Goal: Task Accomplishment & Management: Use online tool/utility

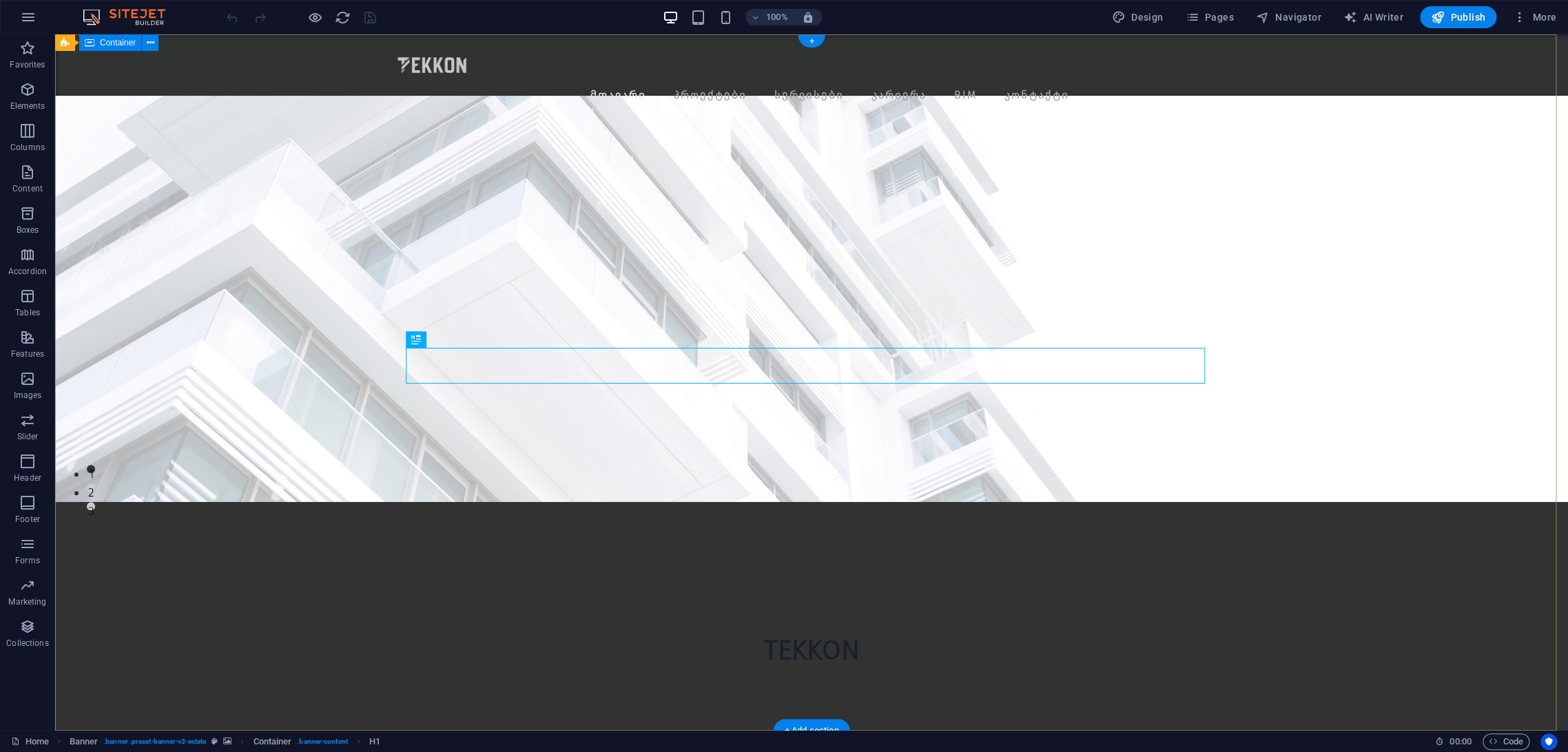
scroll to position [536, 0]
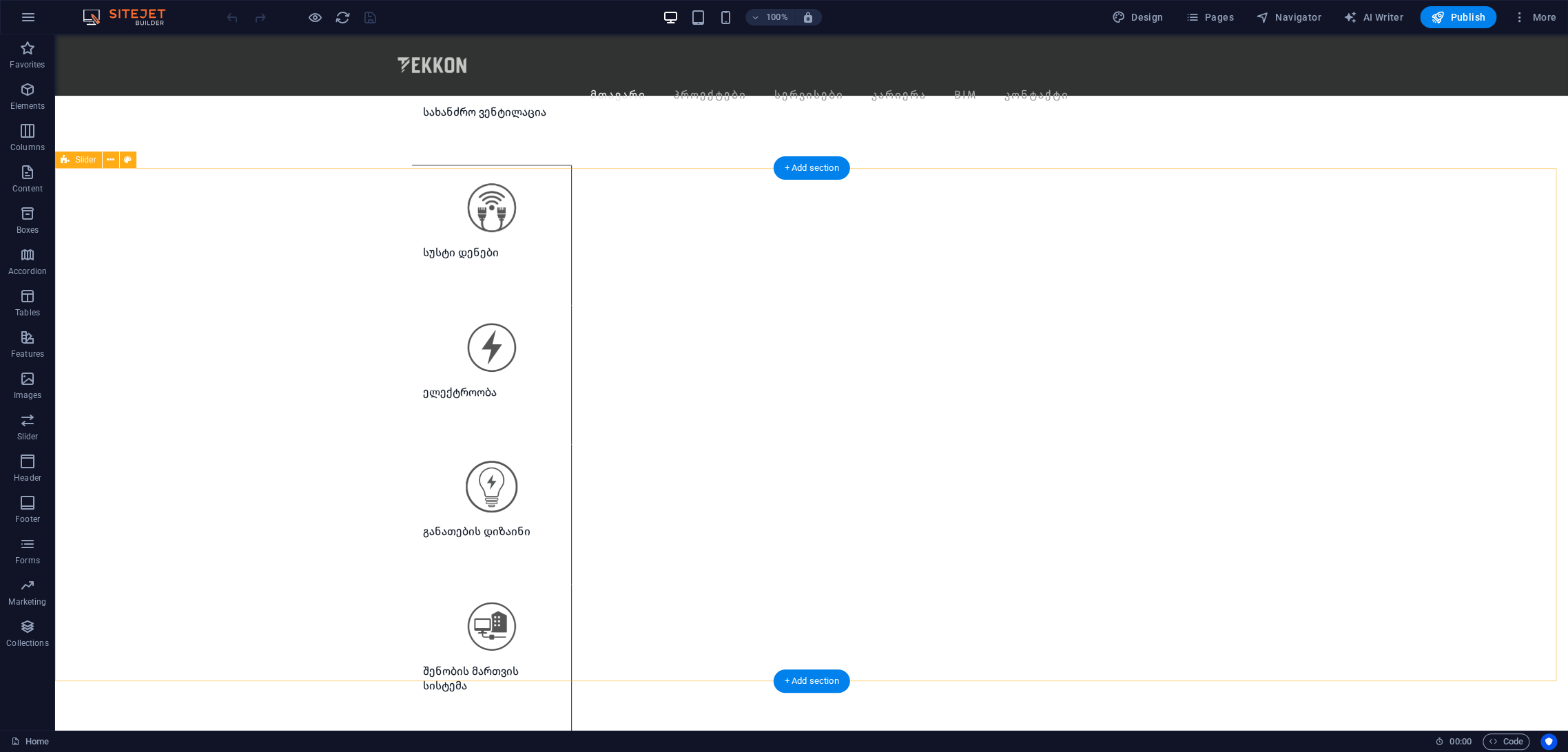
scroll to position [2220, 0]
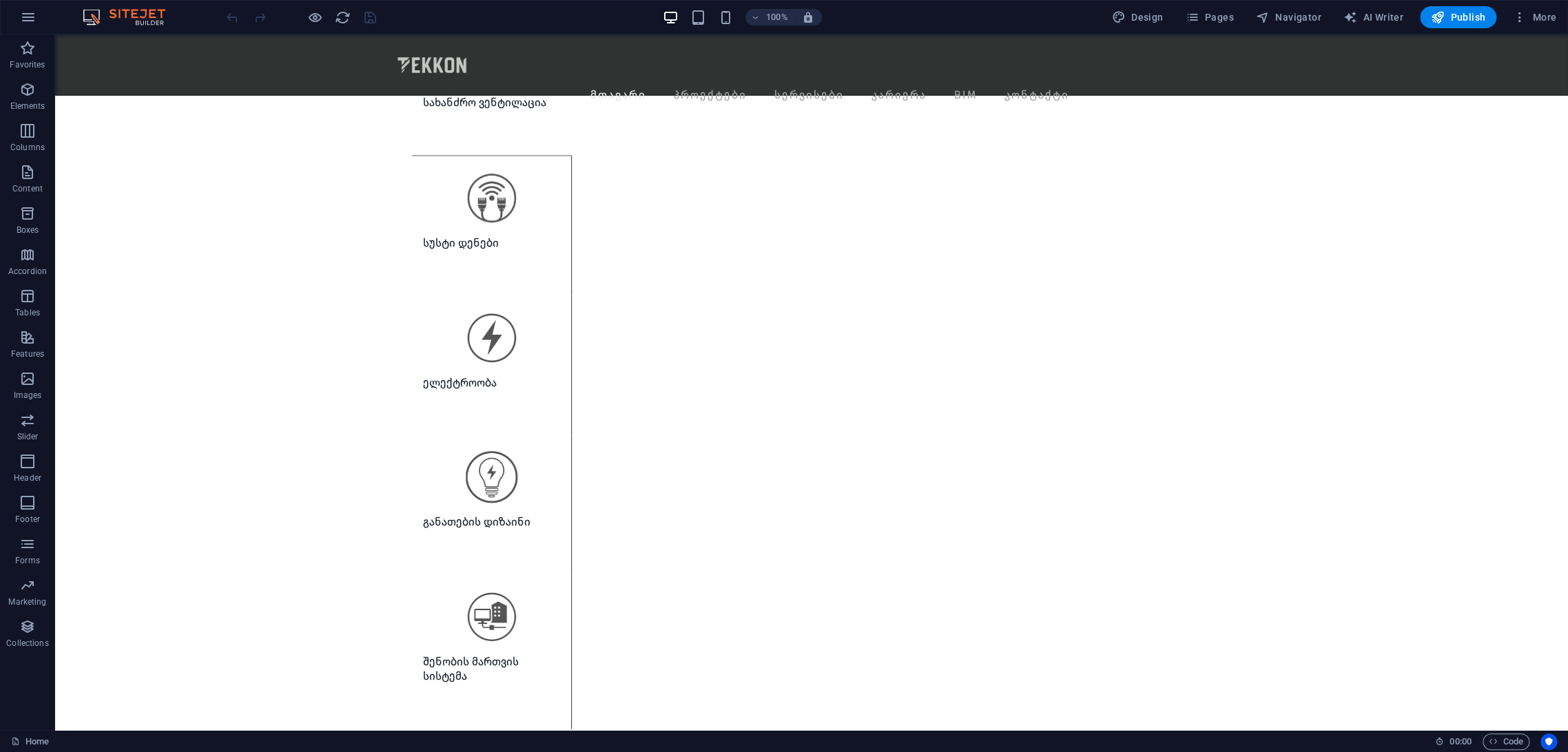
click at [1243, 19] on div "Design Pages Navigator AI Writer Publish More" at bounding box center [1333, 17] width 455 height 22
click at [1206, 7] on button "Pages" at bounding box center [1209, 17] width 59 height 22
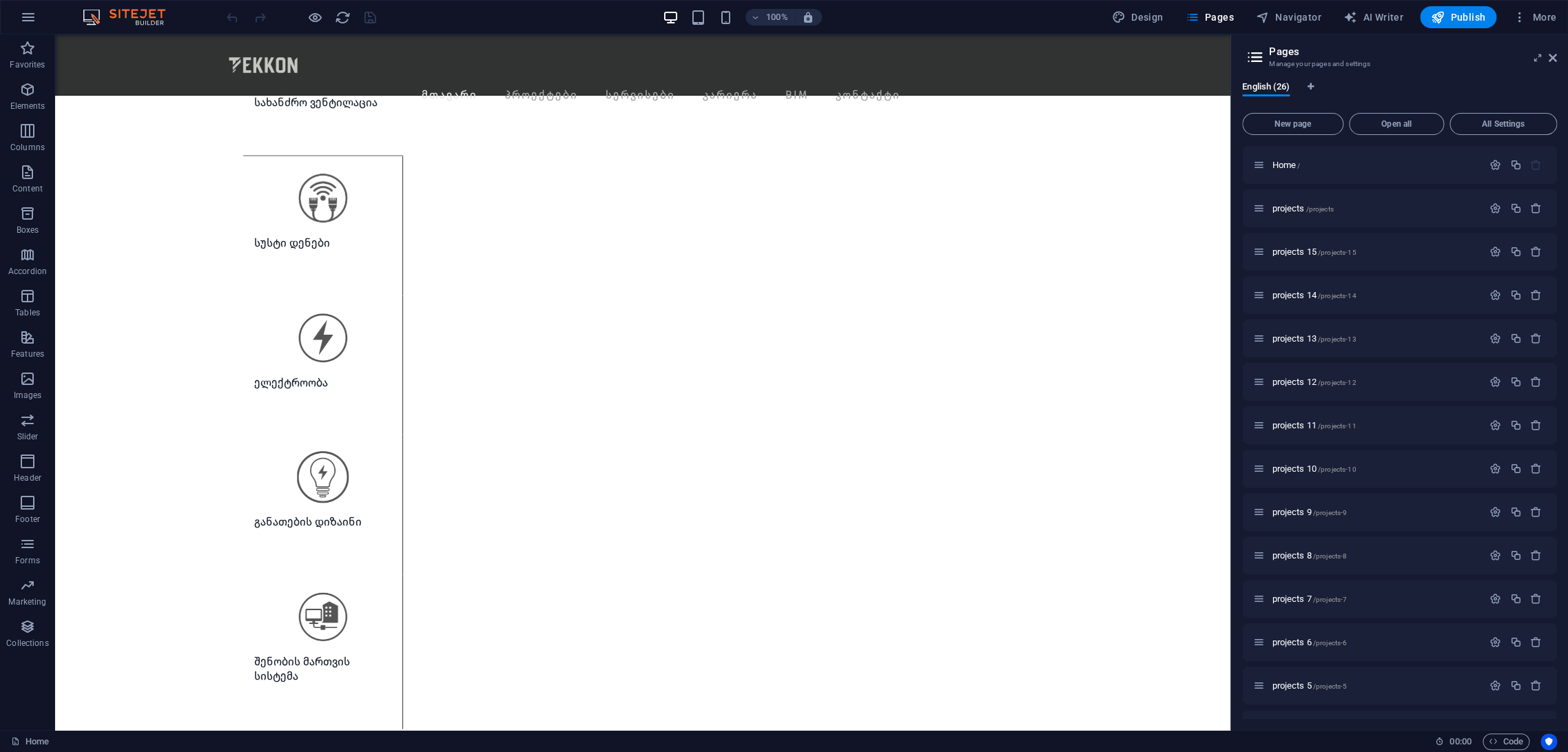
drag, startPoint x: 1224, startPoint y: 31, endPoint x: 1168, endPoint y: 0, distance: 64.0
click at [1224, 31] on div "100% Design Pages Navigator AI Writer Publish More" at bounding box center [784, 17] width 1566 height 33
click at [1288, 202] on div "projects /projects" at bounding box center [1367, 209] width 229 height 16
click at [1280, 207] on span "projects /projects" at bounding box center [1303, 208] width 62 height 10
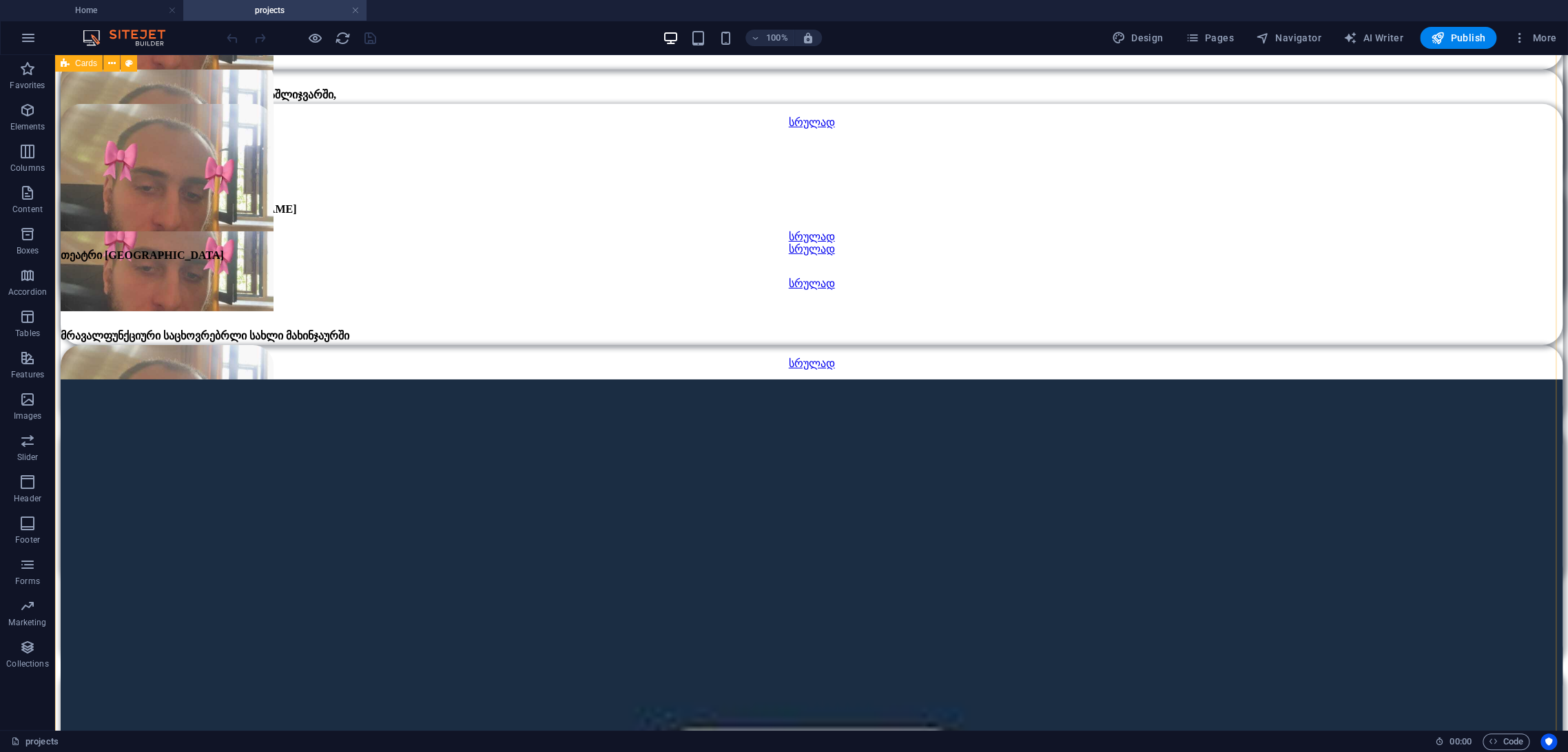
scroll to position [2908, 0]
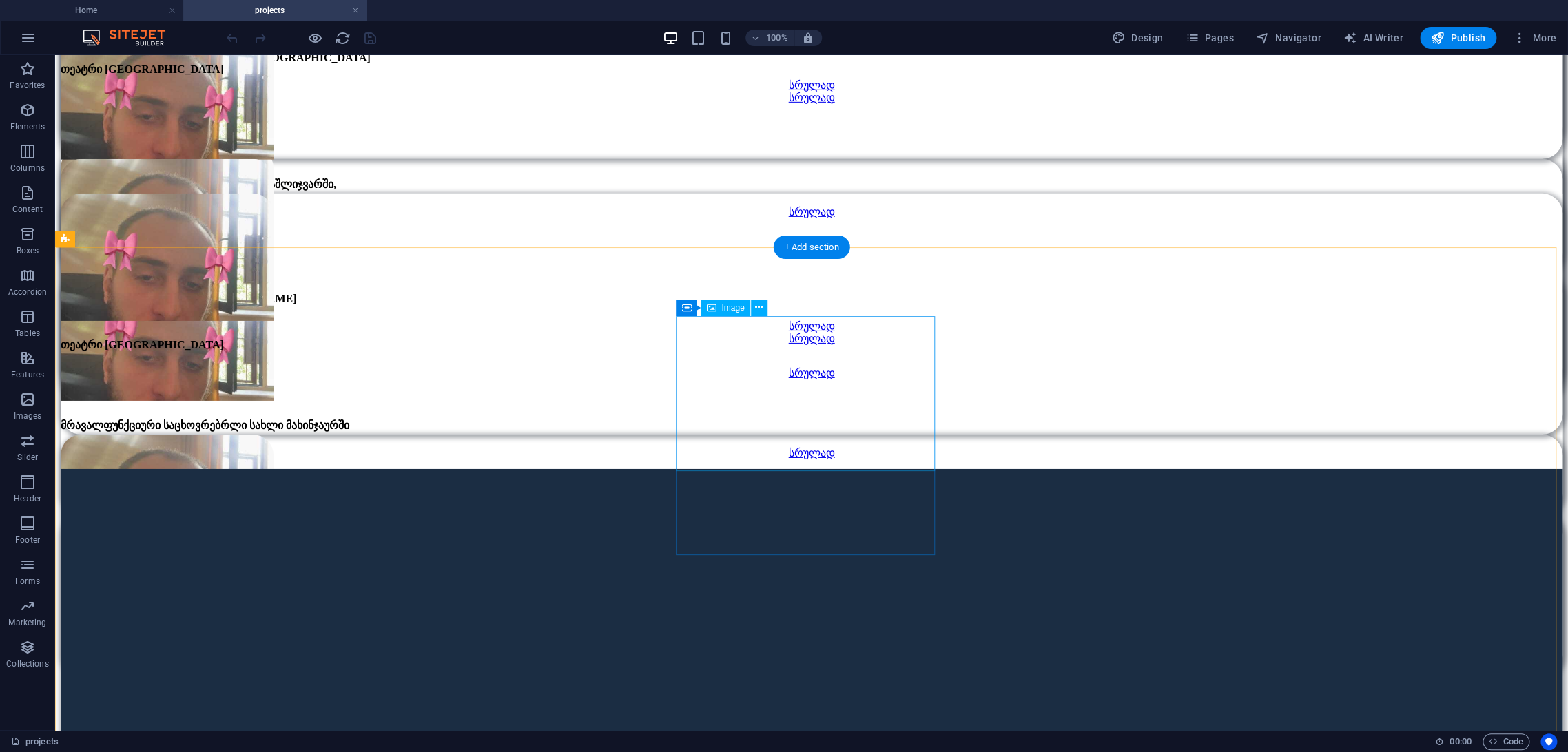
select select "%"
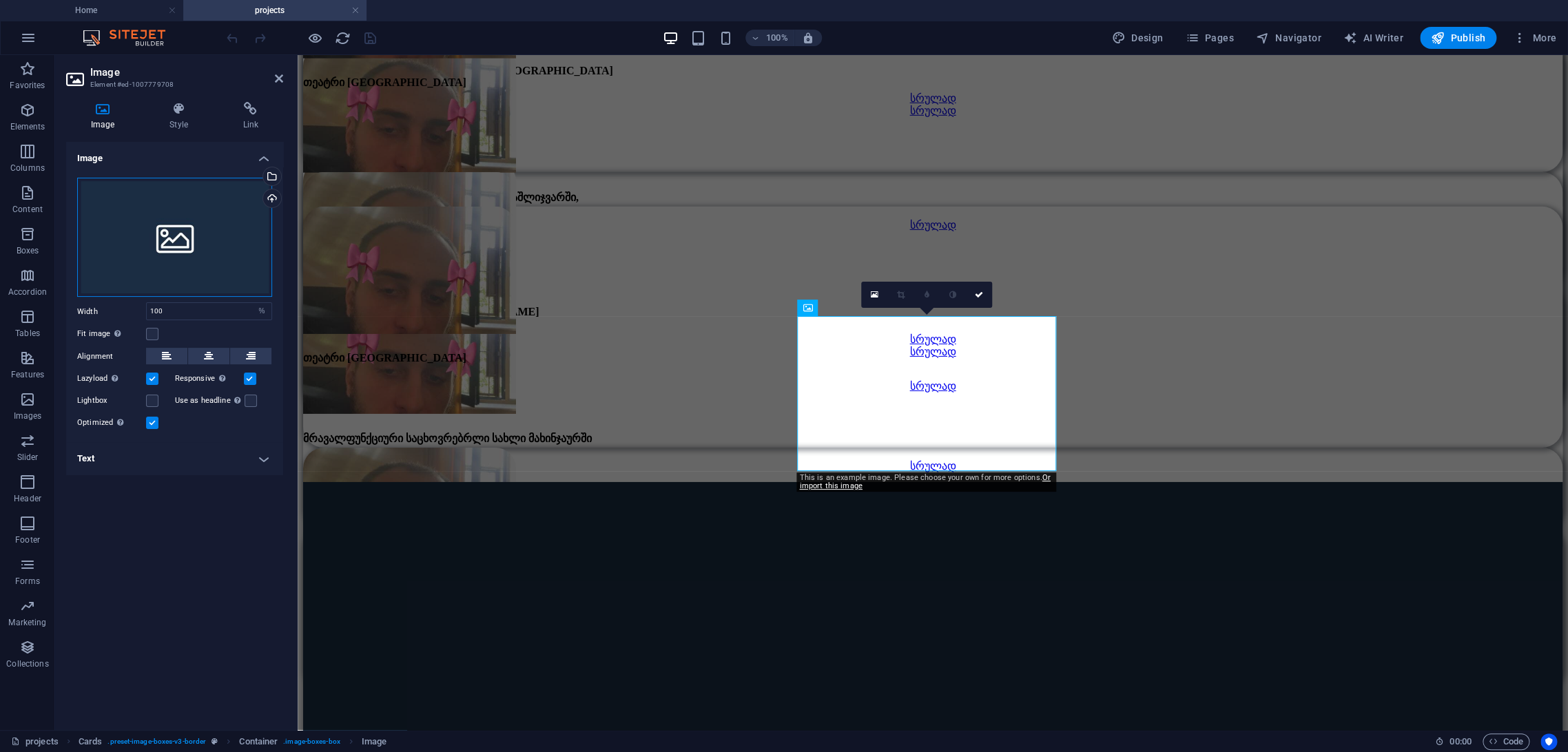
click at [221, 194] on div "Drag files here, click to choose files or select files from Files or our free s…" at bounding box center [175, 238] width 195 height 120
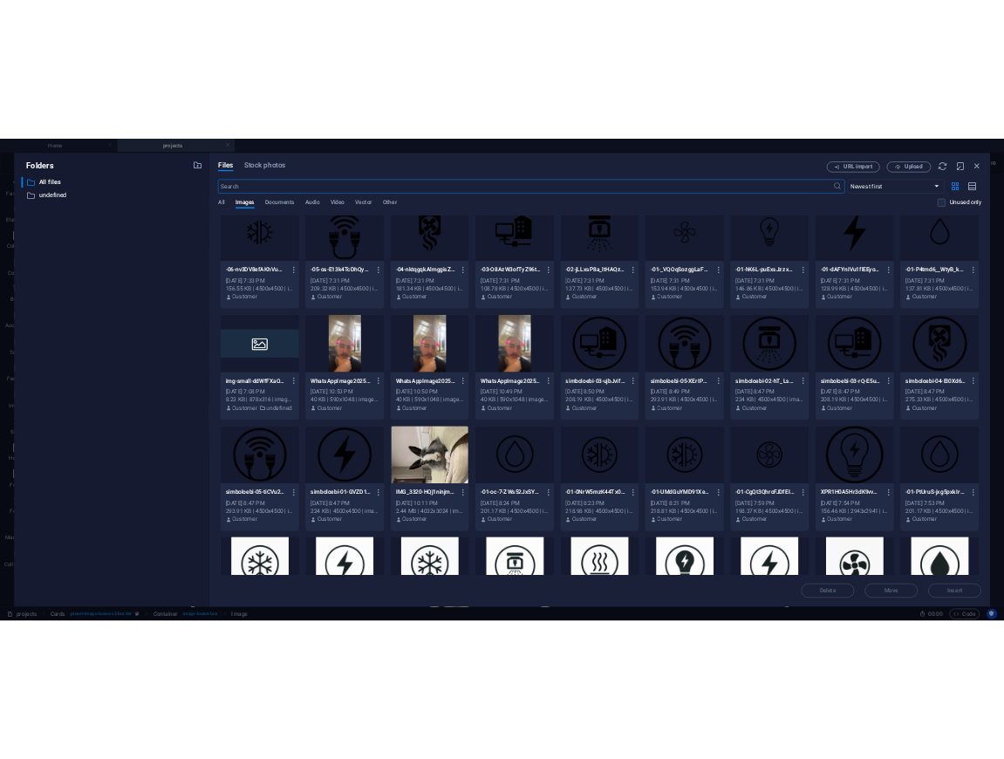
scroll to position [0, 0]
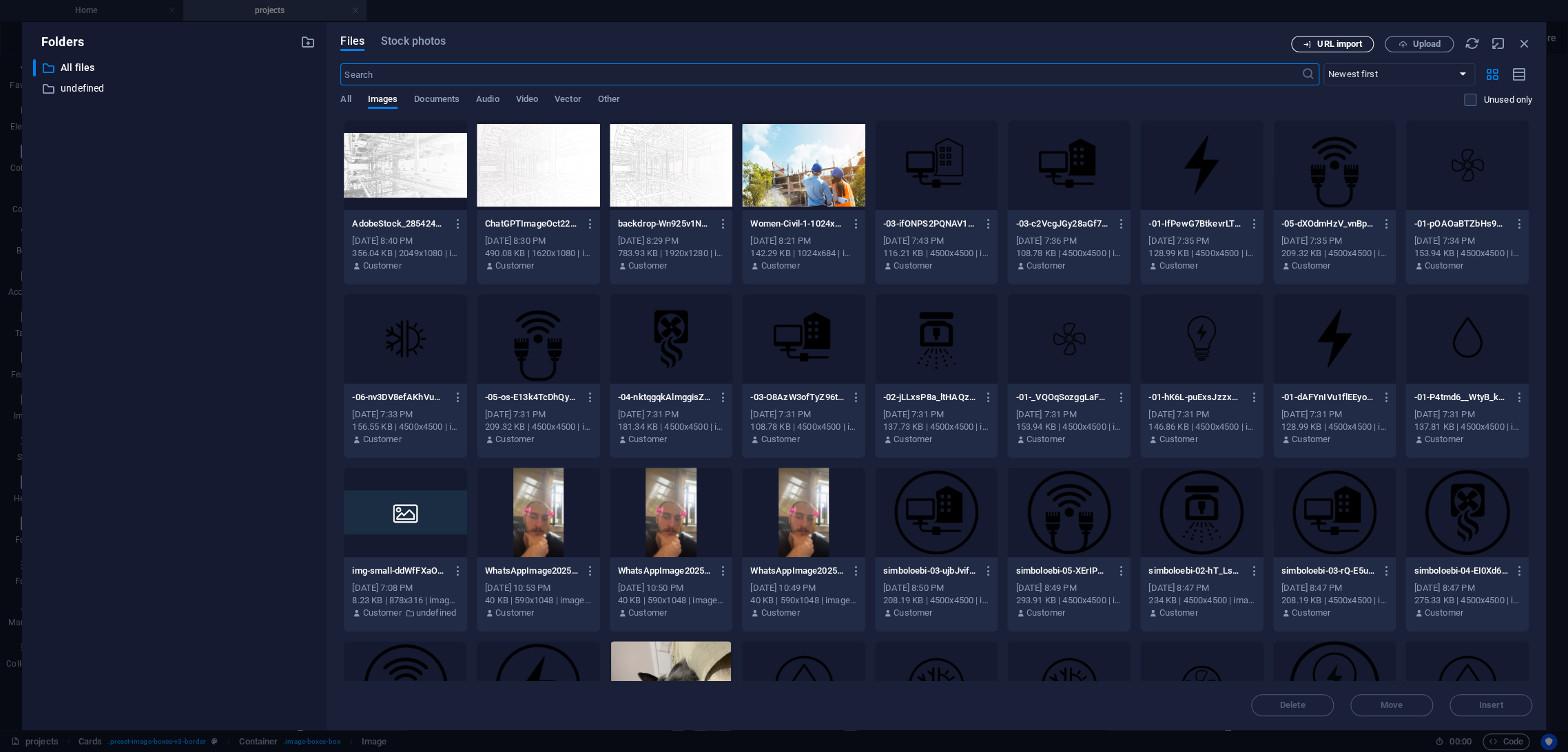
click at [1348, 42] on span "URL import" at bounding box center [1339, 44] width 45 height 8
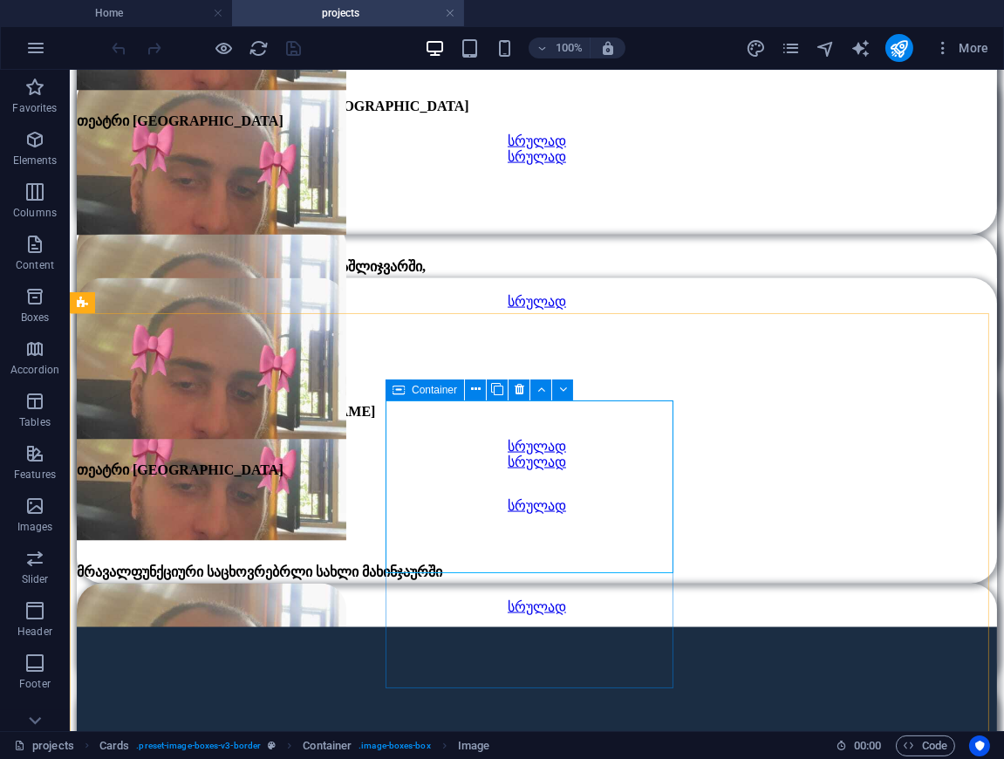
drag, startPoint x: 502, startPoint y: 487, endPoint x: 520, endPoint y: 467, distance: 26.6
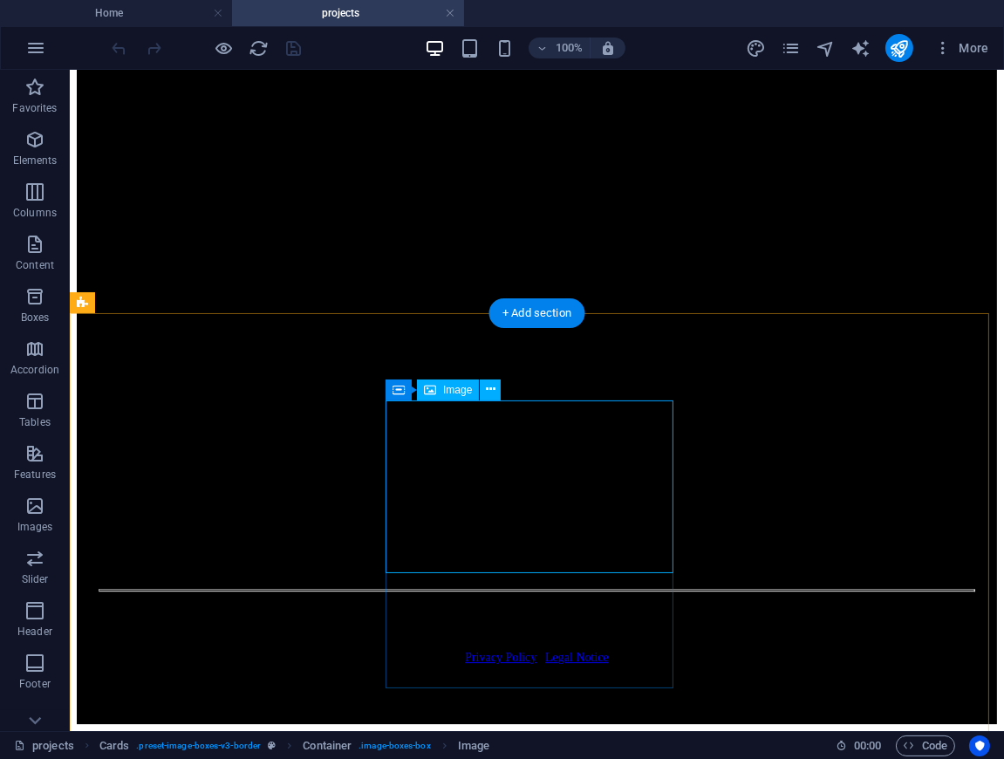
select select "%"
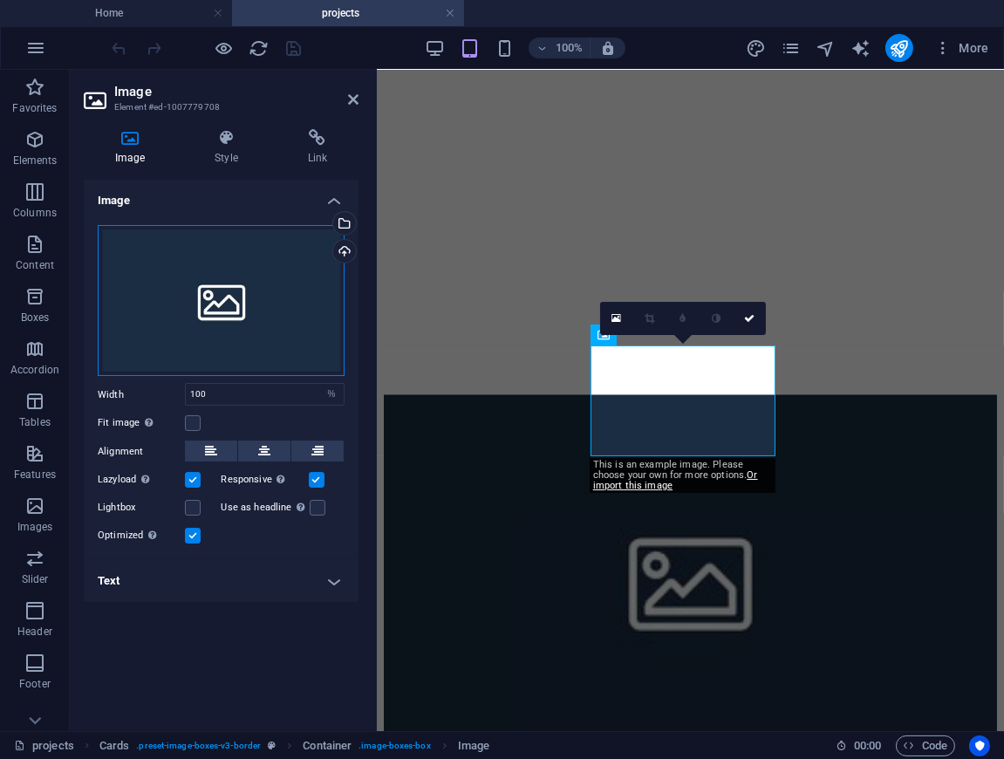
click at [279, 308] on div "Drag files here, click to choose files or select files from Files or our free s…" at bounding box center [221, 301] width 247 height 152
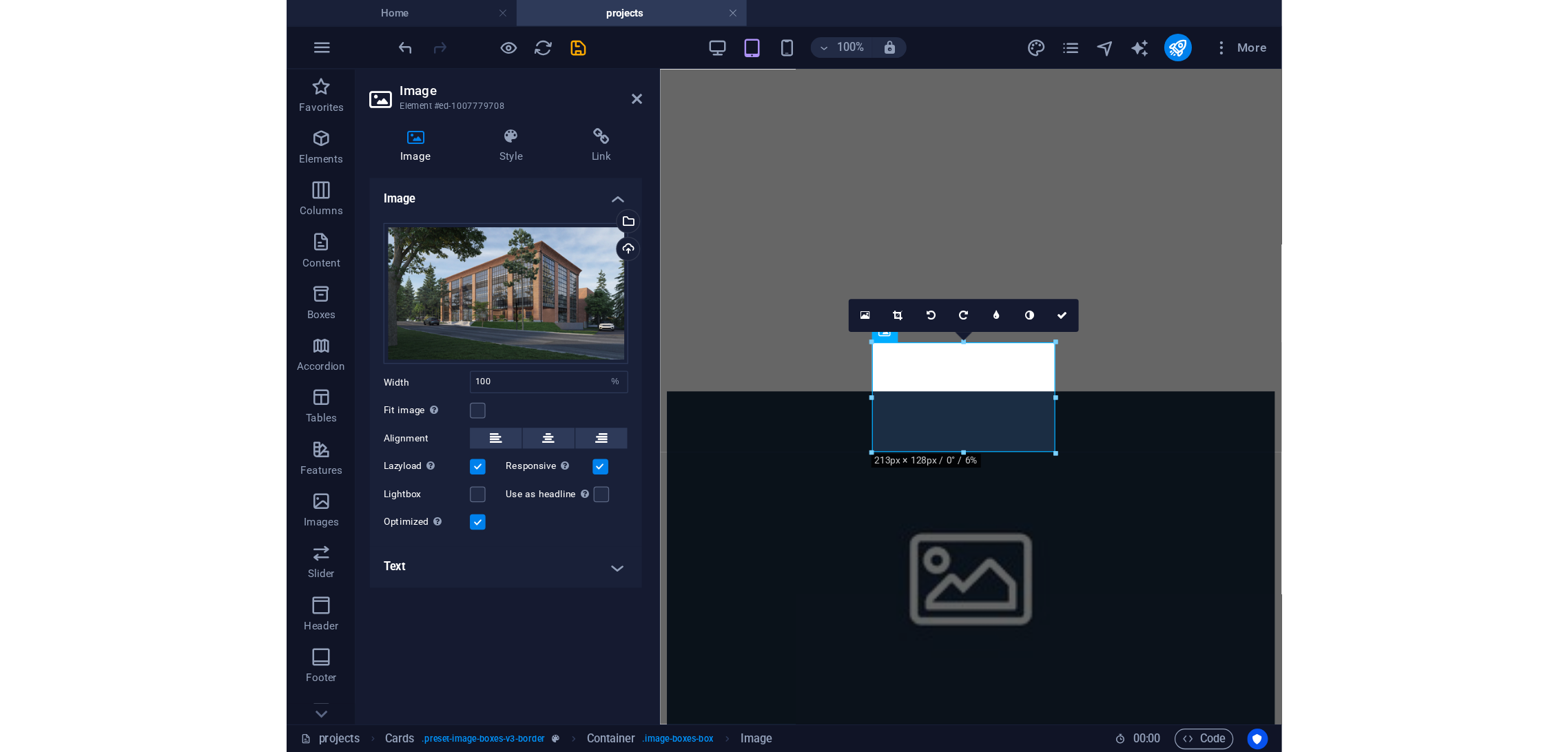
scroll to position [2909, 0]
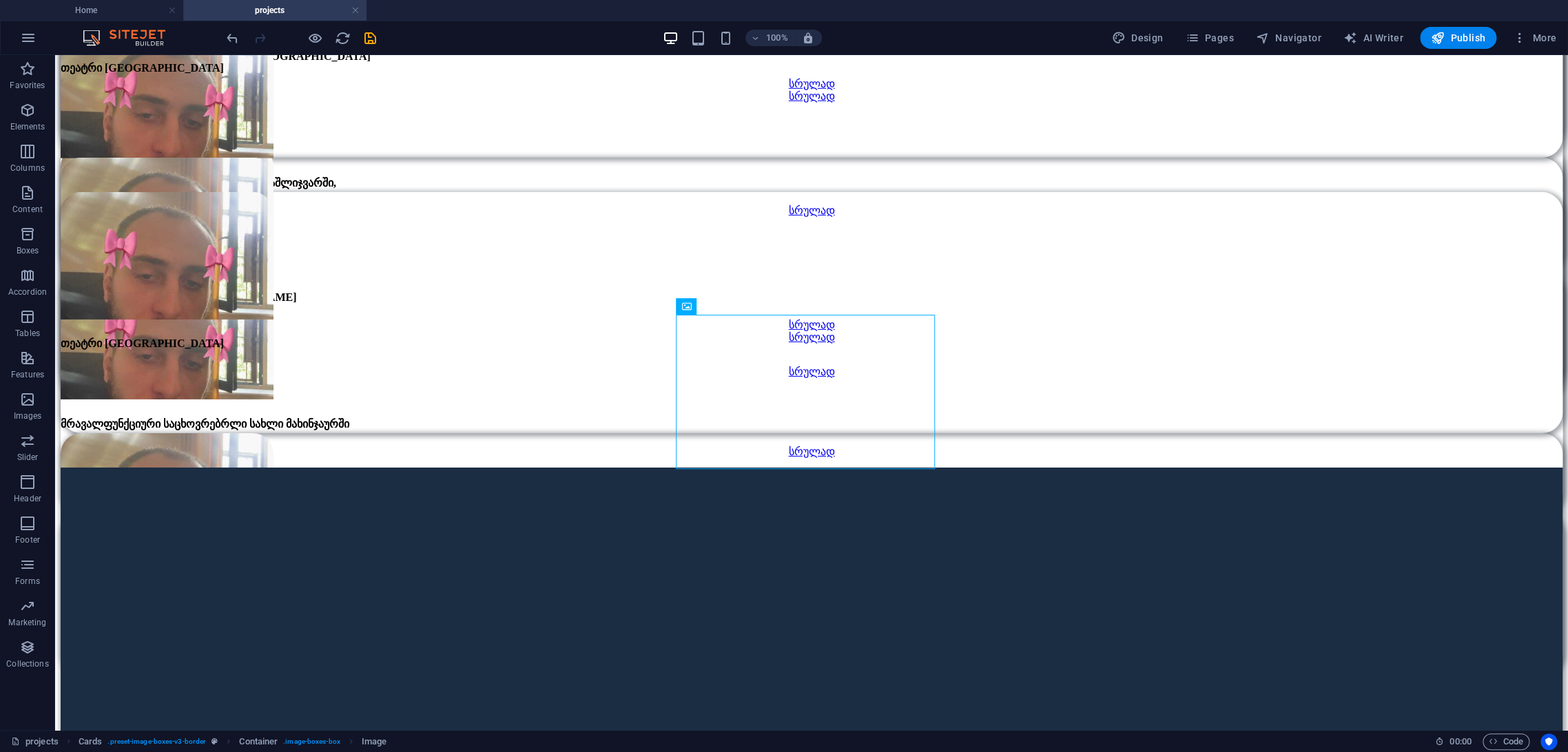
drag, startPoint x: 925, startPoint y: 460, endPoint x: 806, endPoint y: 438, distance: 121.0
click at [585, 417] on div at bounding box center [536, 434] width 259 height 239
click at [507, 409] on div at bounding box center [536, 434] width 259 height 239
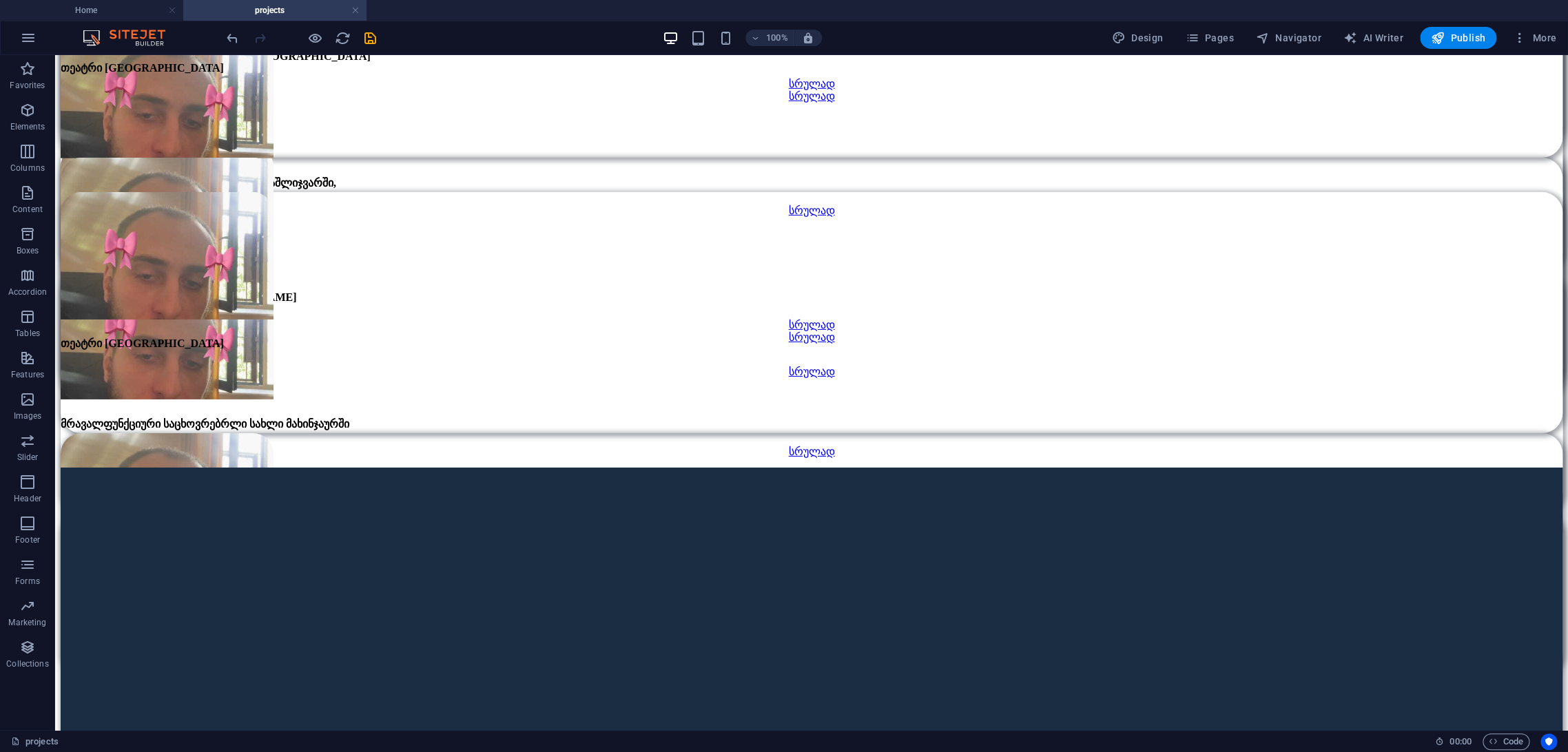
click at [554, 398] on div at bounding box center [536, 434] width 259 height 239
click at [585, 390] on div at bounding box center [536, 434] width 259 height 239
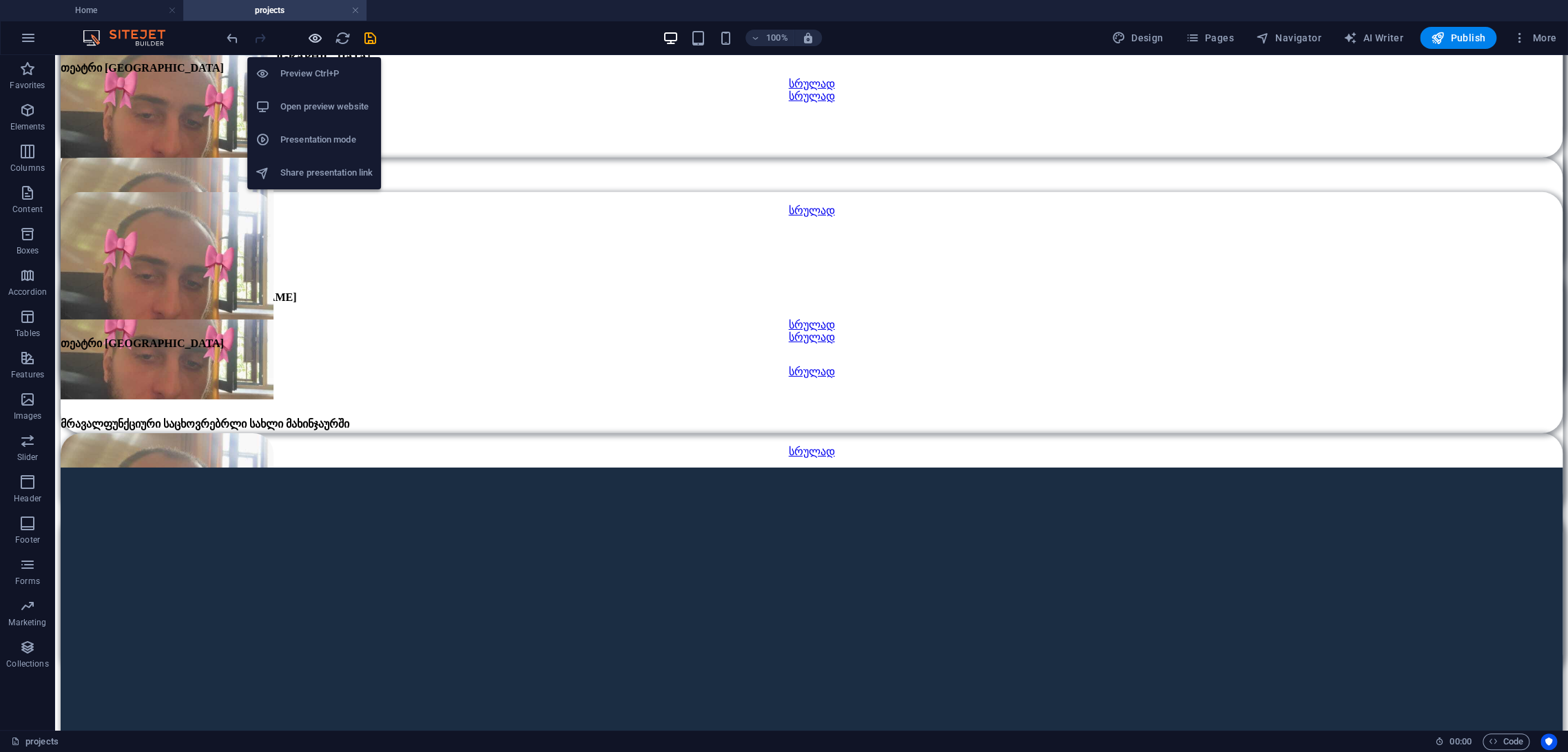
click at [313, 35] on icon "button" at bounding box center [315, 38] width 16 height 16
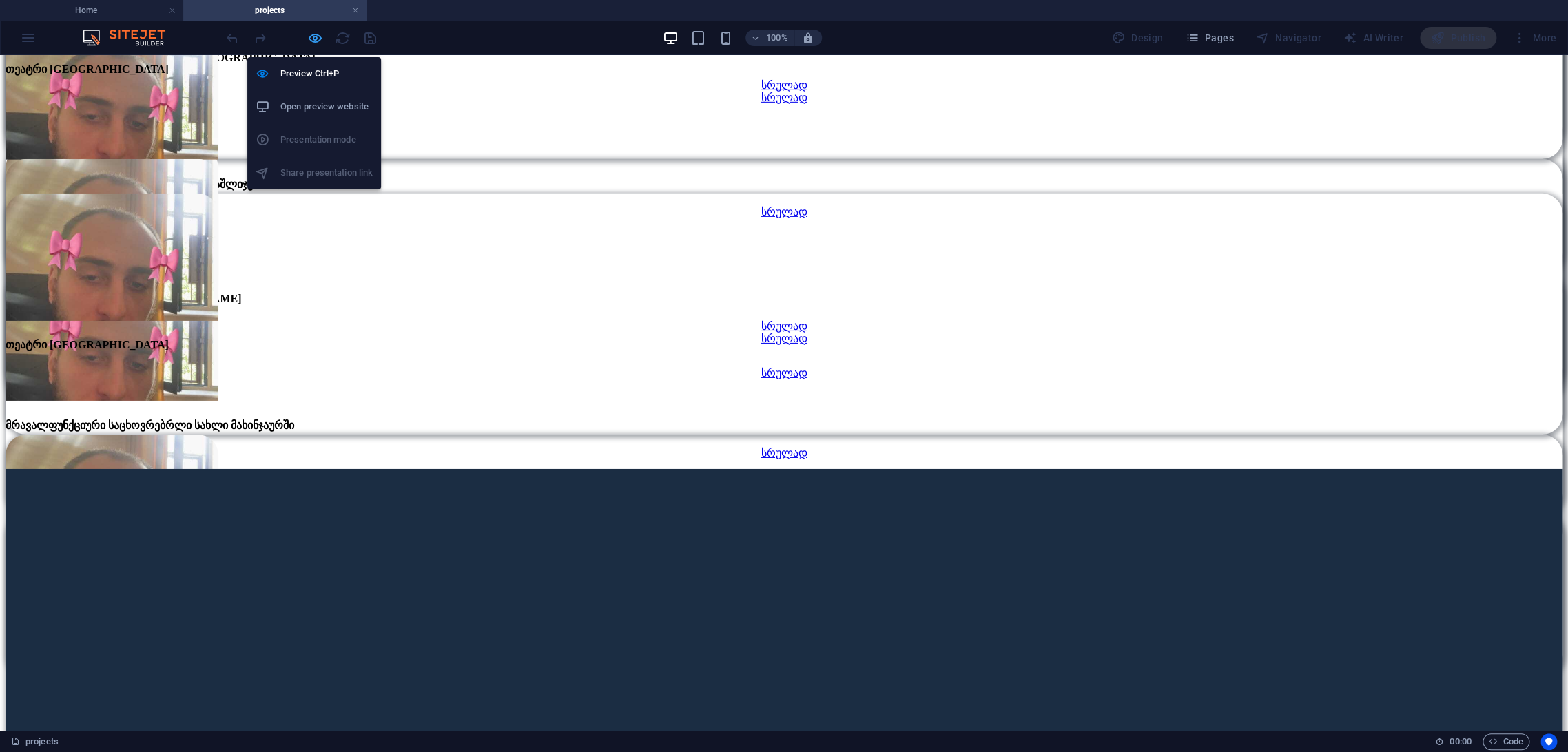
click at [318, 40] on icon "button" at bounding box center [315, 38] width 16 height 16
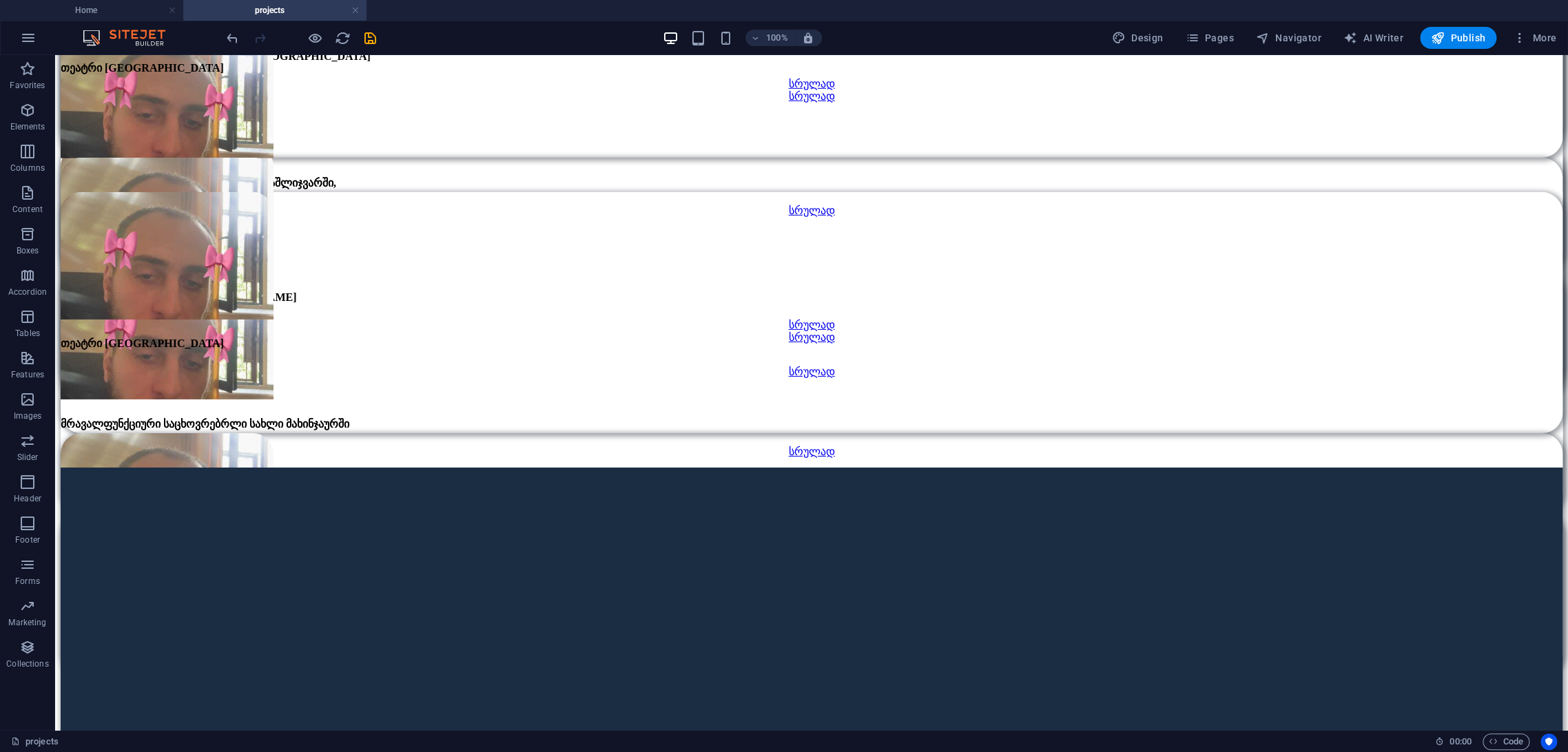
click at [572, 438] on div at bounding box center [536, 434] width 259 height 239
click at [893, 461] on div at bounding box center [805, 434] width 259 height 239
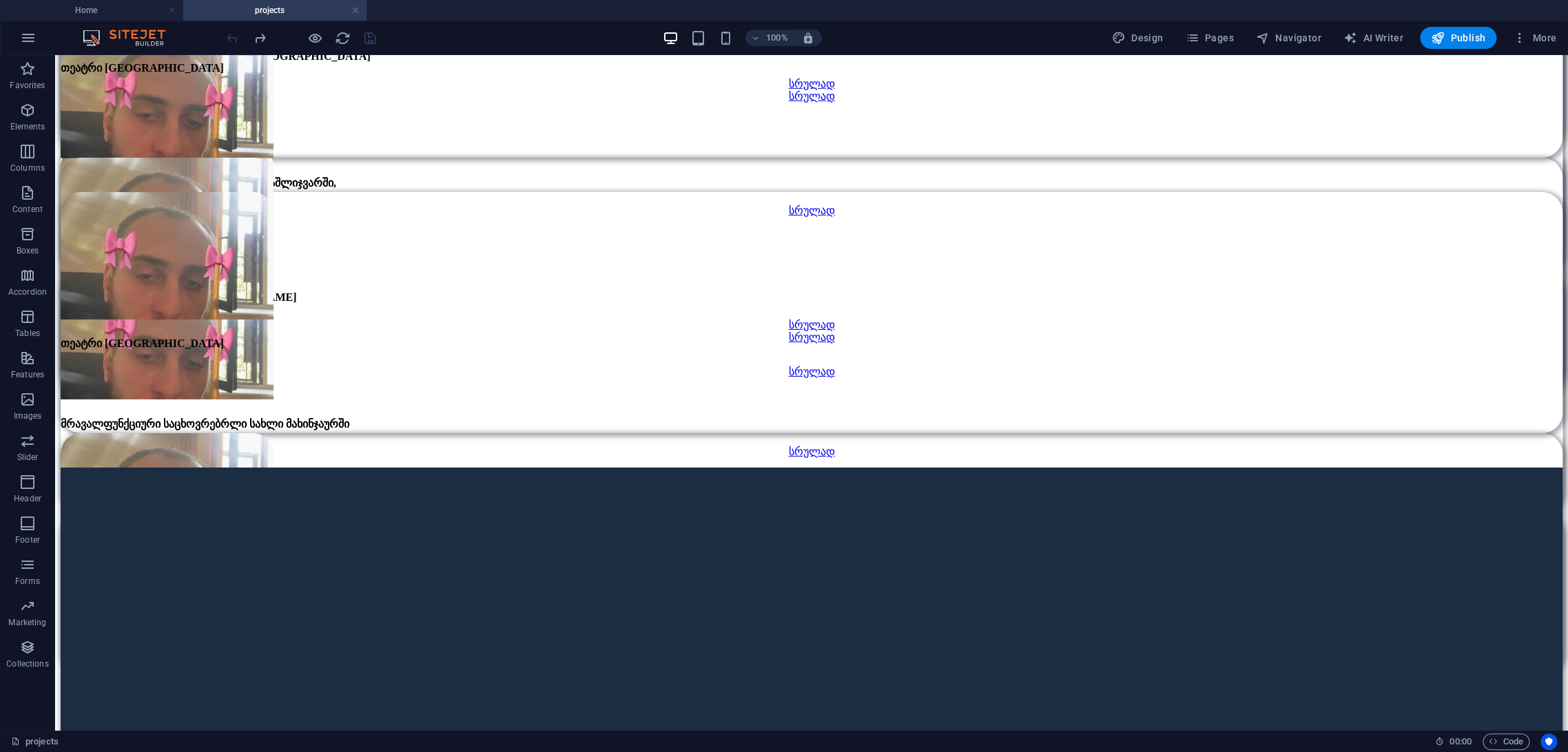
click at [555, 379] on div at bounding box center [536, 434] width 259 height 239
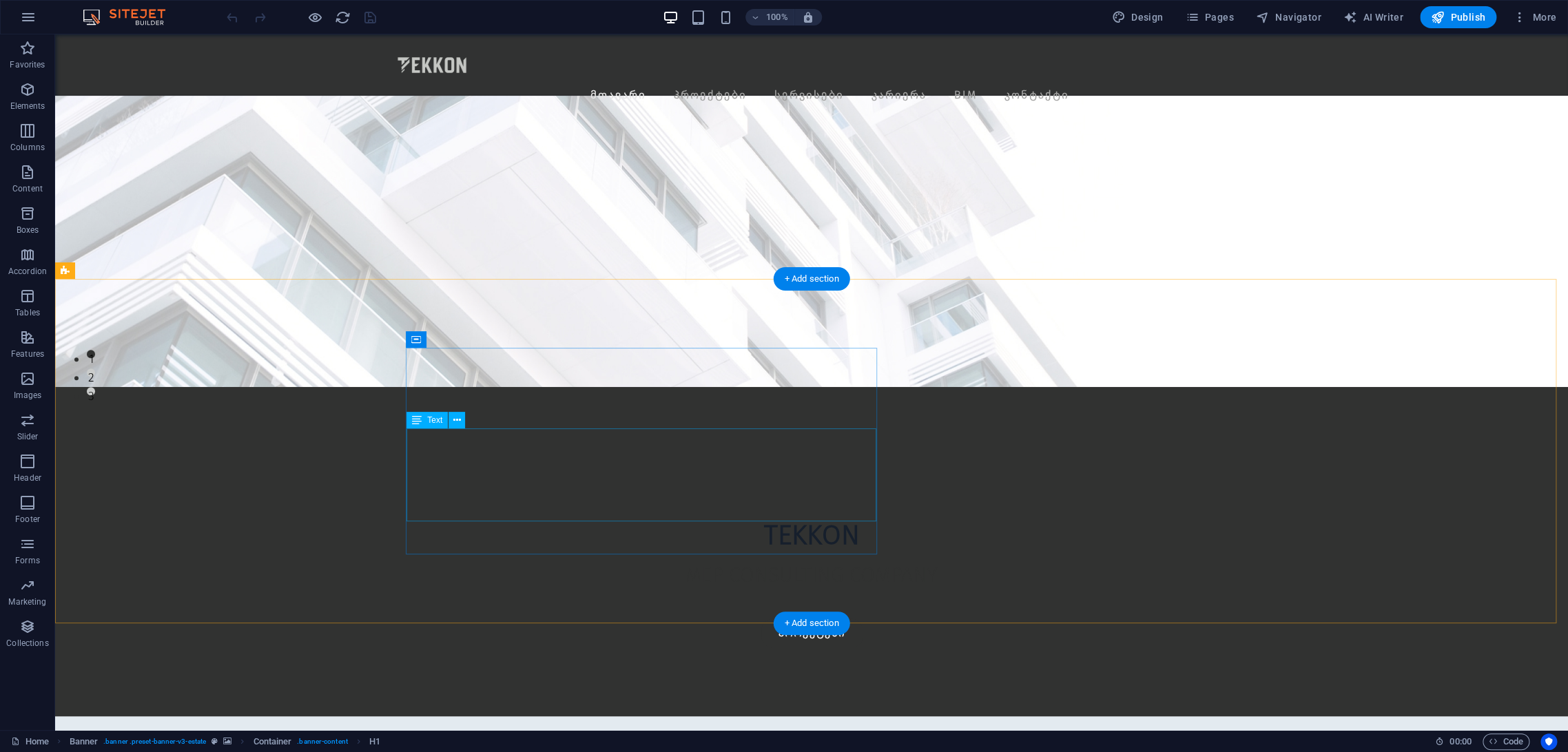
scroll to position [611, 0]
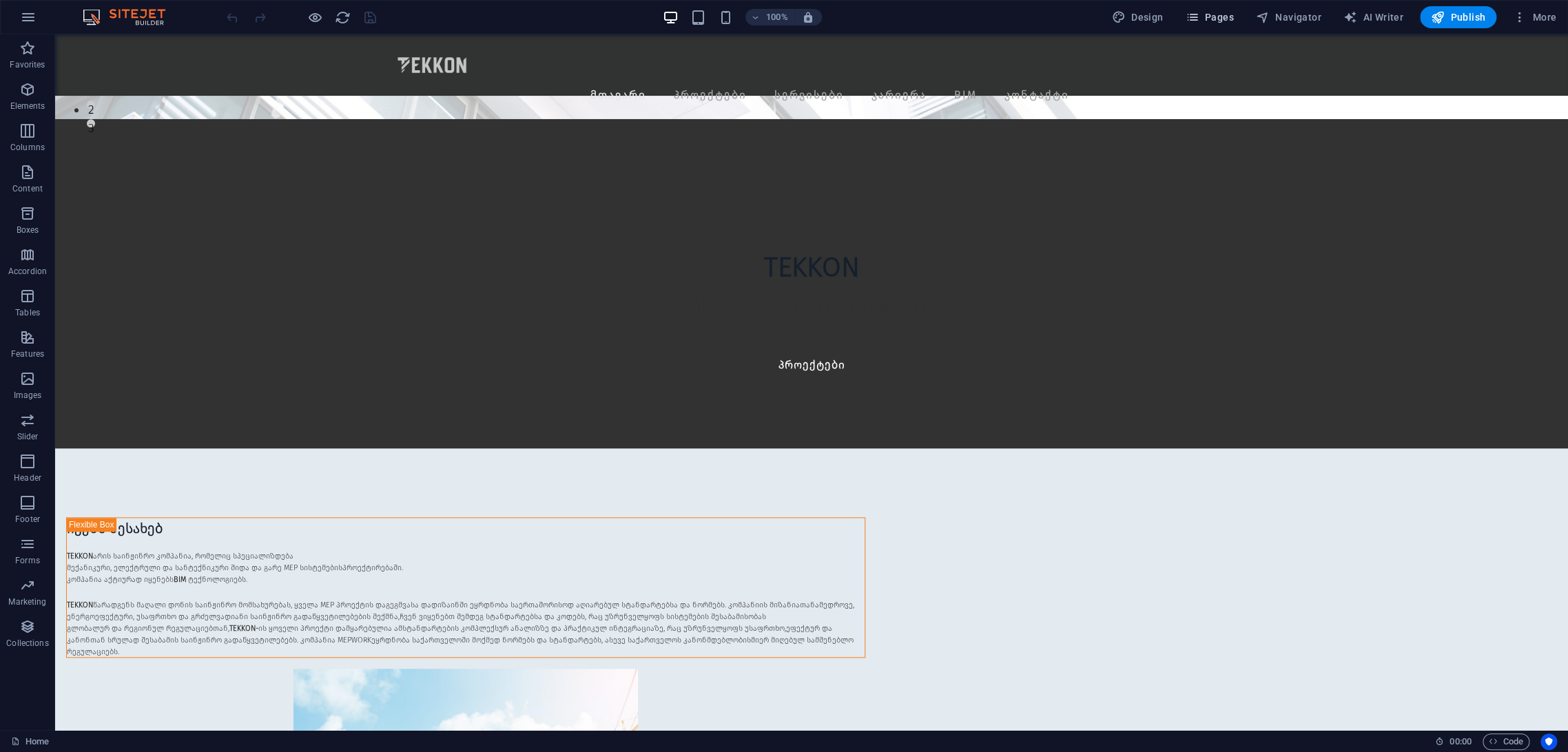
click at [1203, 13] on span "Pages" at bounding box center [1209, 17] width 48 height 13
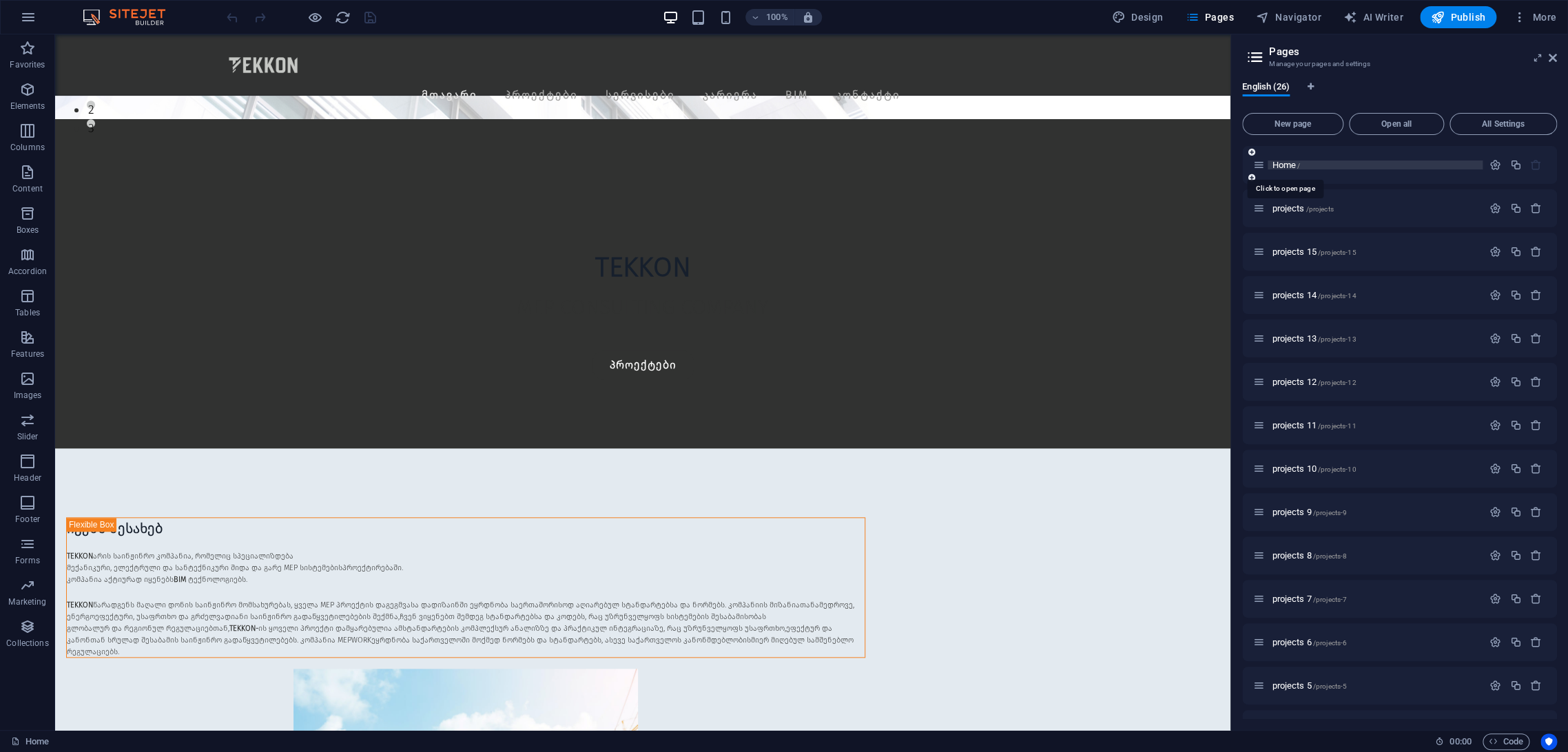
click at [1284, 165] on span "Home /" at bounding box center [1286, 164] width 28 height 10
click at [1293, 208] on span "projects /projects" at bounding box center [1303, 208] width 62 height 10
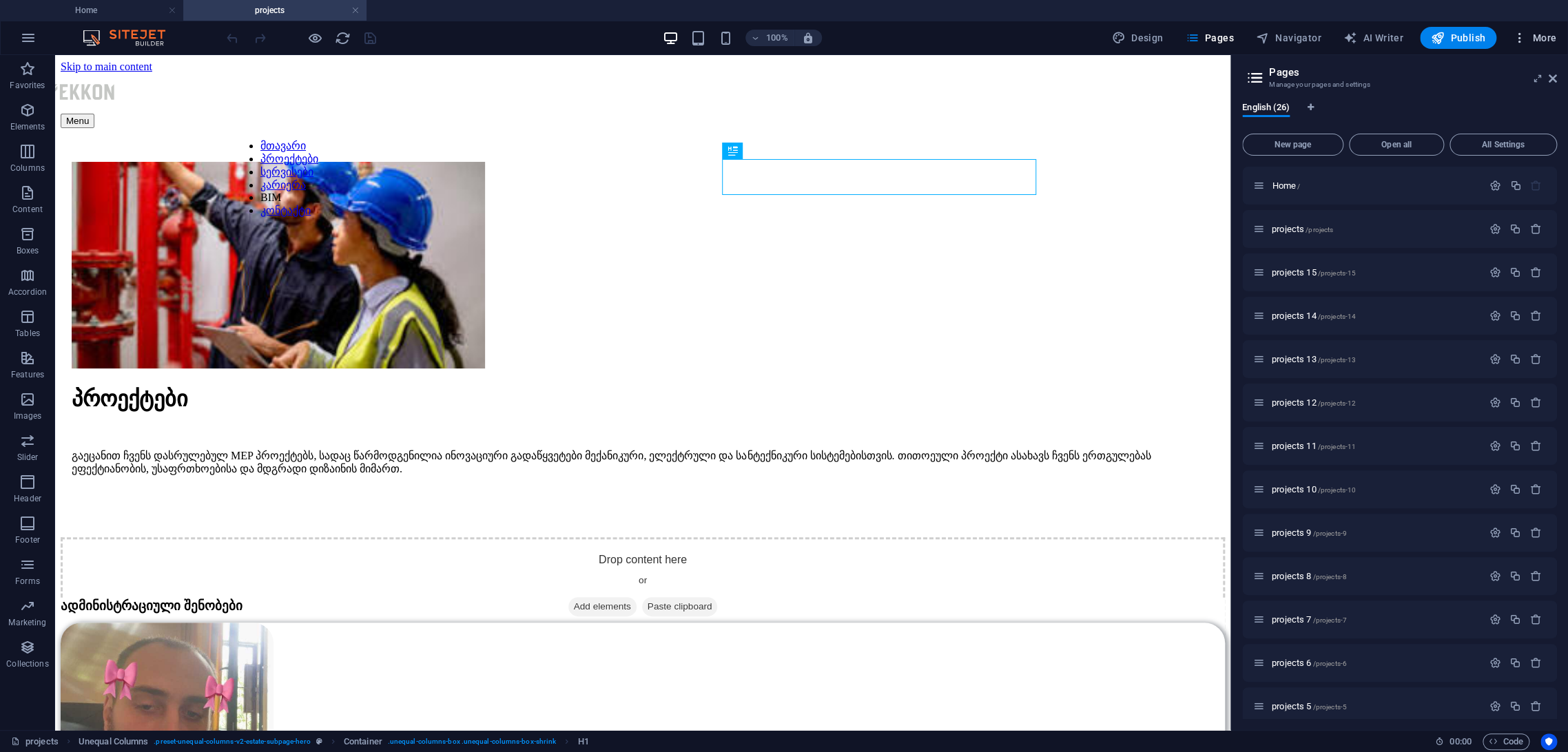
scroll to position [0, 0]
click at [1546, 78] on h2 "Pages" at bounding box center [1412, 73] width 288 height 13
click at [1551, 81] on icon at bounding box center [1552, 78] width 8 height 11
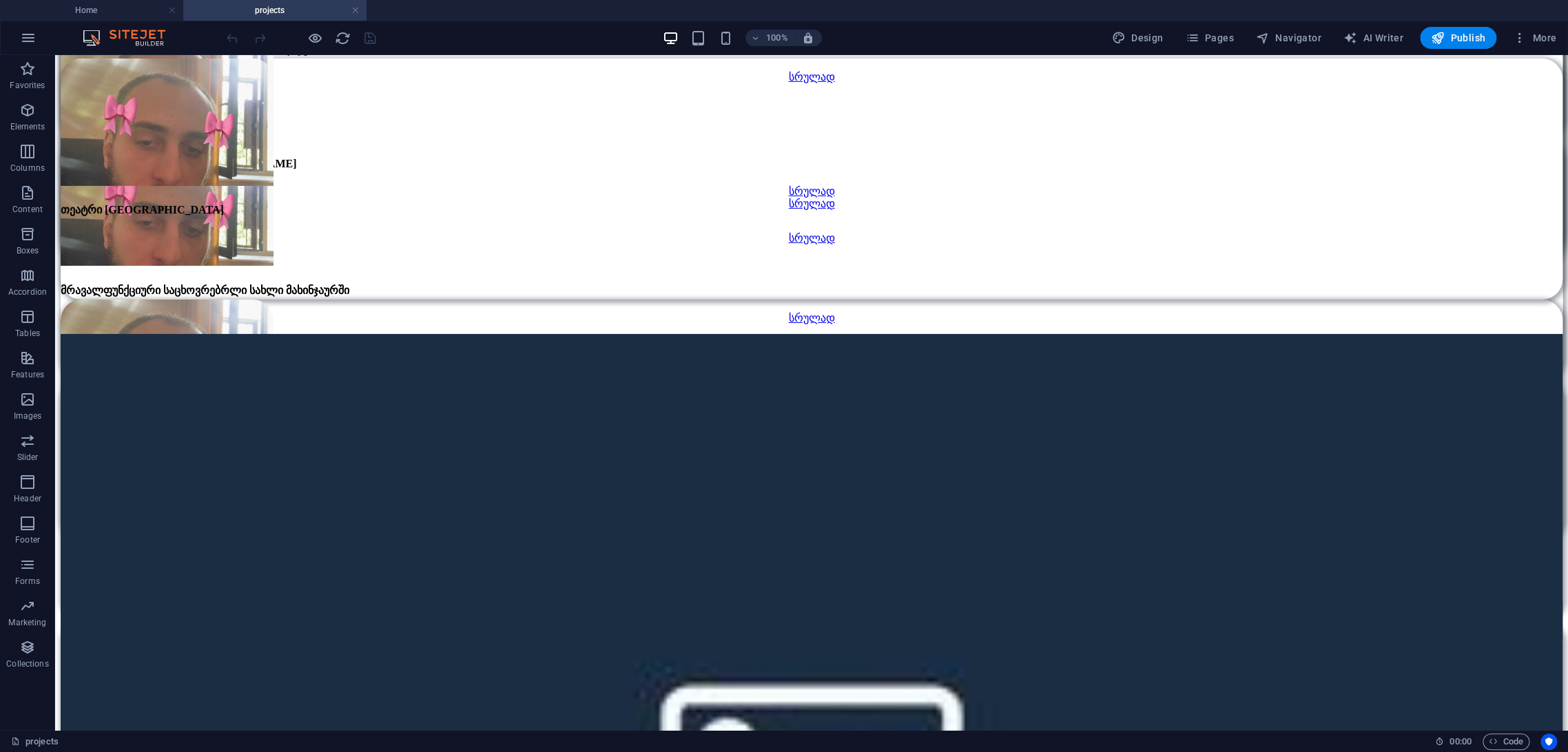
scroll to position [2991, 0]
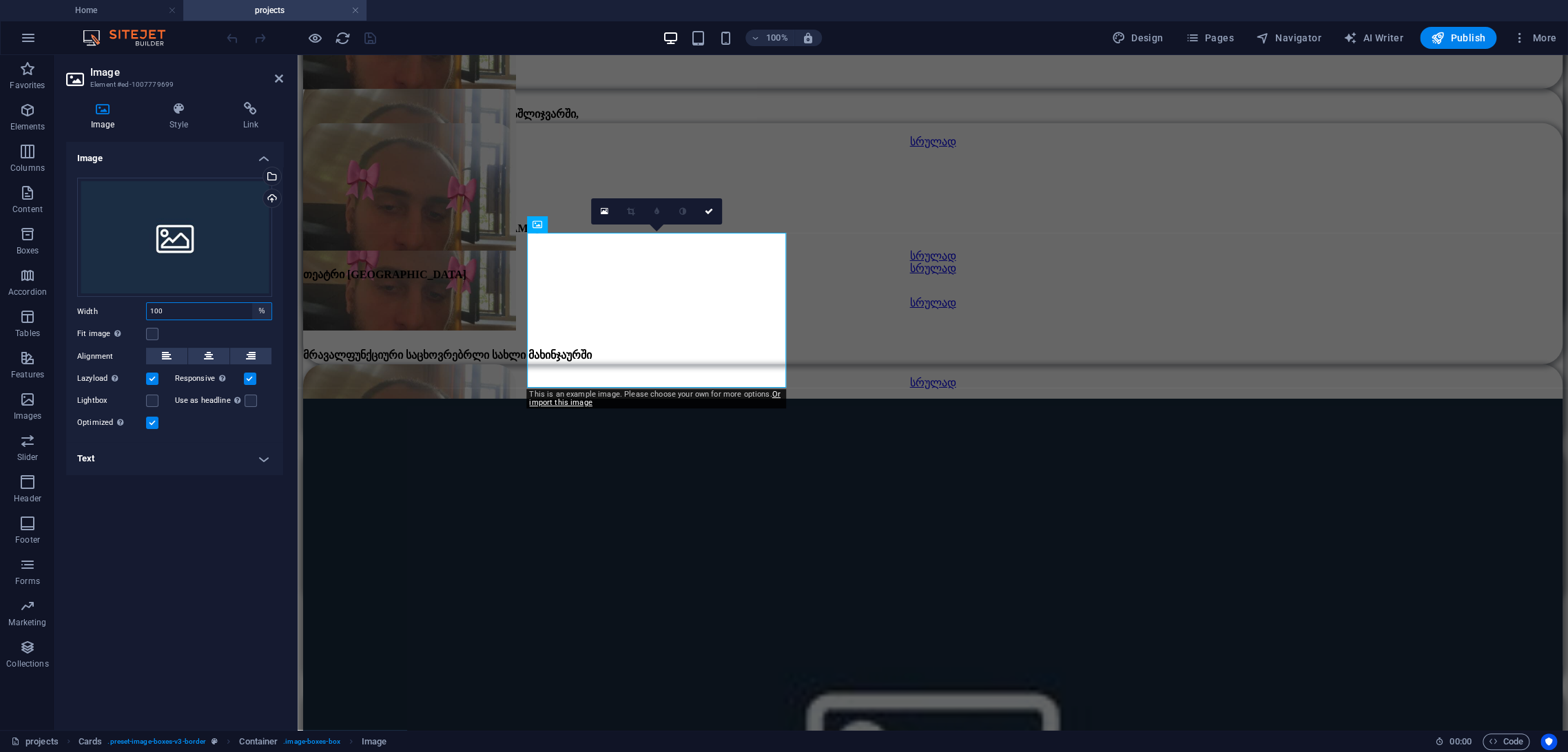
click at [260, 313] on select "Default auto px rem % em vh vw" at bounding box center [261, 311] width 19 height 17
select select "px"
click at [252, 303] on select "Default auto px rem % em vh vw" at bounding box center [261, 311] width 19 height 17
type input "376"
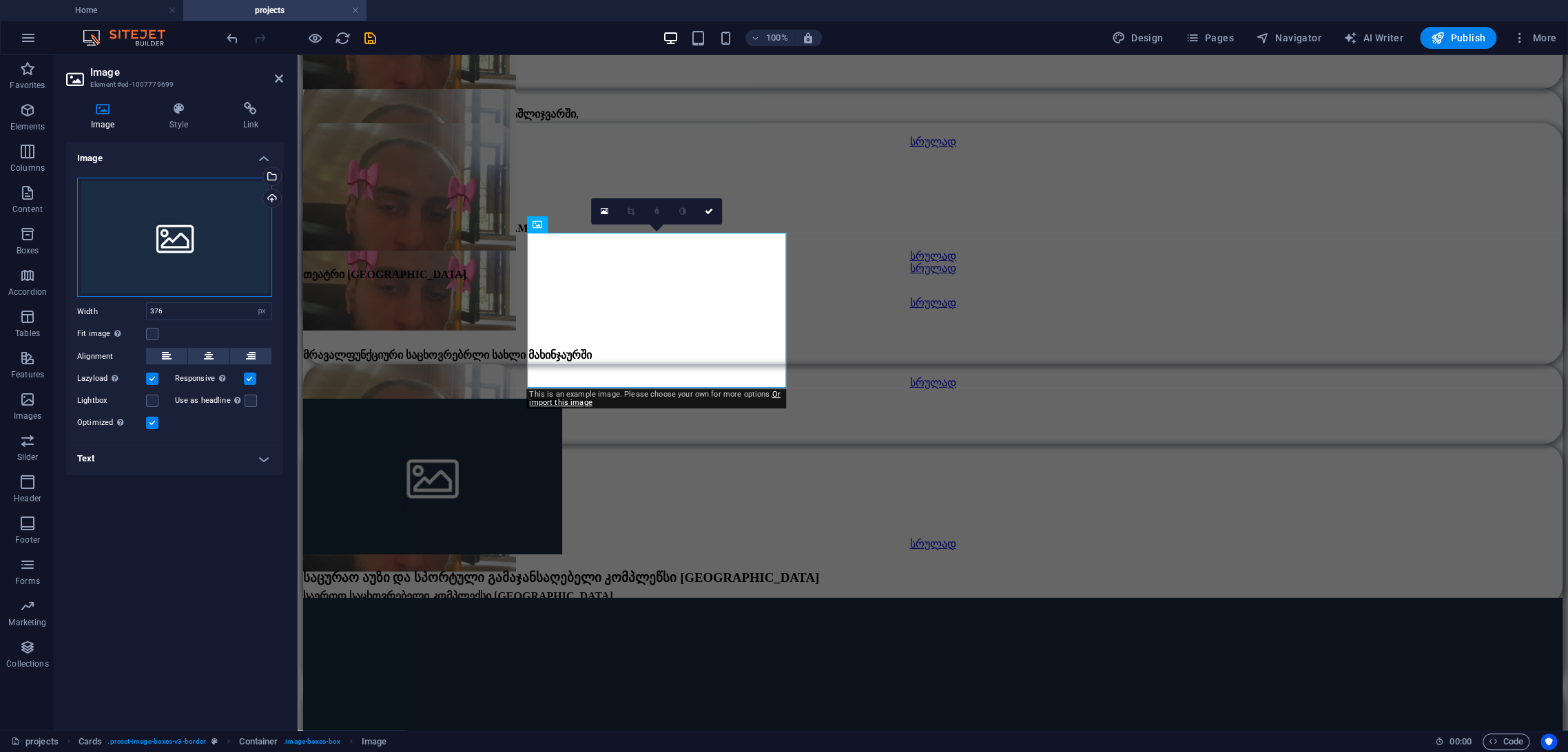
click at [175, 224] on div "Drag files here, click to choose files or select files from Files or our free s…" at bounding box center [175, 238] width 195 height 120
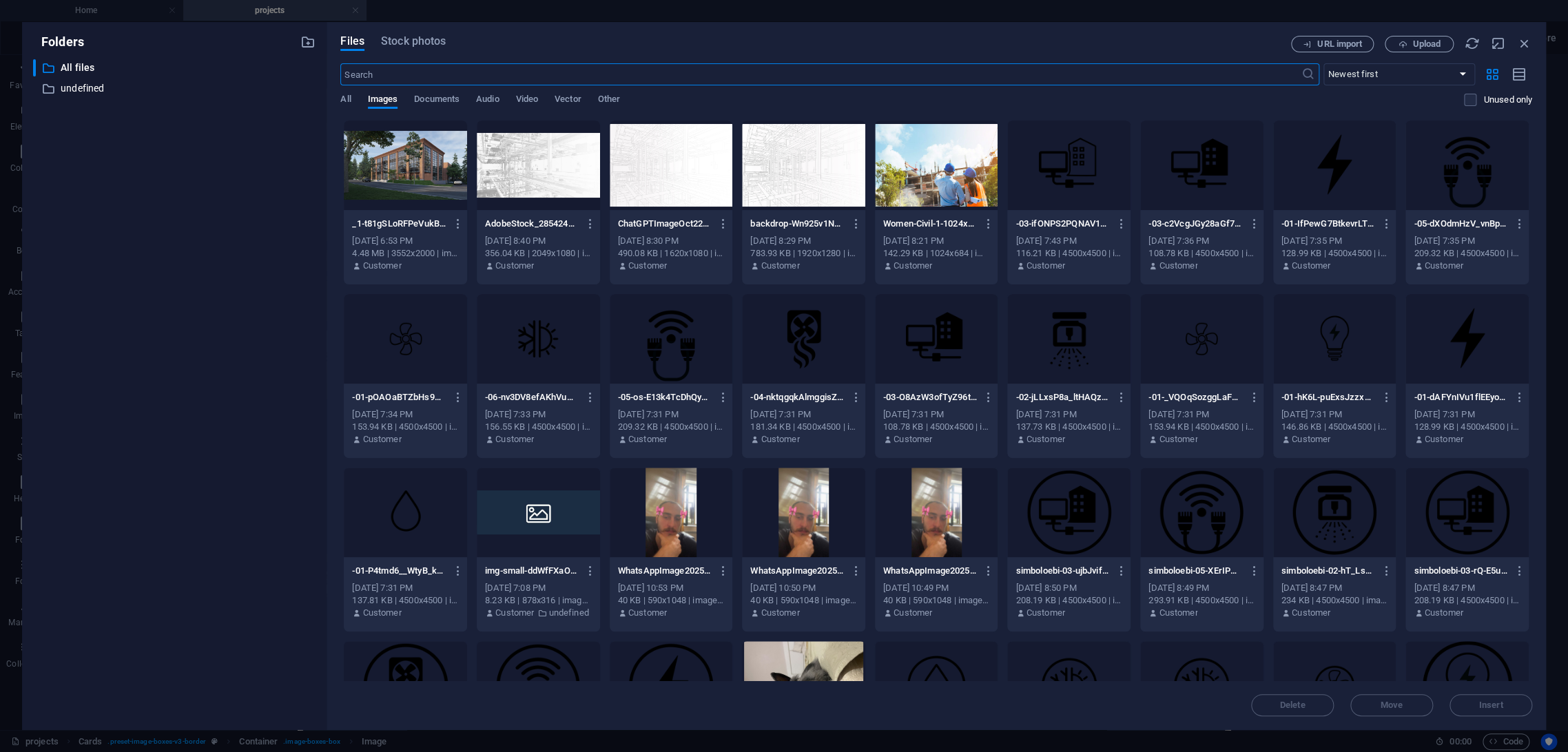
click at [175, 224] on div "​ All files All files ​ undefined undefined" at bounding box center [175, 389] width 283 height 660
click at [438, 148] on div at bounding box center [405, 165] width 123 height 89
click at [438, 148] on div "1" at bounding box center [405, 165] width 123 height 89
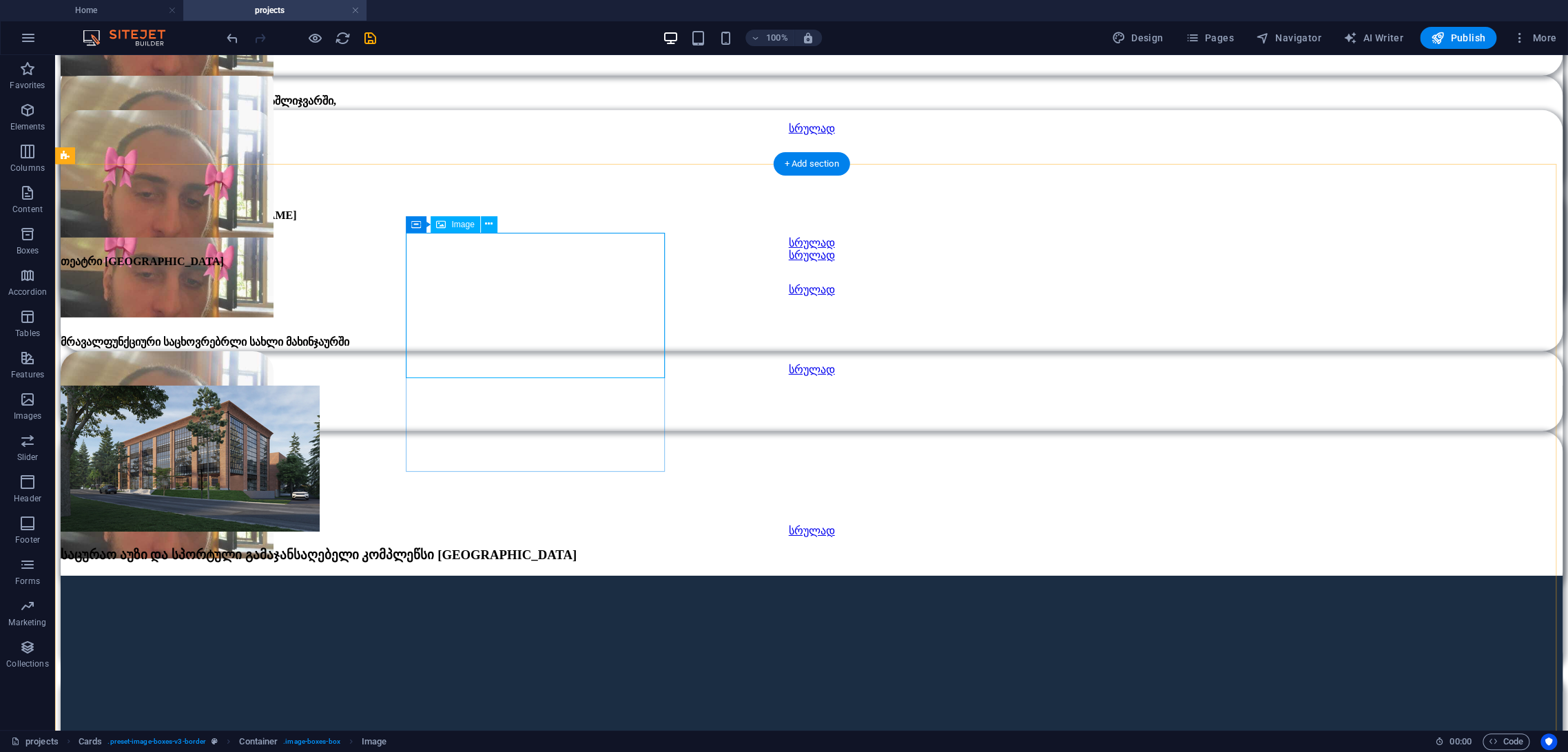
click at [450, 385] on figure at bounding box center [811, 460] width 1502 height 149
select select "px"
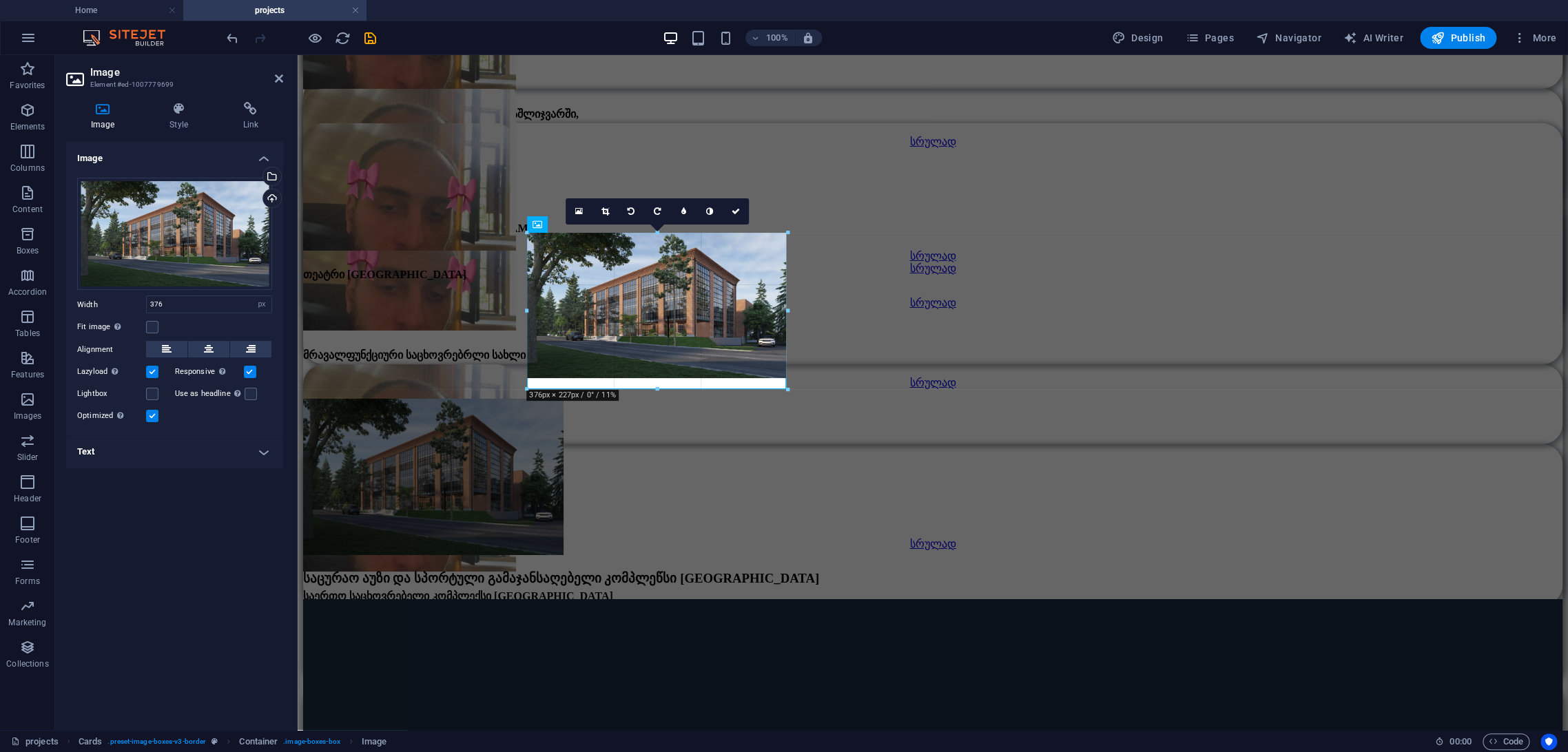
drag, startPoint x: 655, startPoint y: 379, endPoint x: 655, endPoint y: 390, distance: 11.0
type input "375"
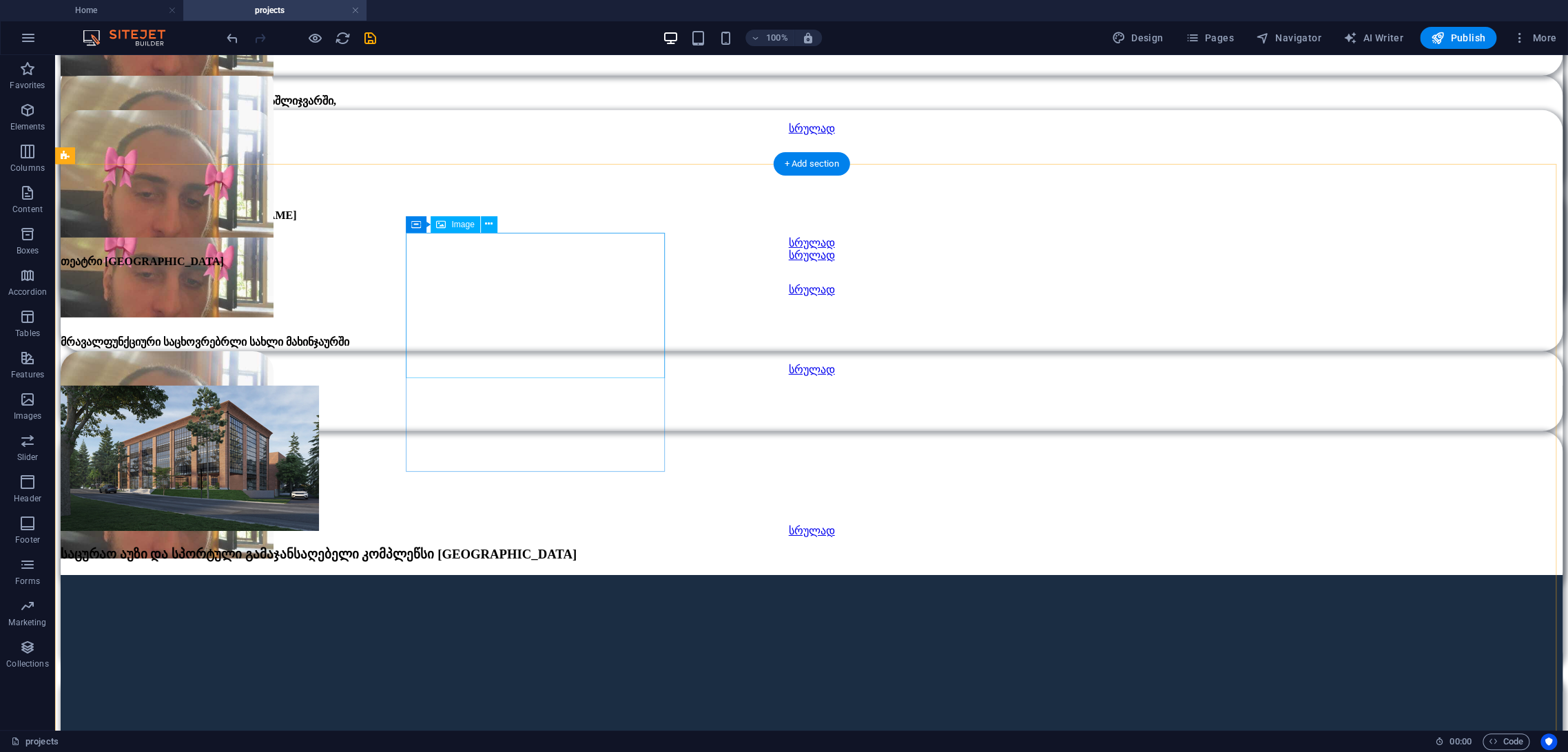
click at [566, 385] on figure at bounding box center [811, 459] width 1502 height 148
click at [568, 385] on figure at bounding box center [811, 459] width 1502 height 148
click at [583, 385] on figure at bounding box center [811, 459] width 1502 height 148
select select "px"
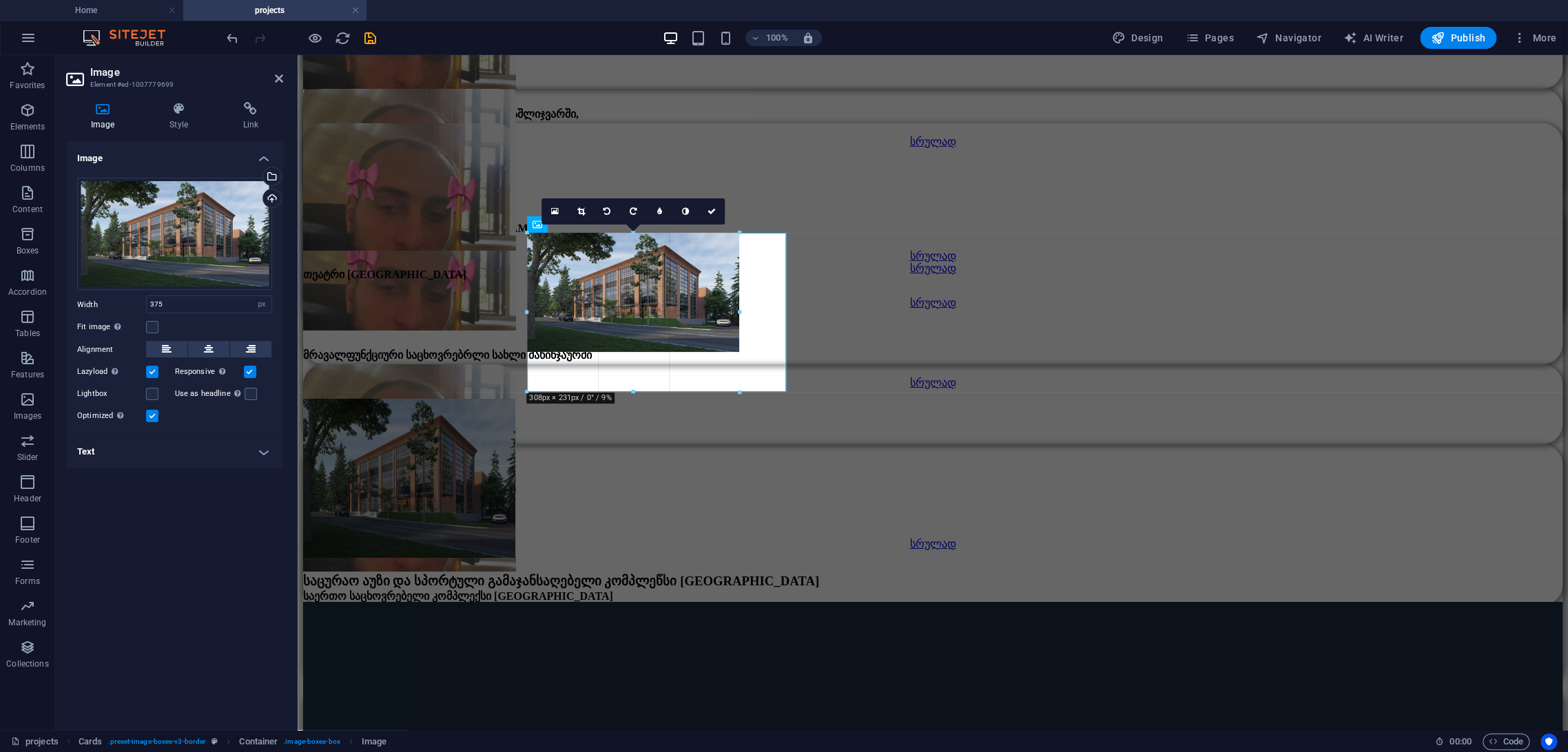
drag, startPoint x: 784, startPoint y: 303, endPoint x: 739, endPoint y: 328, distance: 51.5
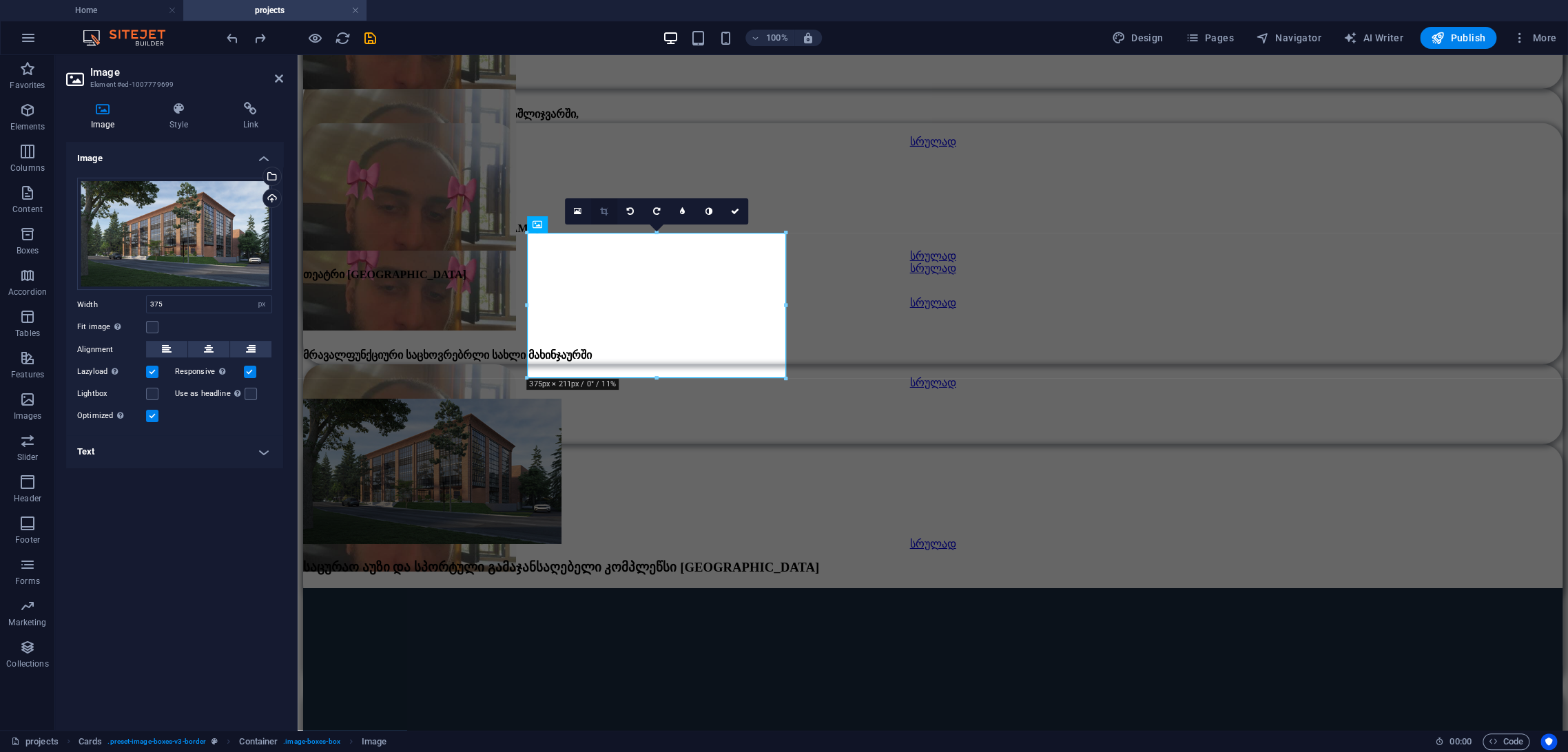
click at [612, 212] on link at bounding box center [604, 211] width 26 height 26
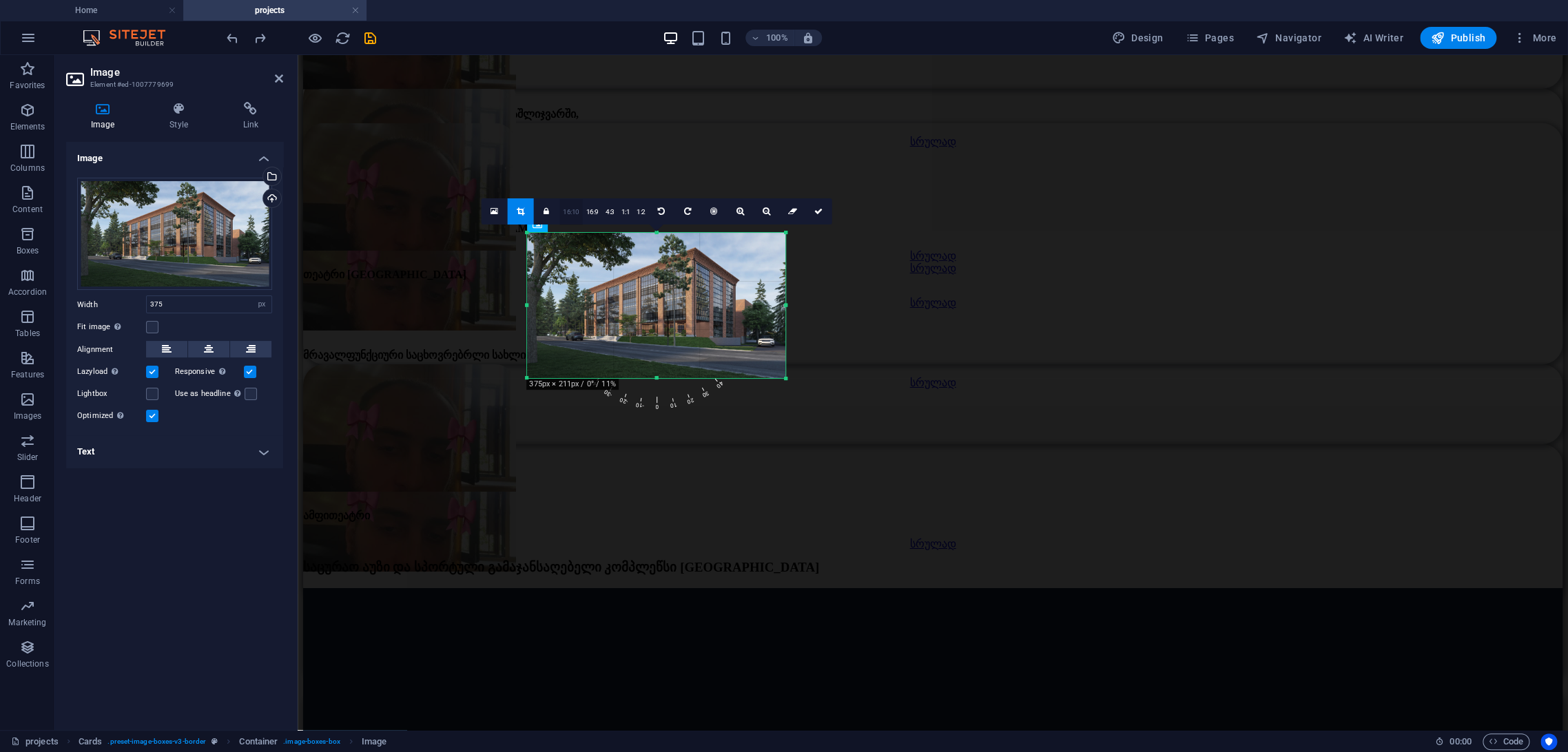
click at [562, 209] on link "16:10" at bounding box center [571, 212] width 24 height 26
click at [585, 213] on link "16:9" at bounding box center [579, 212] width 19 height 26
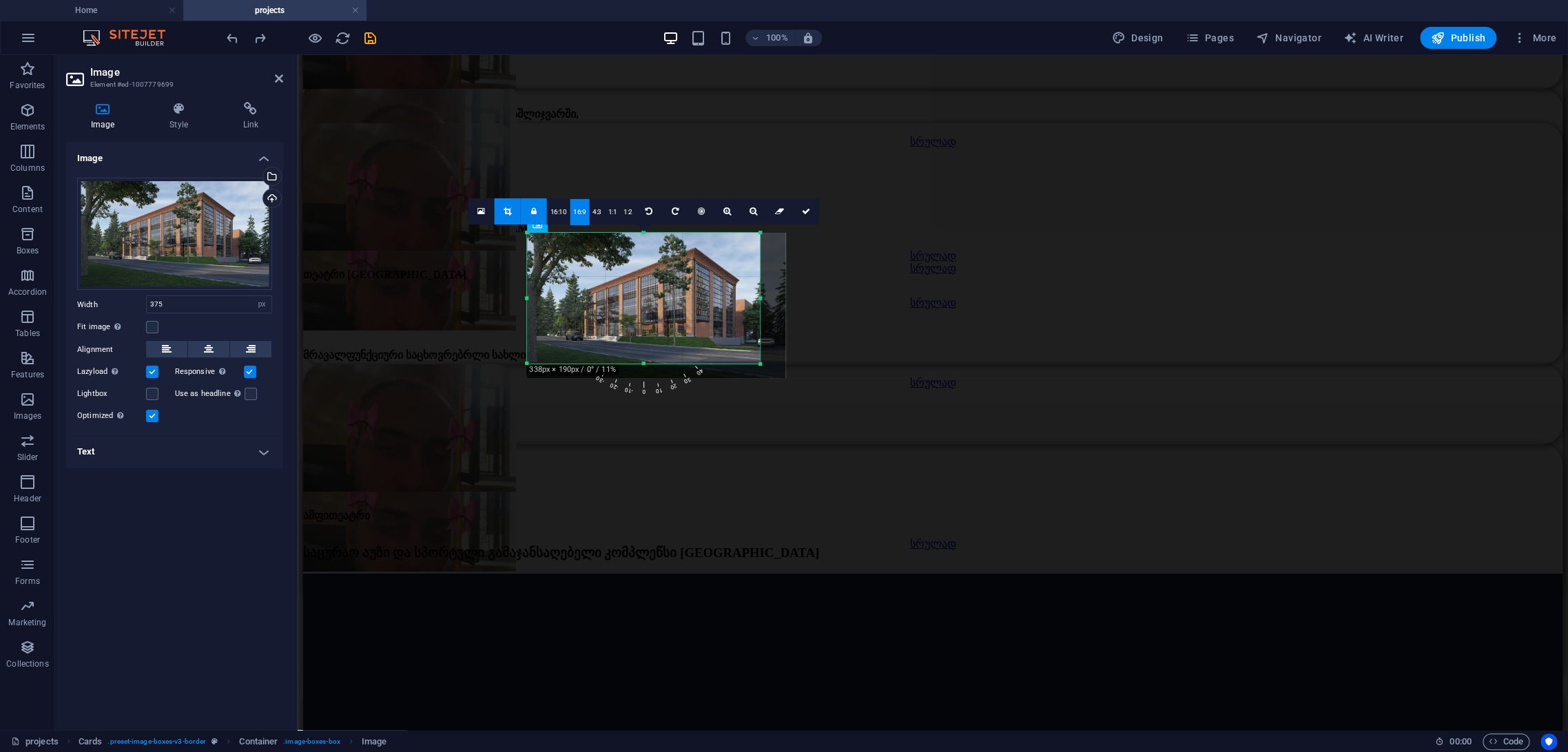
click at [532, 209] on icon at bounding box center [533, 211] width 6 height 8
click at [513, 207] on link at bounding box center [507, 211] width 26 height 26
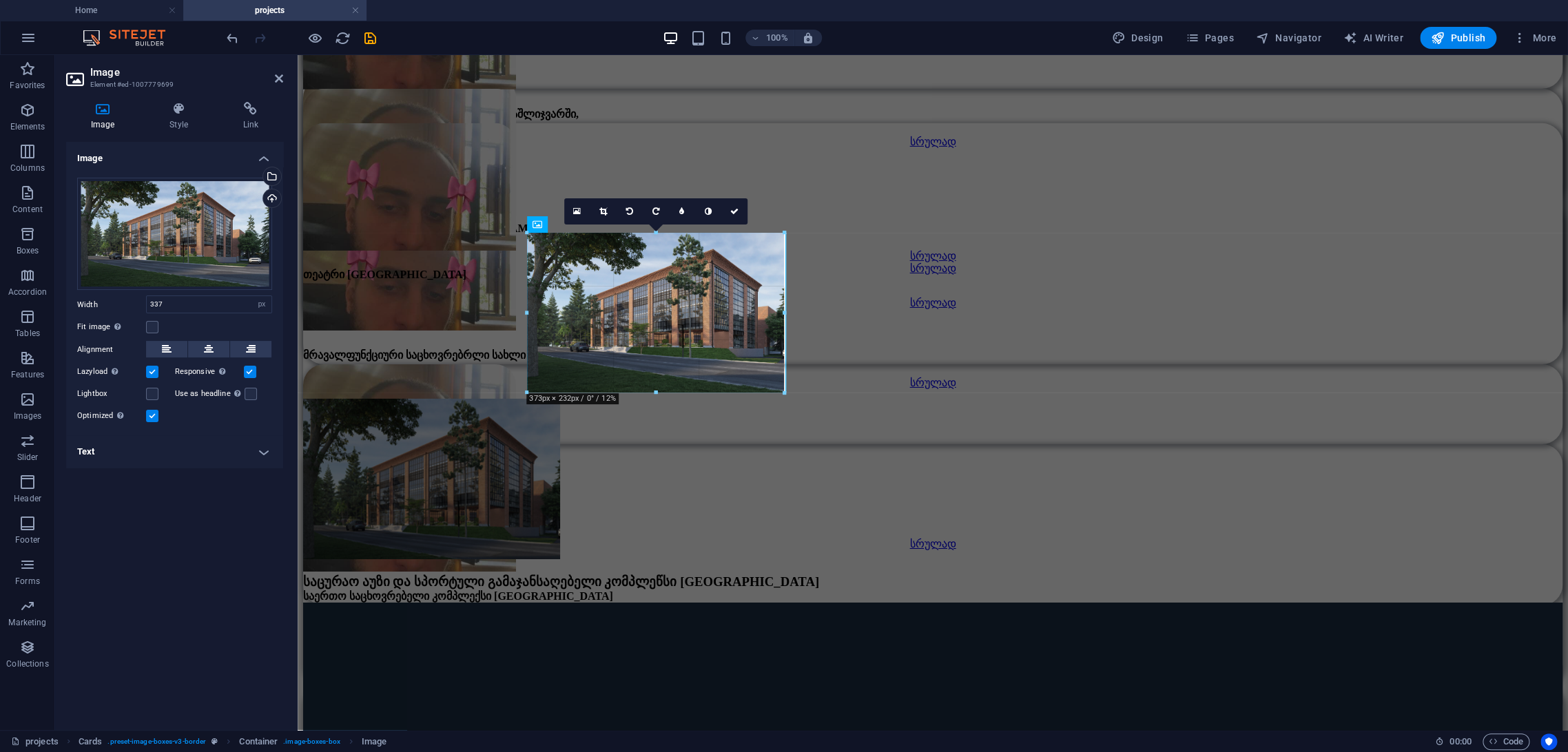
drag, startPoint x: 758, startPoint y: 299, endPoint x: 783, endPoint y: 306, distance: 26.0
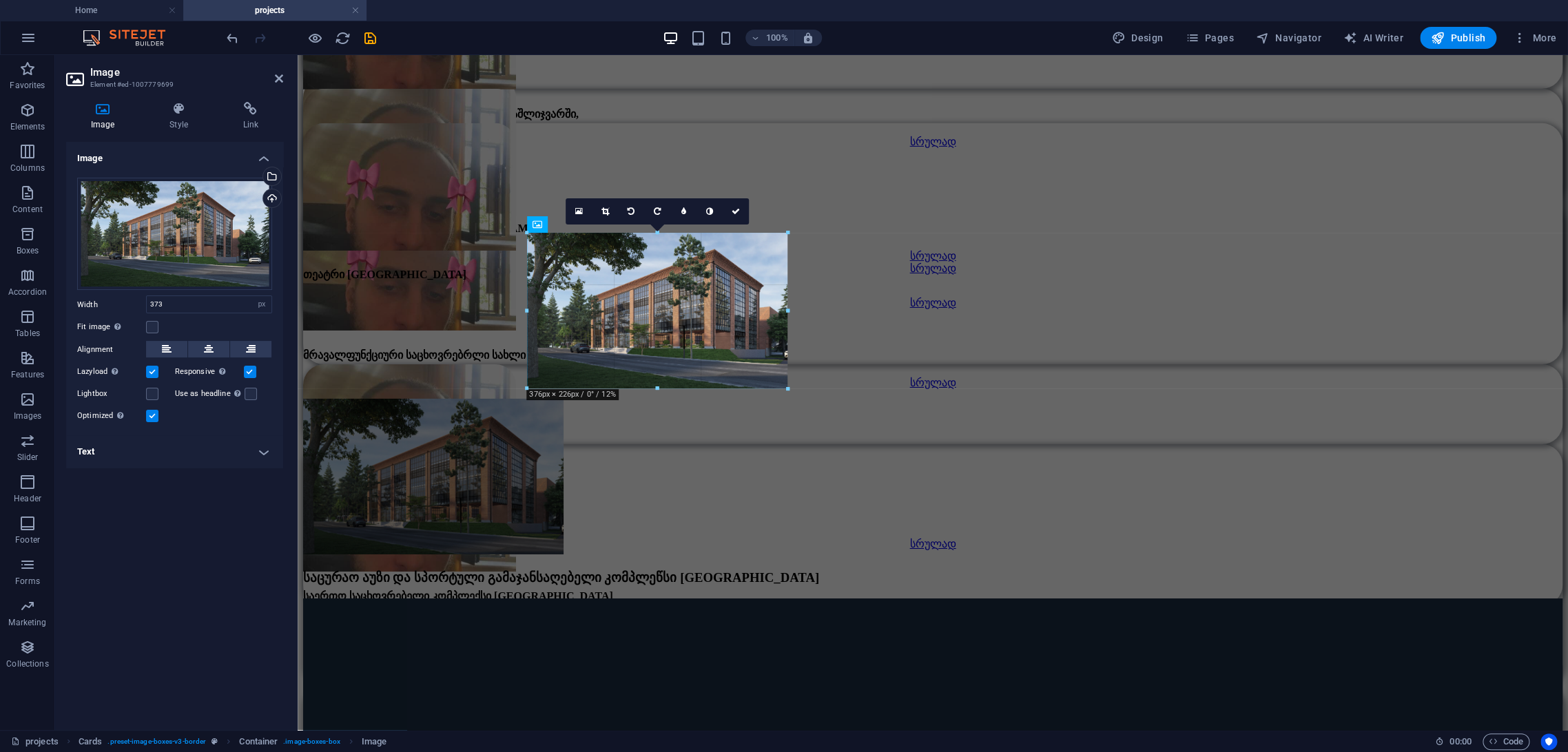
drag, startPoint x: 659, startPoint y: 377, endPoint x: 659, endPoint y: 388, distance: 11.0
type input "375"
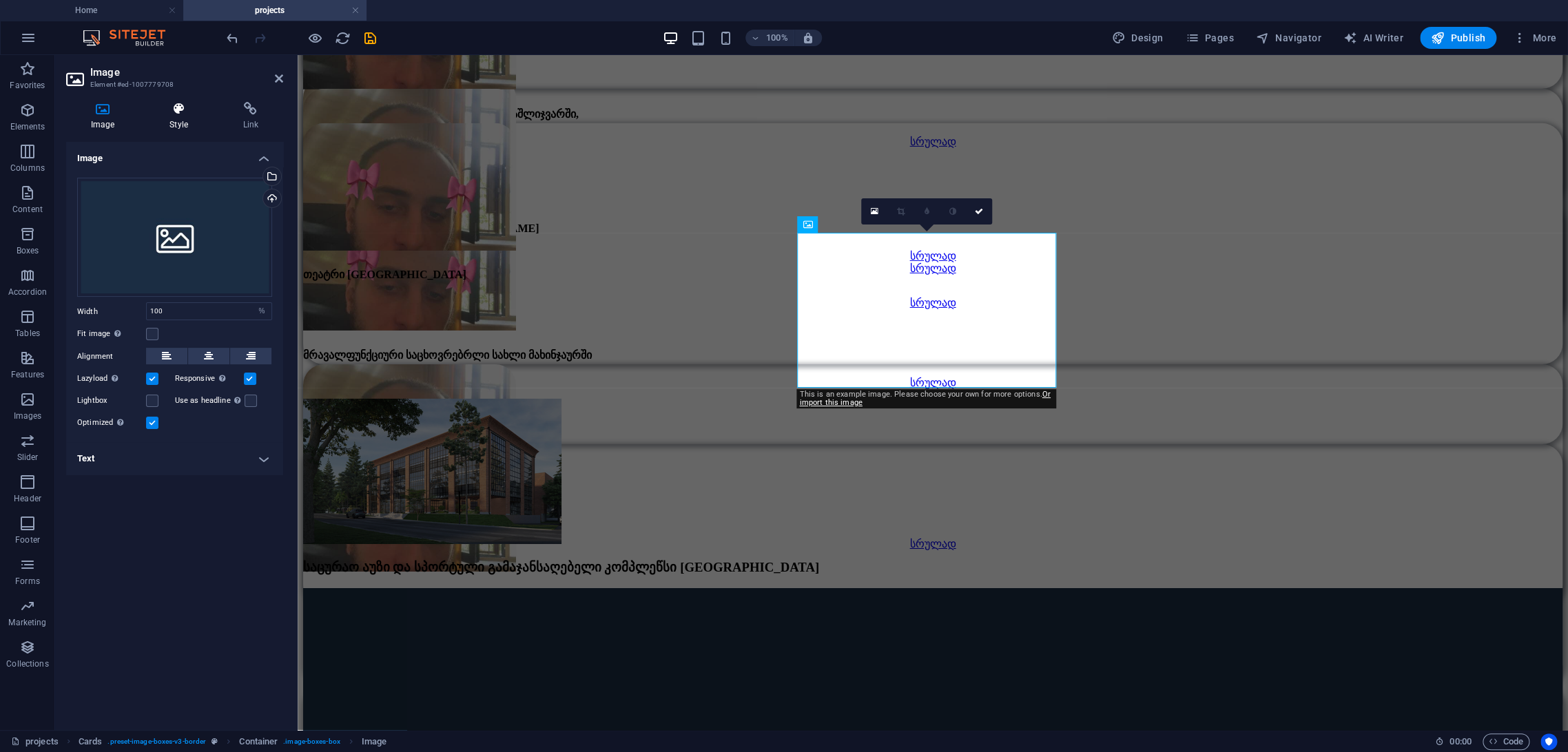
click at [176, 115] on icon at bounding box center [178, 108] width 67 height 13
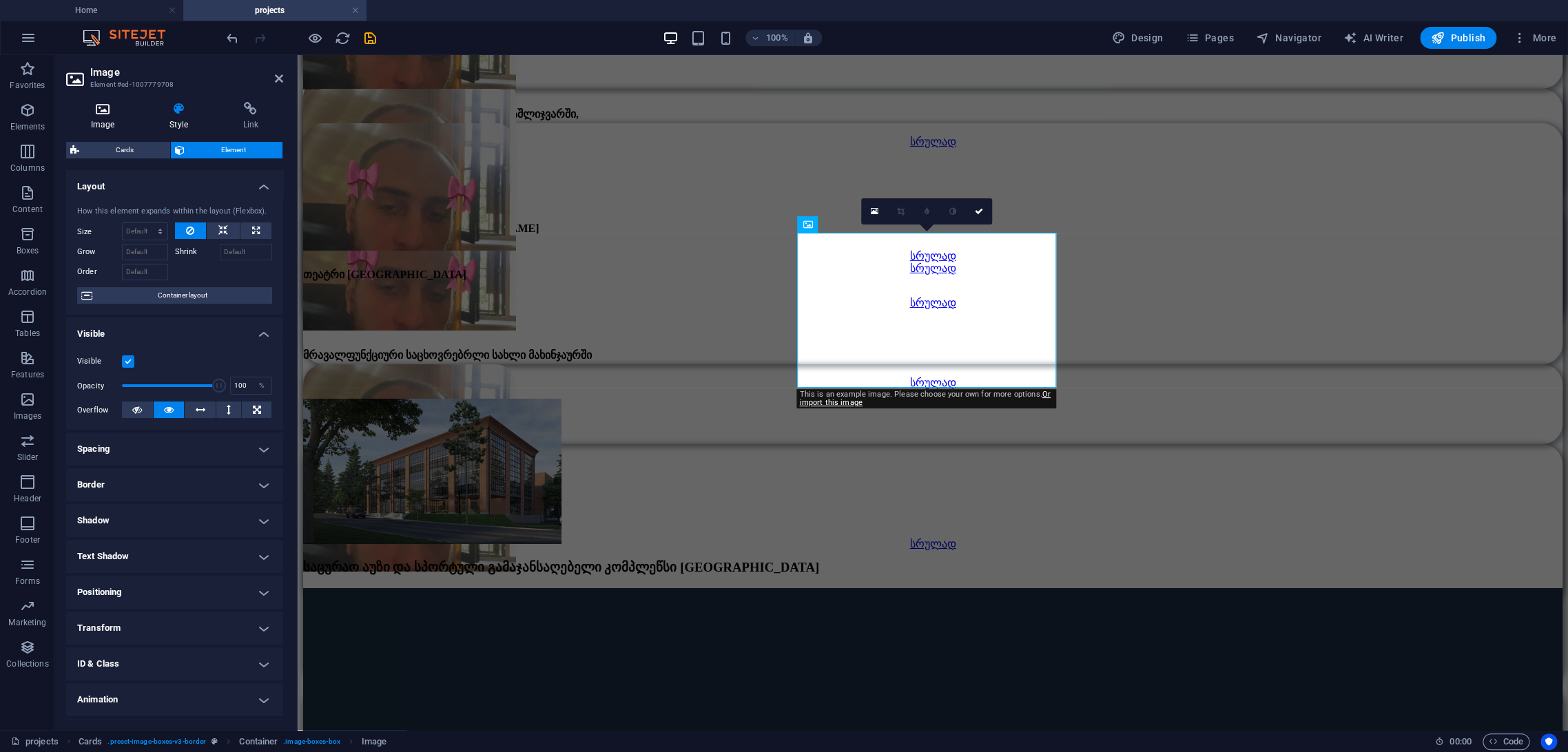
click at [105, 103] on icon at bounding box center [103, 108] width 73 height 13
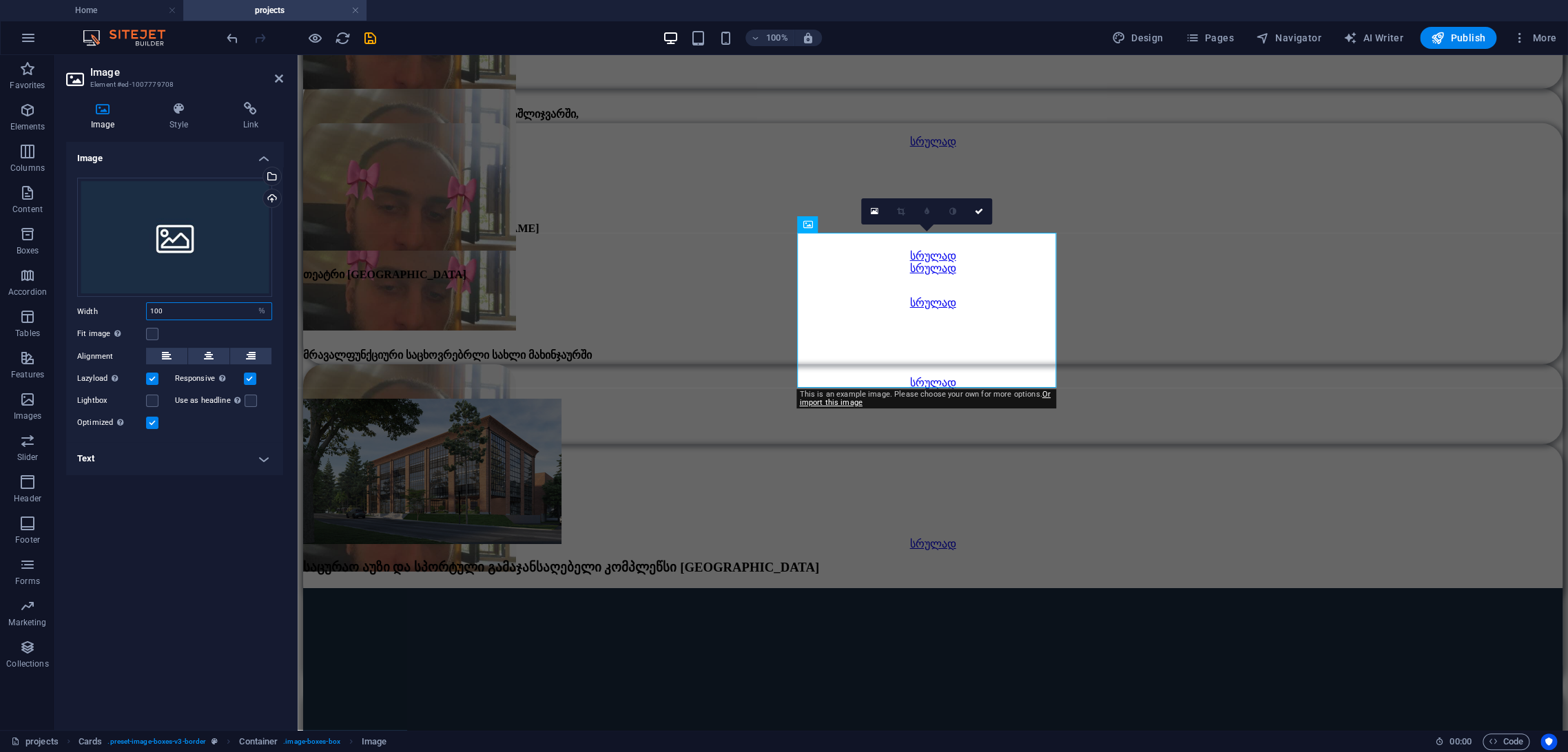
click at [237, 314] on input "100" at bounding box center [209, 311] width 125 height 17
click at [265, 313] on select "Default auto px rem % em vh vw" at bounding box center [261, 311] width 19 height 17
select select "px"
click at [252, 303] on select "Default auto px rem % em vh vw" at bounding box center [261, 311] width 19 height 17
type input "376"
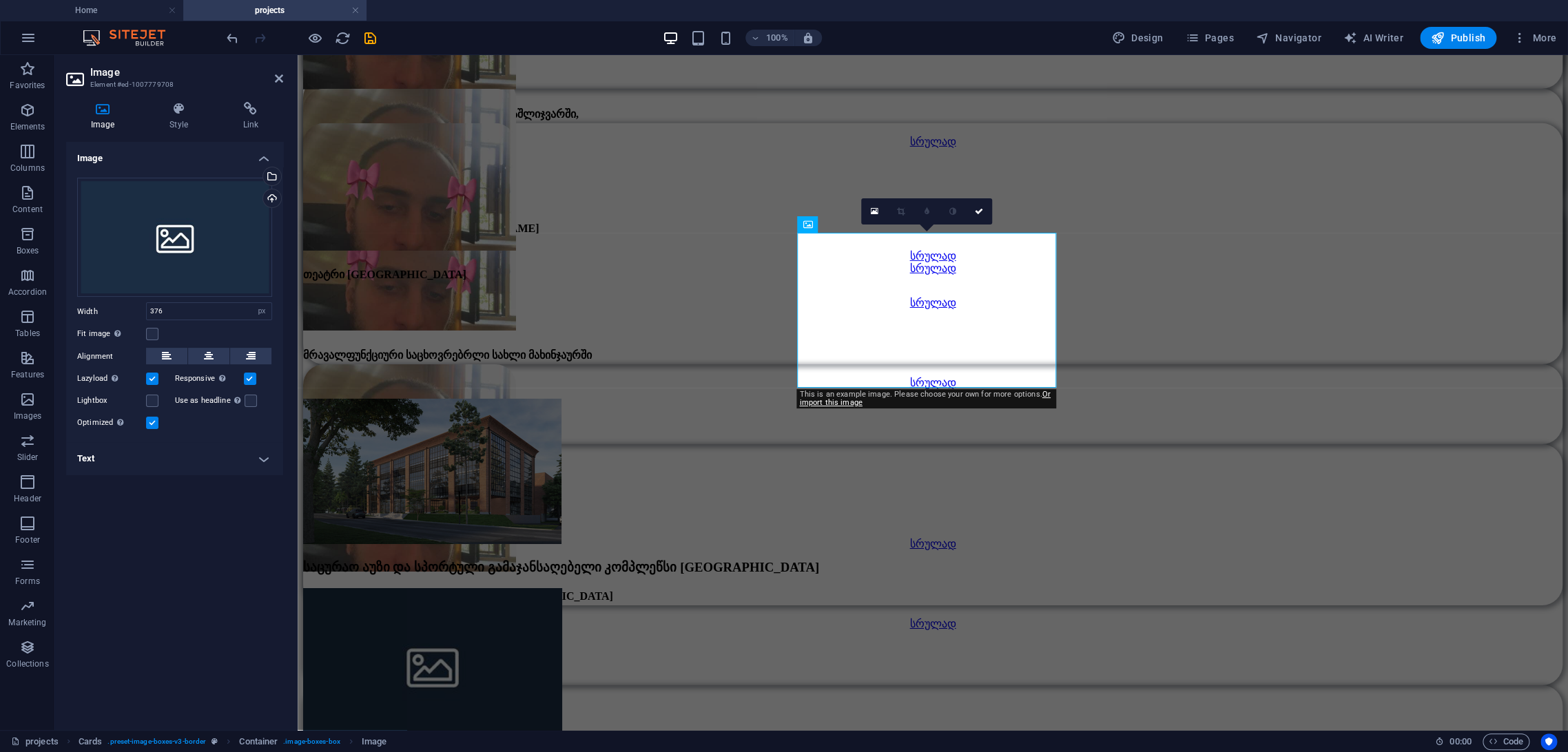
click at [259, 464] on h4 "Text" at bounding box center [175, 459] width 217 height 33
click at [187, 229] on div "Drag files here, click to choose files or select files from Files or our free s…" at bounding box center [175, 238] width 195 height 120
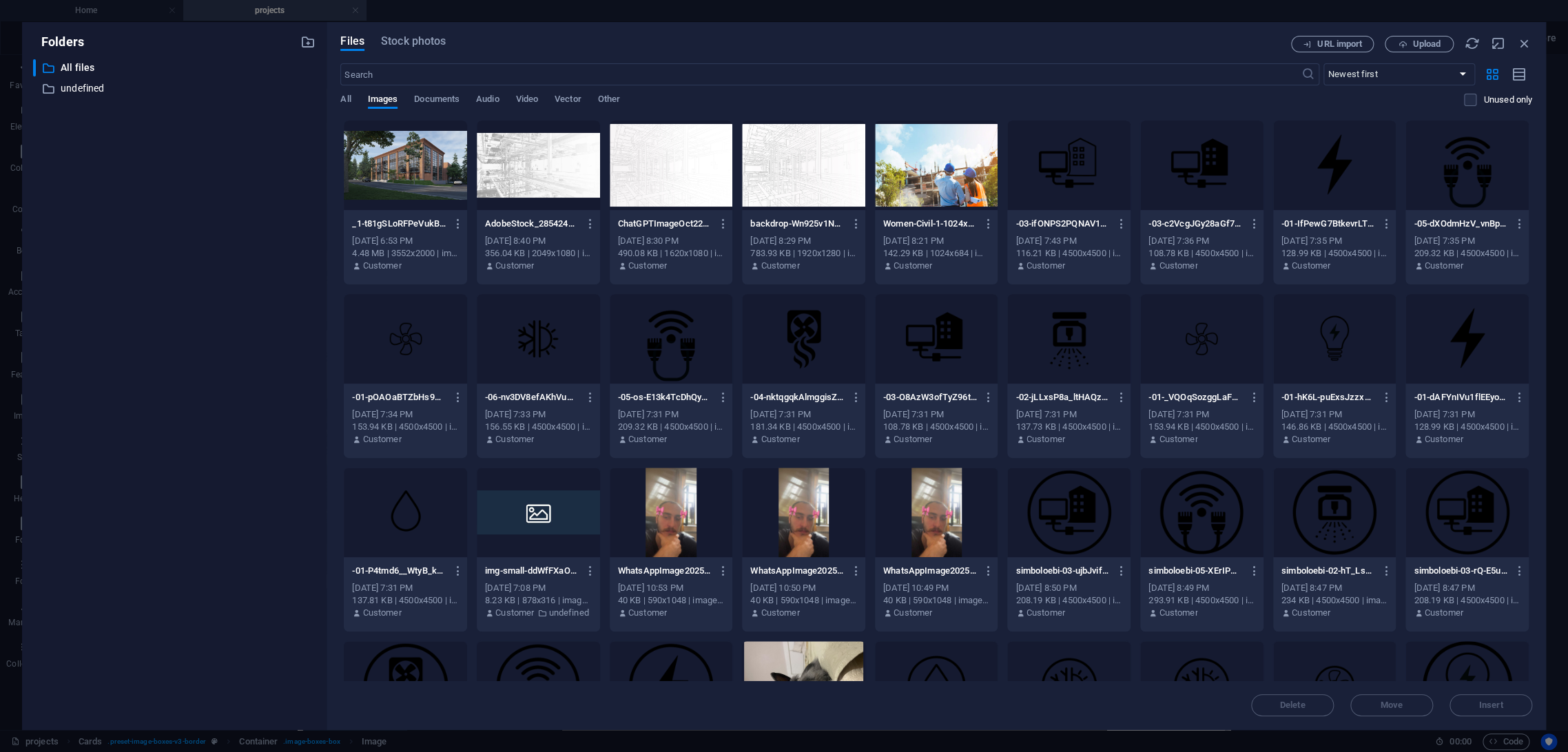
drag, startPoint x: 108, startPoint y: 272, endPoint x: 113, endPoint y: 260, distance: 13.0
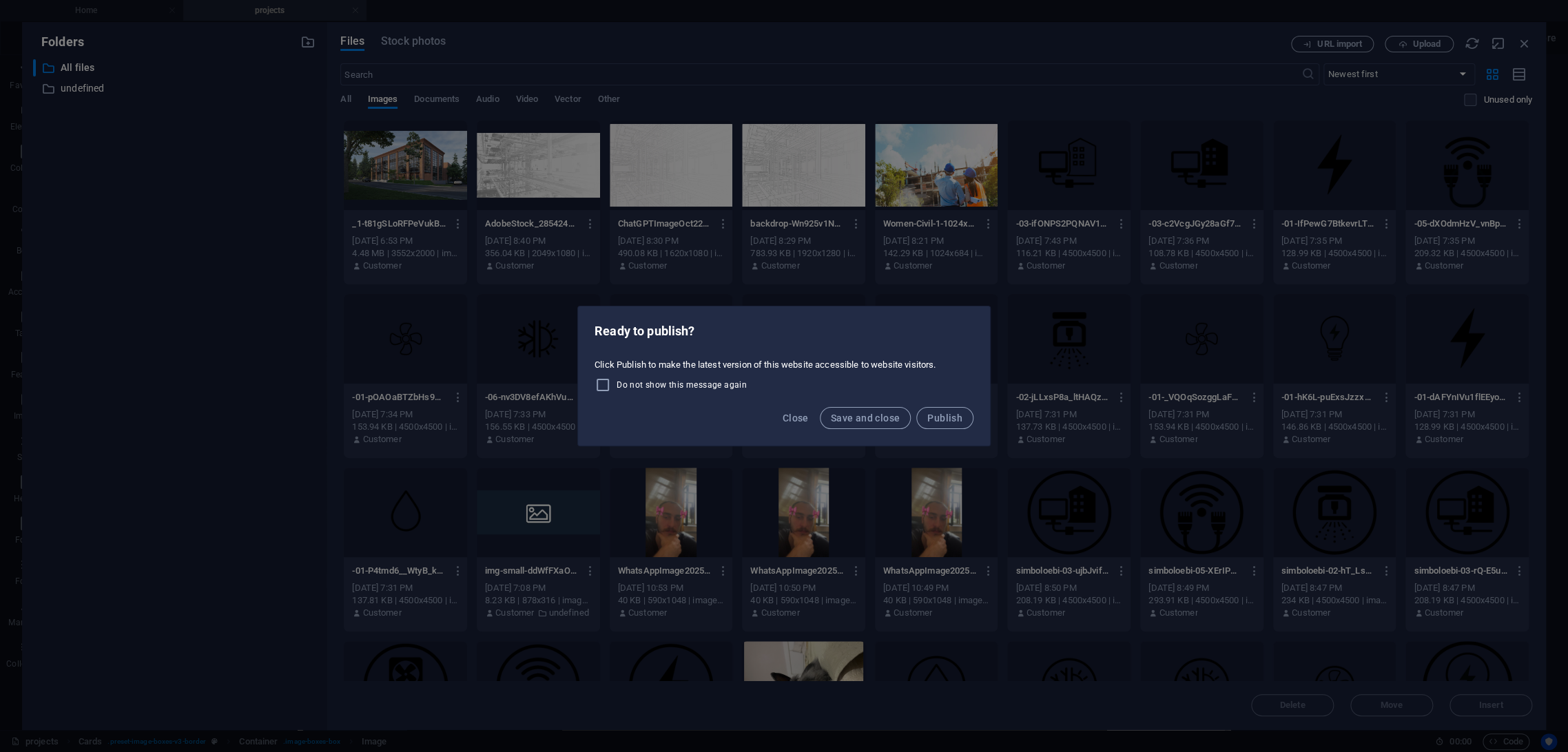
click at [1497, 56] on div "Ready to publish? Click Publish to make the latest version of this website acce…" at bounding box center [784, 376] width 1568 height 752
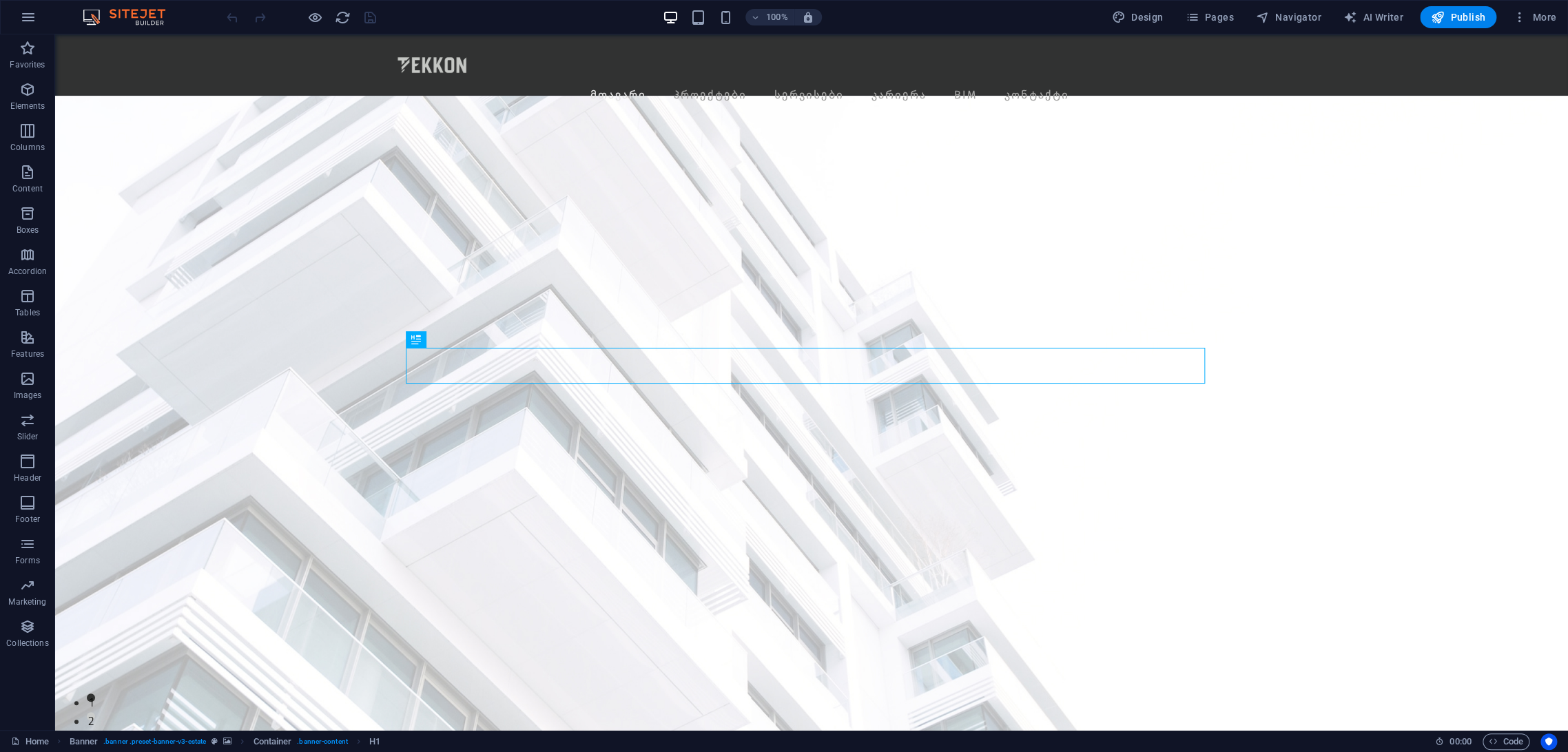
click at [1179, 15] on div "Design Pages Navigator AI Writer Publish More" at bounding box center [1333, 17] width 455 height 22
click at [1198, 17] on icon "button" at bounding box center [1191, 17] width 13 height 13
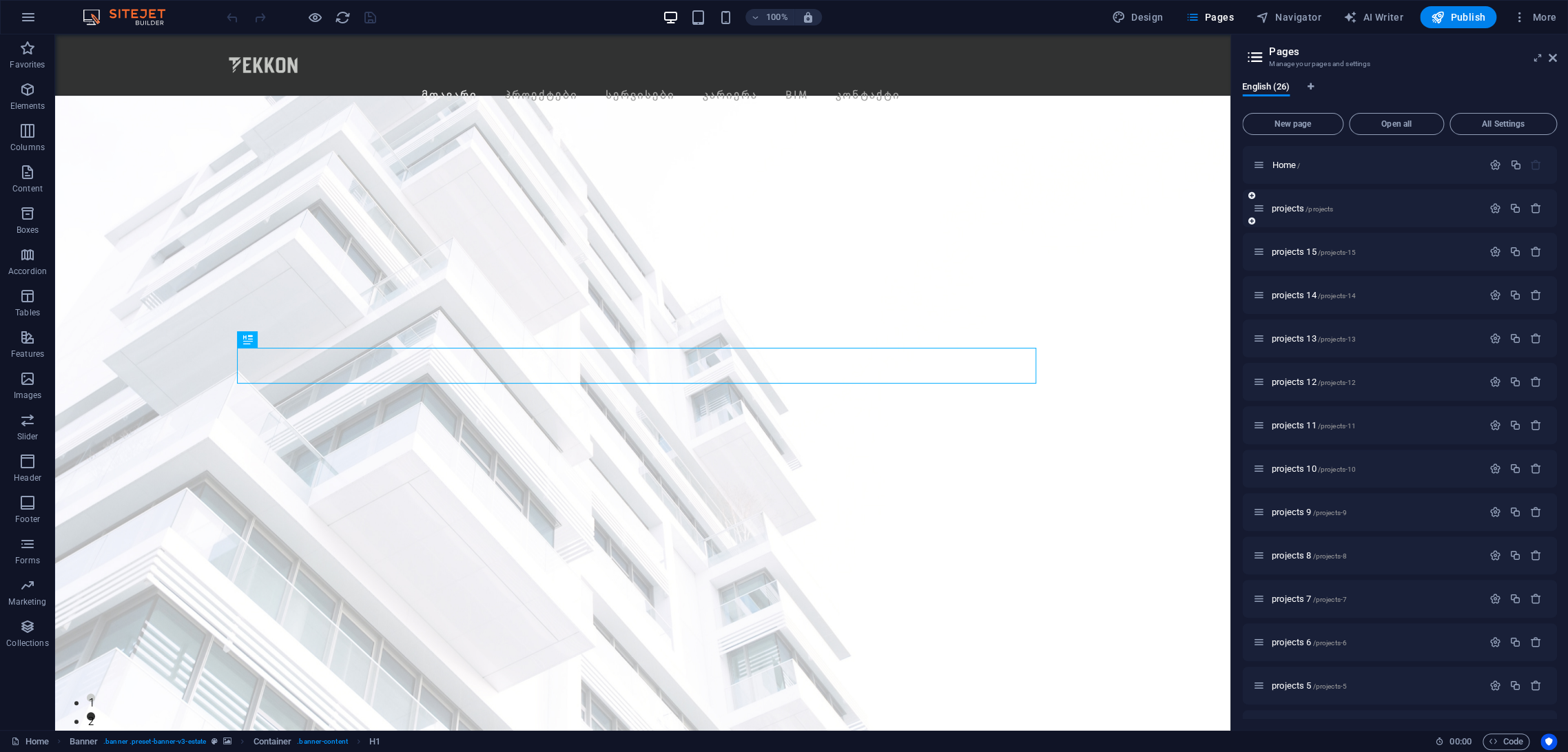
click at [1287, 201] on div "projects /projects" at bounding box center [1367, 209] width 229 height 16
click at [1287, 202] on div "projects /projects" at bounding box center [1367, 209] width 229 height 16
click at [1287, 205] on span "projects /projects" at bounding box center [1303, 208] width 62 height 10
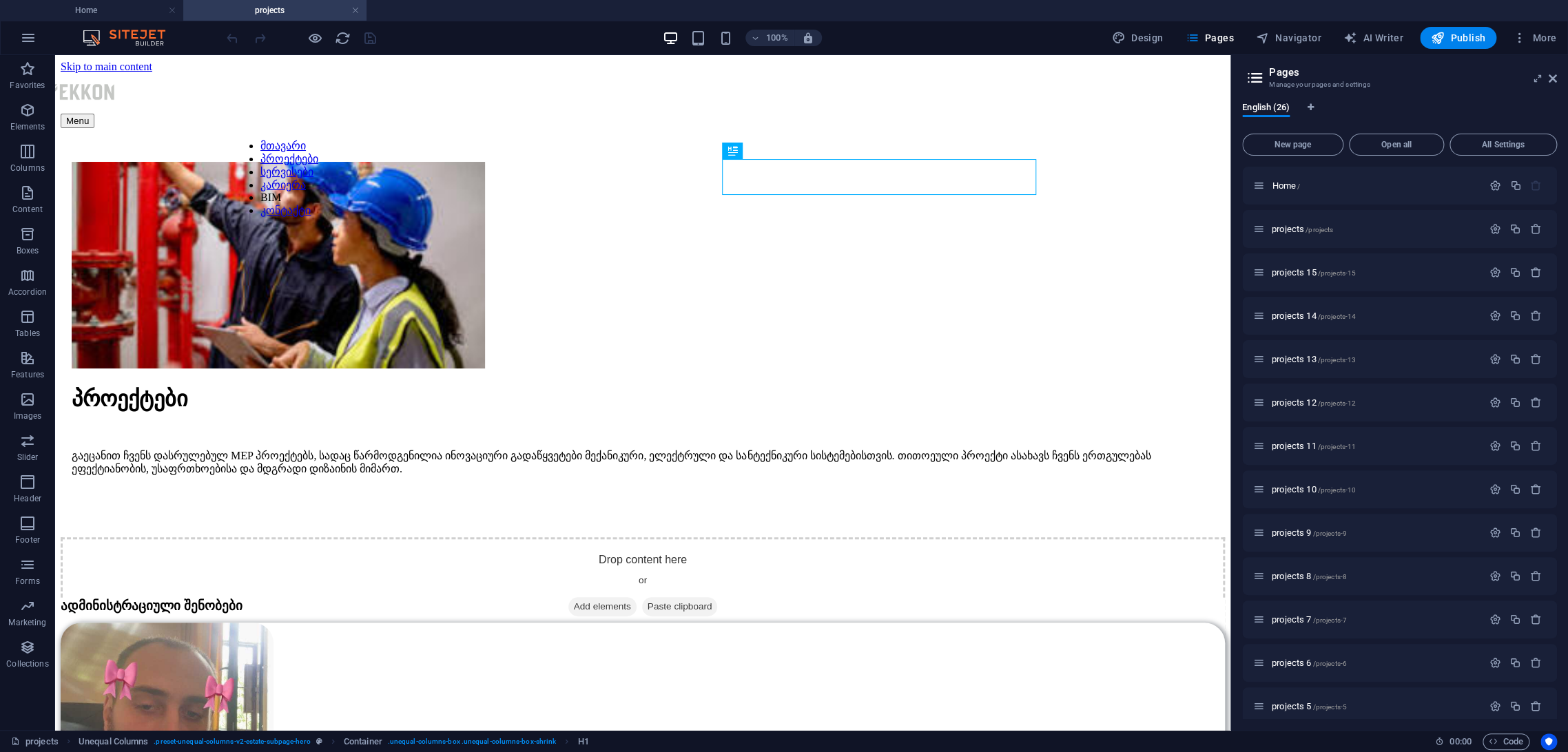
click at [1410, 88] on header "Pages Manage your pages and settings" at bounding box center [1401, 73] width 312 height 36
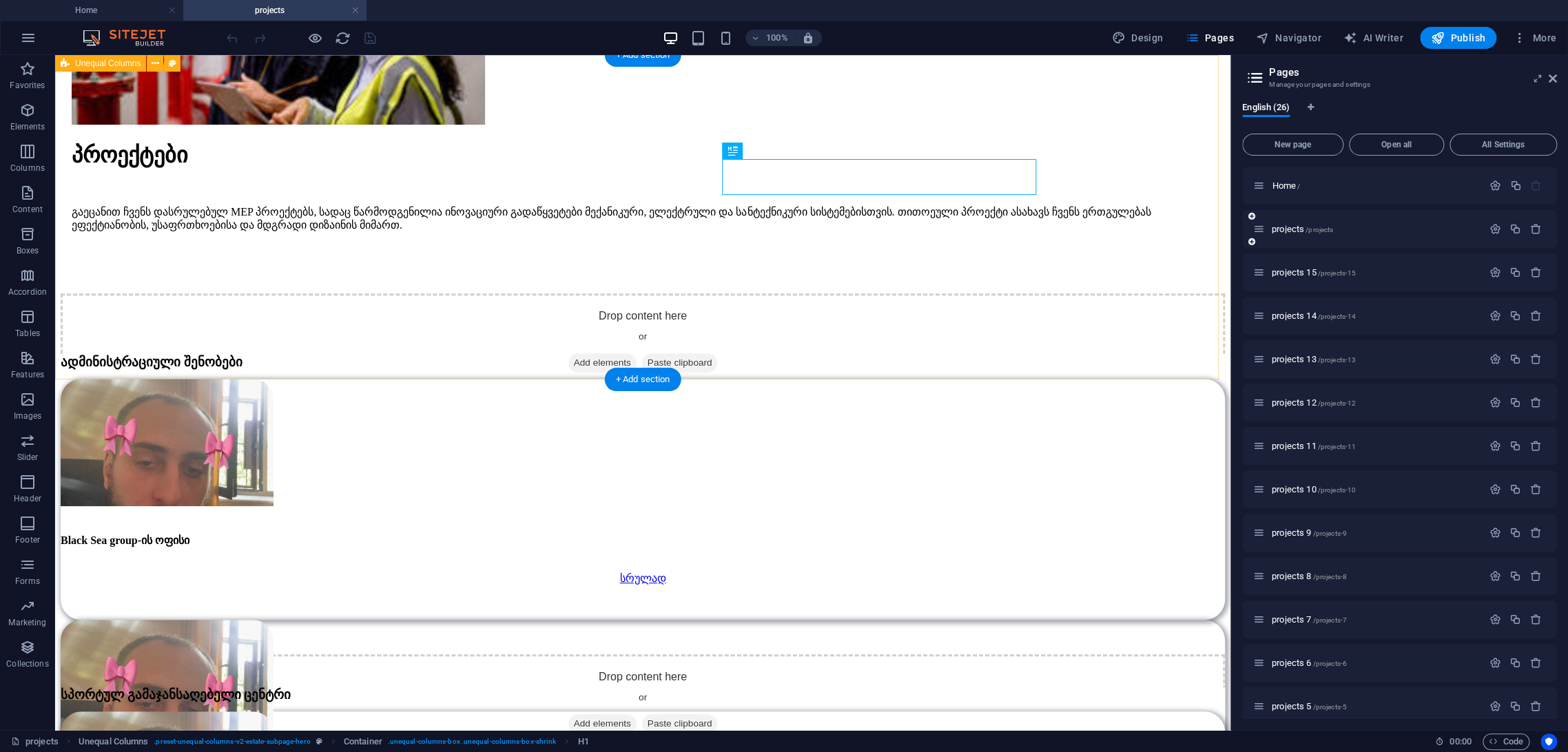
scroll to position [306, 0]
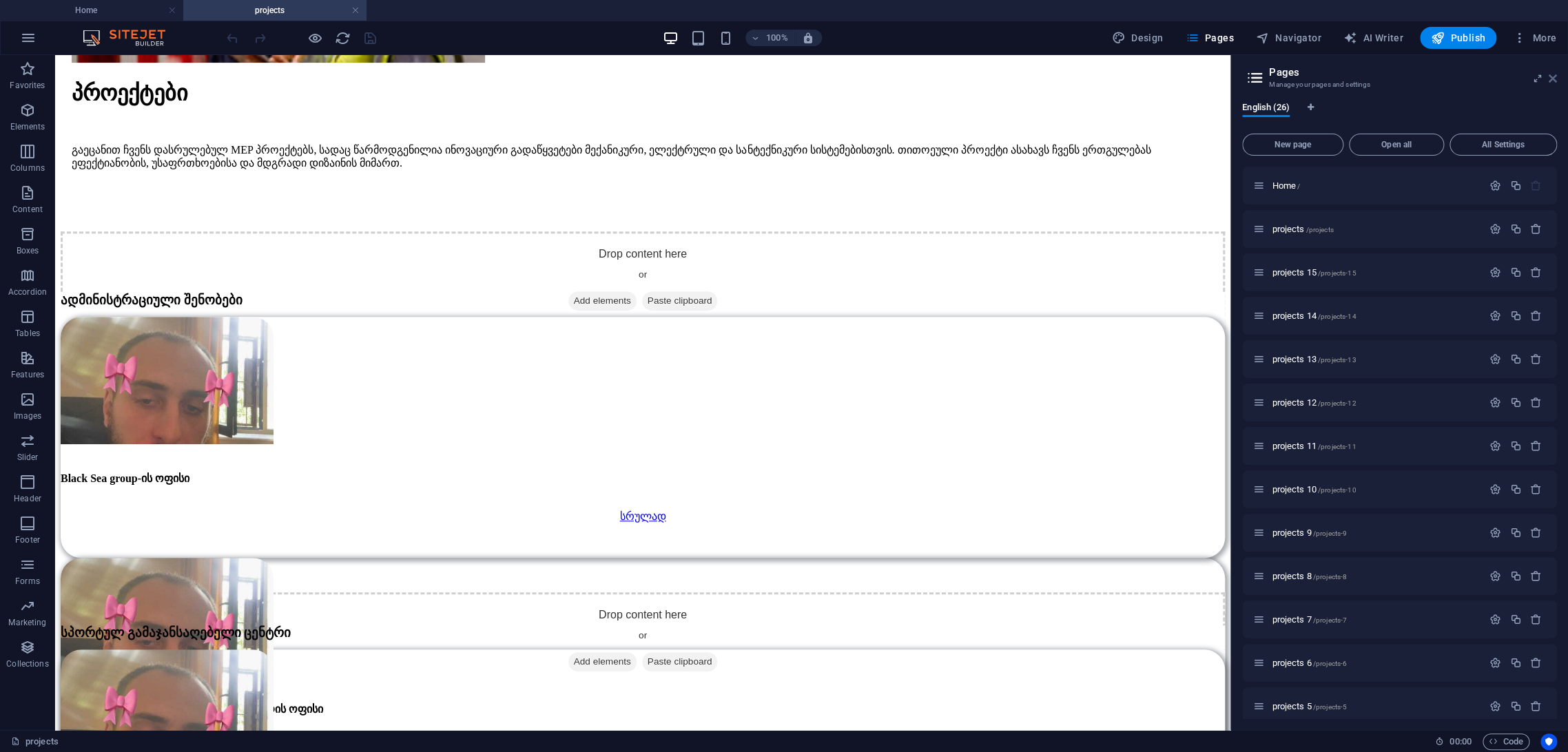
click at [1410, 81] on aside "Pages Manage your pages and settings English (26) New page Open all All Setting…" at bounding box center [1398, 393] width 337 height 675
click at [1410, 81] on icon at bounding box center [1552, 78] width 8 height 11
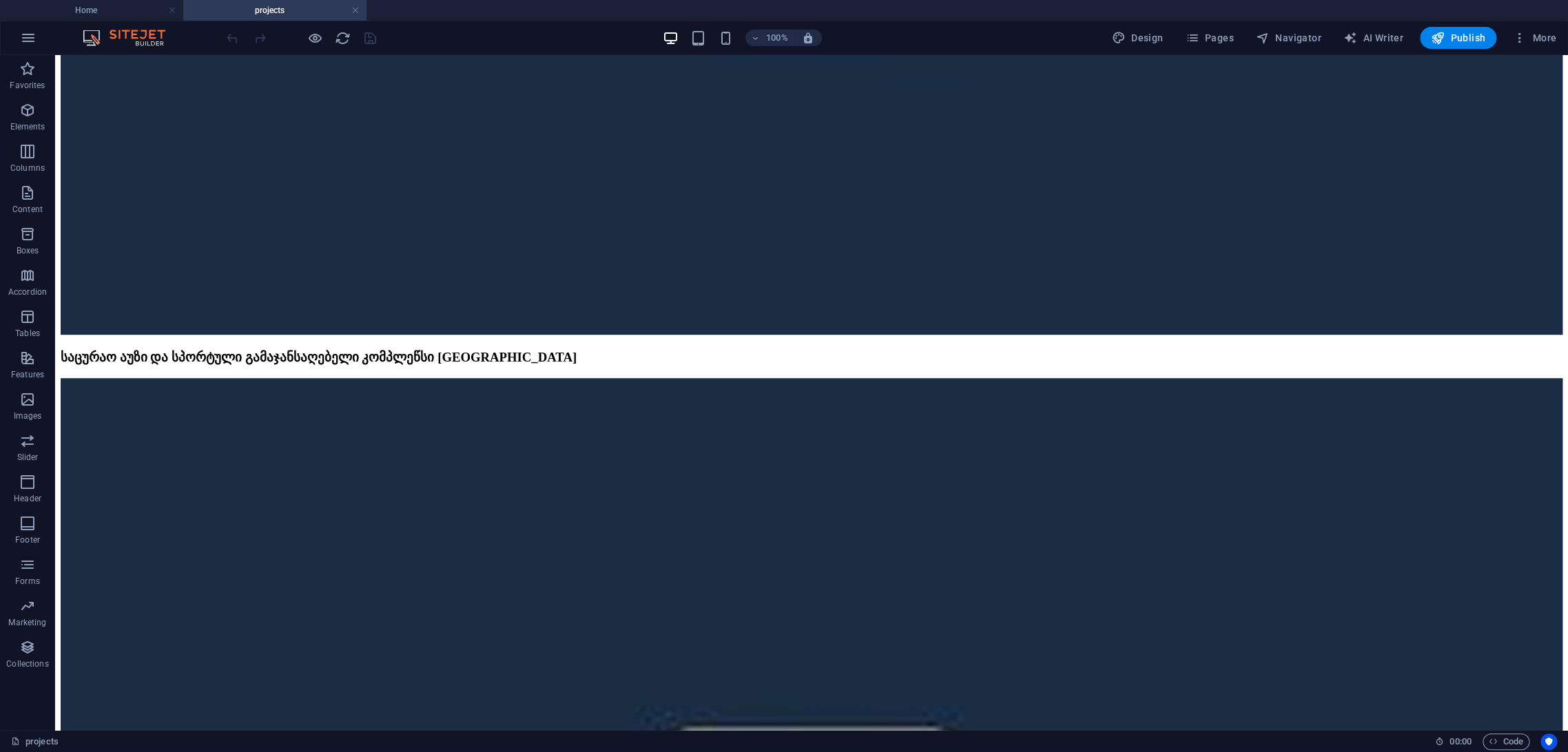
drag, startPoint x: 1091, startPoint y: 385, endPoint x: 1037, endPoint y: 696, distance: 315.7
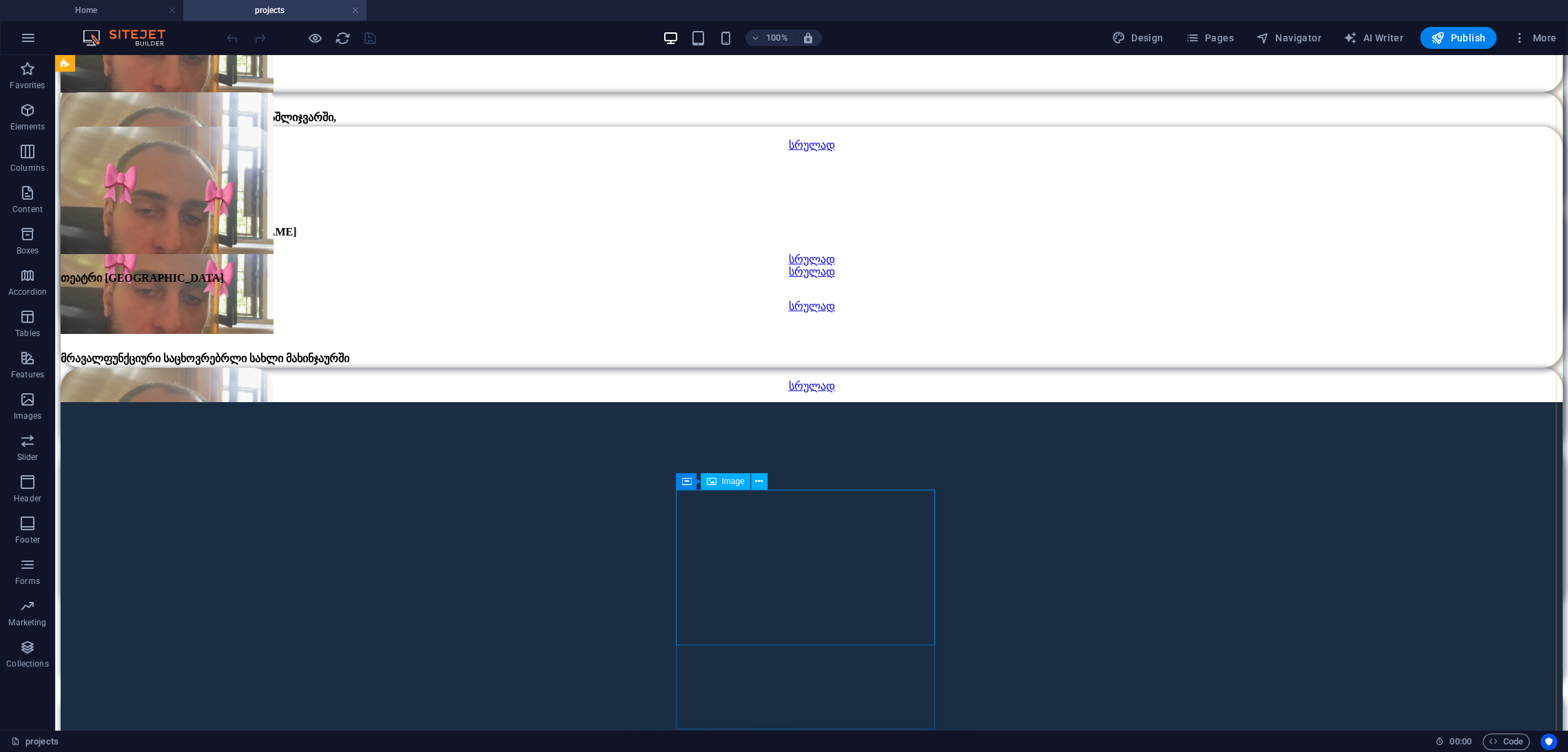
scroll to position [2950, 0]
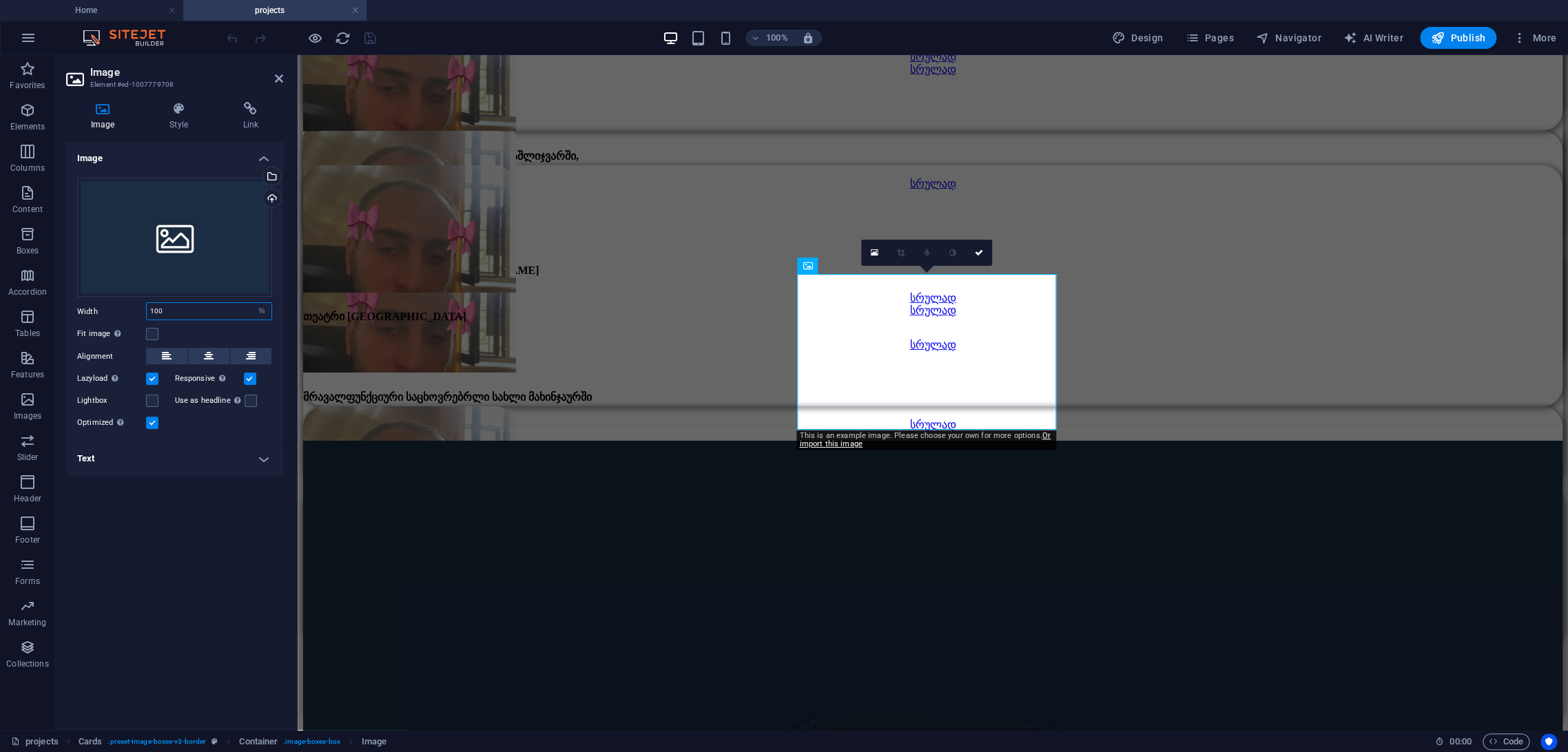
click at [215, 310] on input "100" at bounding box center [209, 311] width 125 height 17
click at [266, 306] on select "Default auto px rem % em vh vw" at bounding box center [261, 311] width 19 height 17
select select "px"
click at [252, 303] on select "Default auto px rem % em vh vw" at bounding box center [261, 311] width 19 height 17
type input "376"
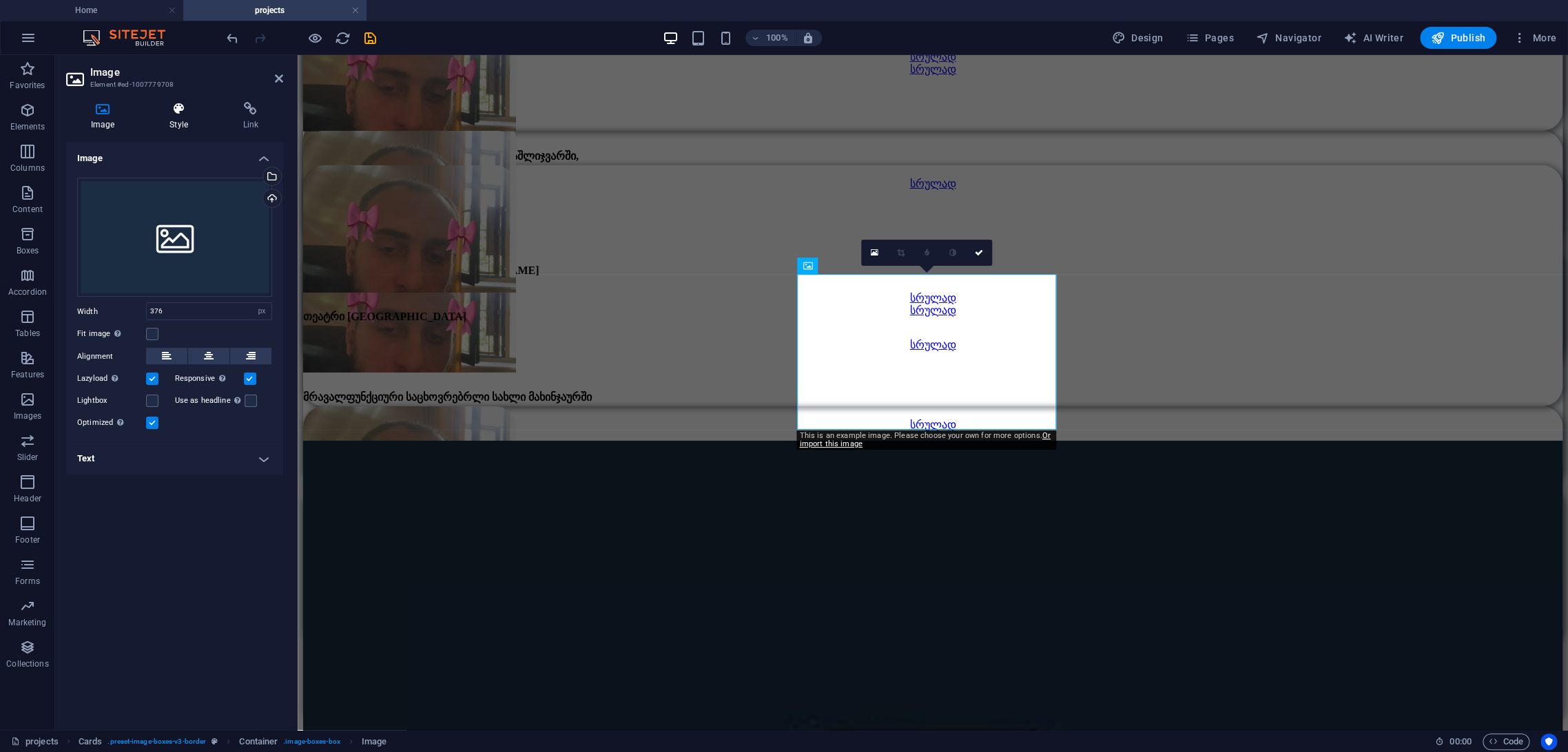
click at [160, 122] on h4 "Style" at bounding box center [181, 116] width 73 height 29
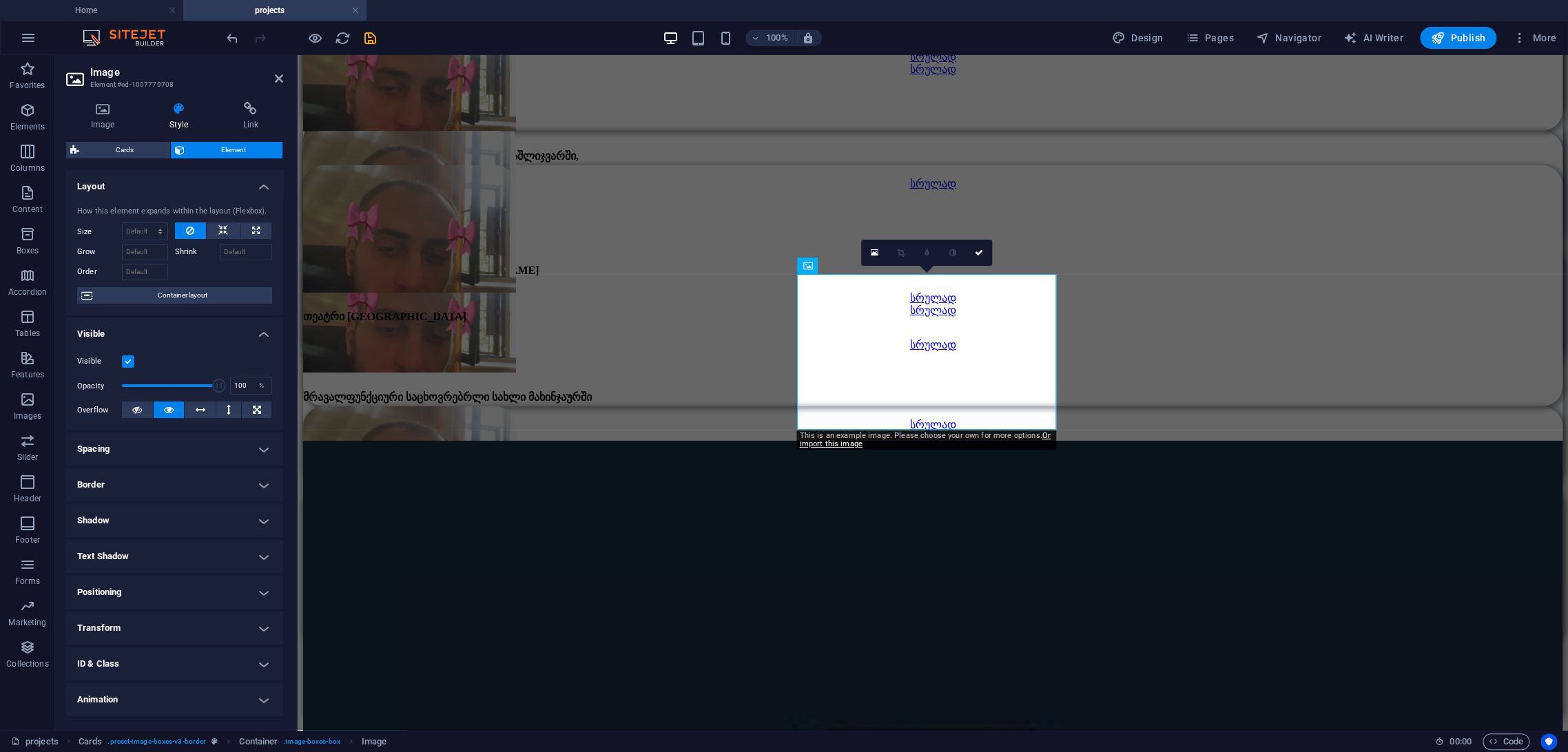
click at [247, 180] on h4 "Layout" at bounding box center [175, 182] width 217 height 24
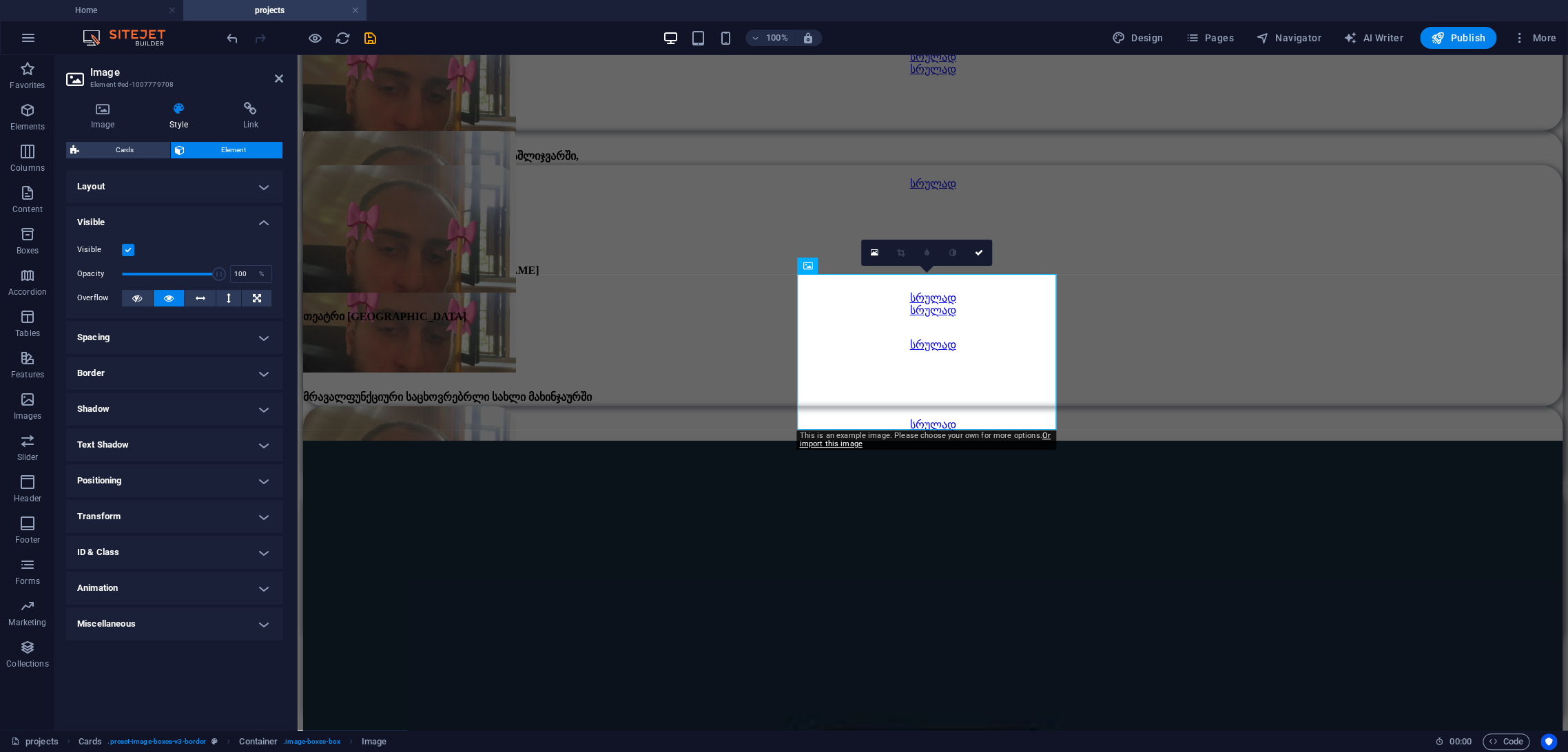
click at [175, 374] on h4 "Border" at bounding box center [175, 374] width 217 height 33
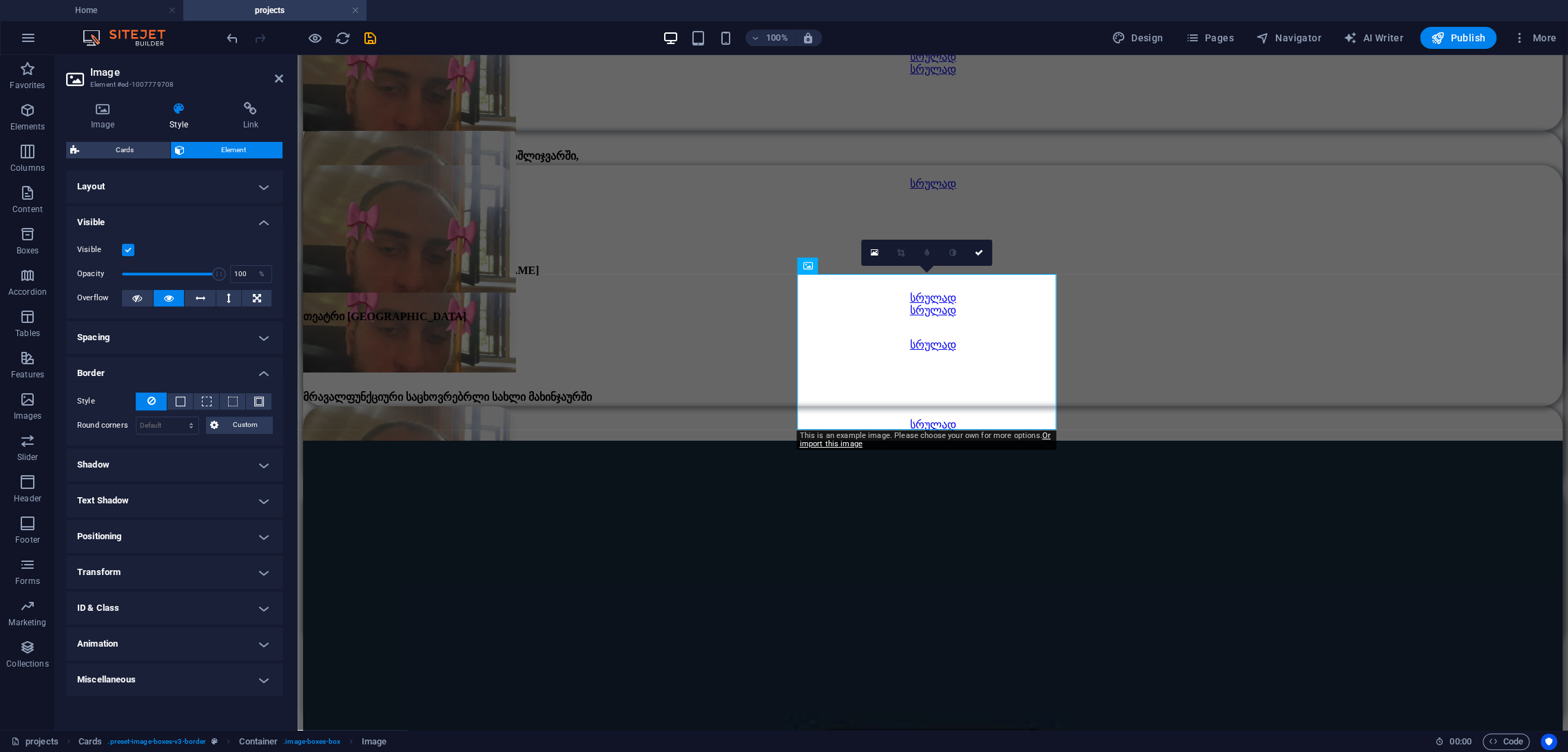
click at [195, 371] on h4 "Border" at bounding box center [175, 369] width 217 height 24
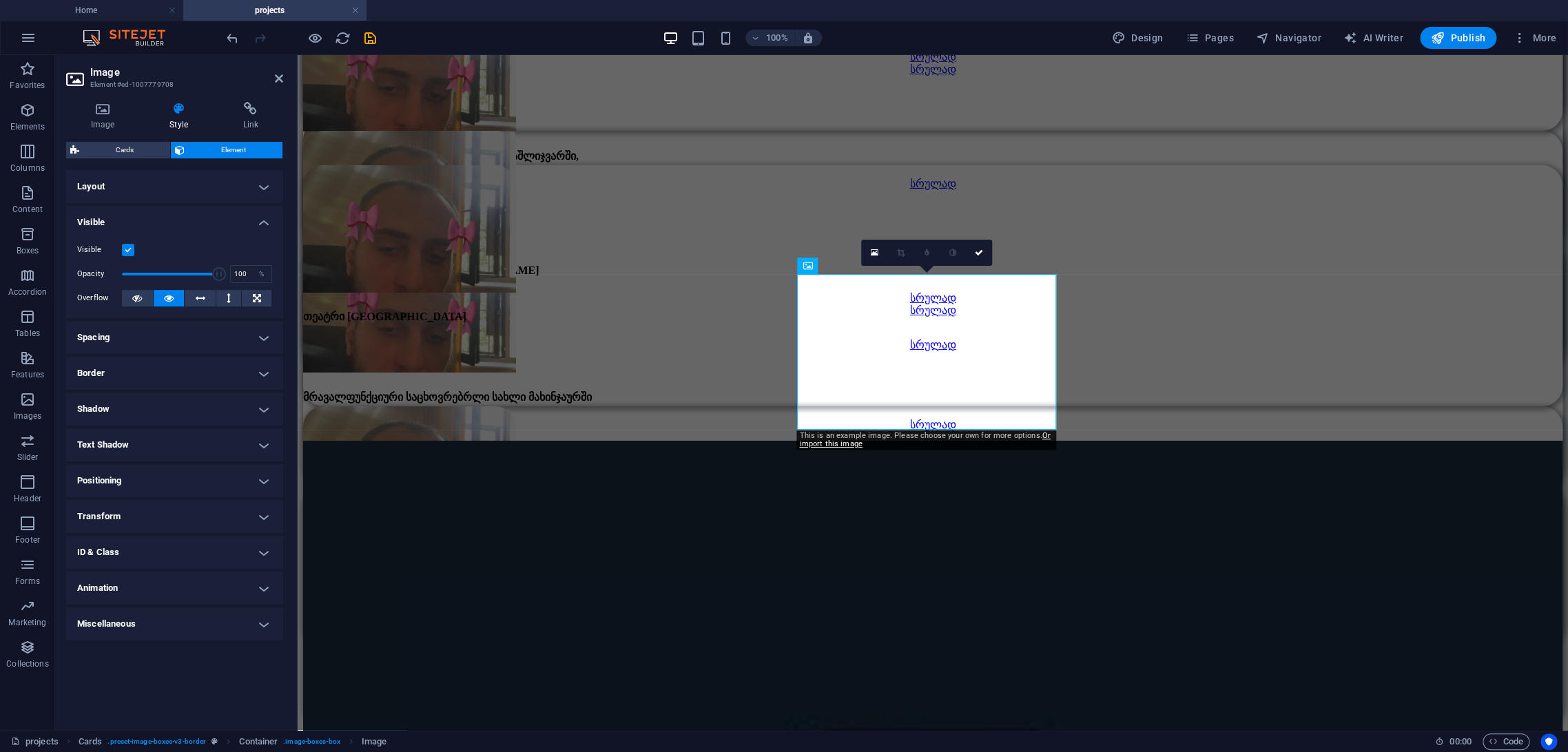
click at [143, 521] on h4 "Transform" at bounding box center [175, 517] width 217 height 33
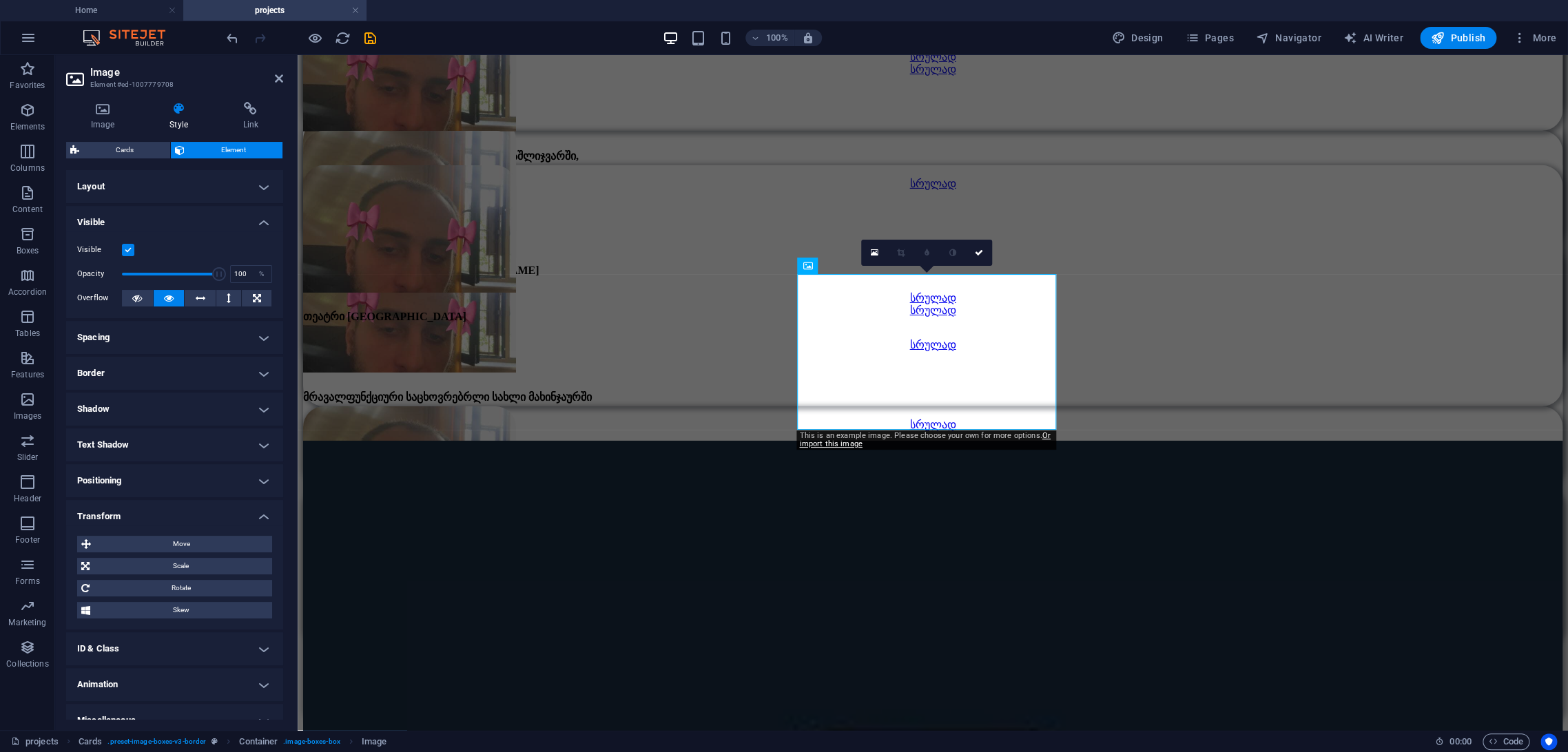
click at [143, 514] on h4 "Transform" at bounding box center [175, 512] width 217 height 24
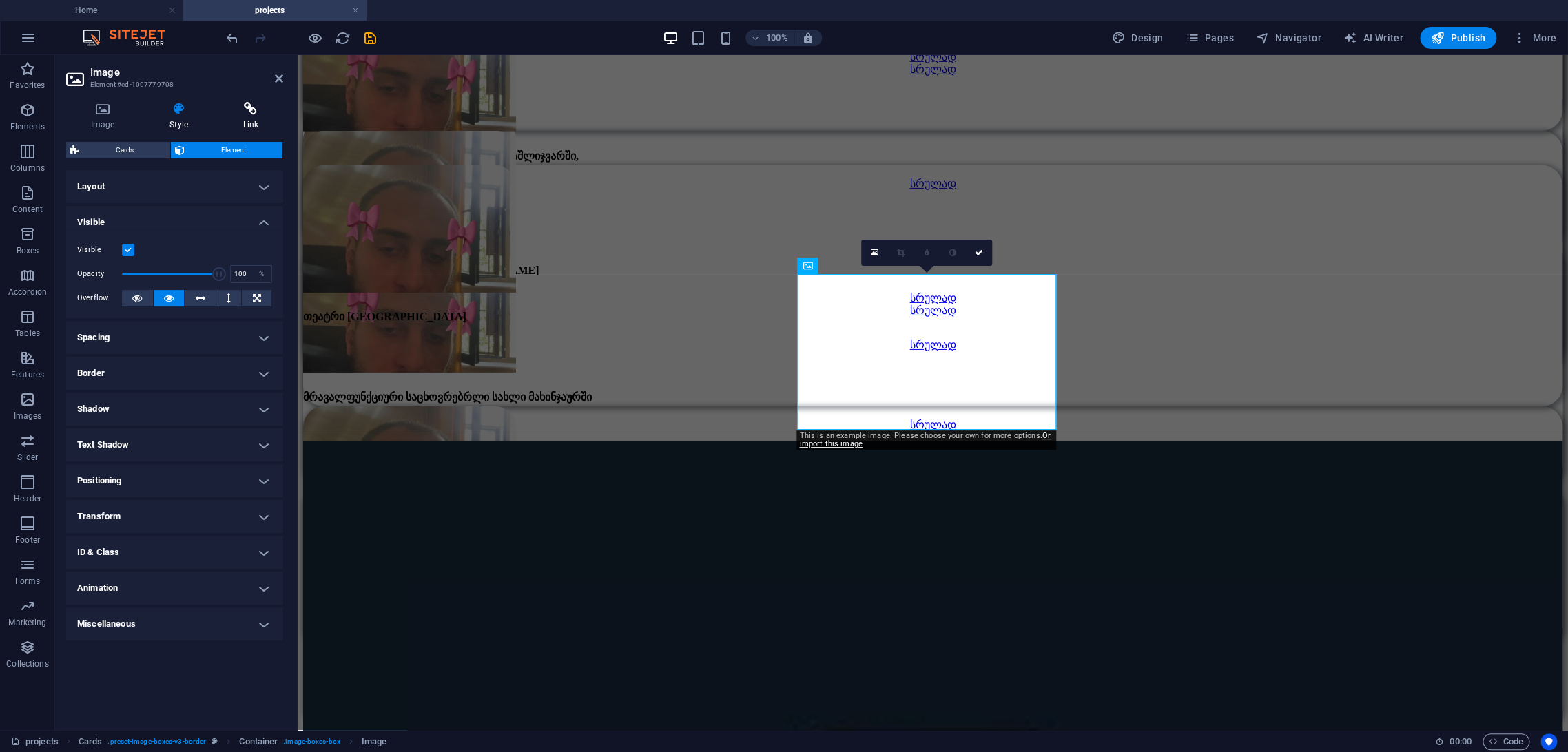
click at [254, 120] on h4 "Link" at bounding box center [250, 116] width 65 height 29
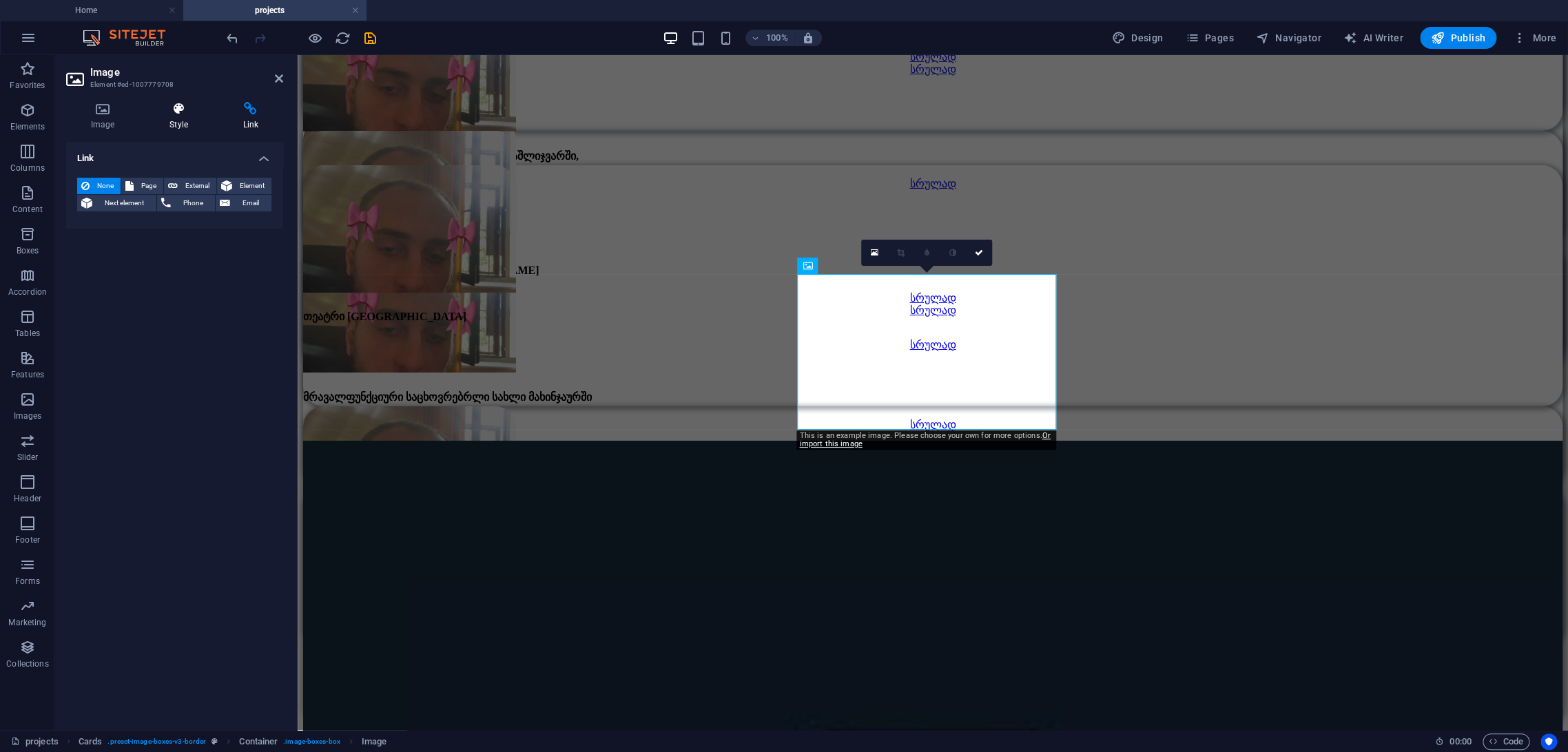
click at [180, 120] on h4 "Style" at bounding box center [181, 116] width 73 height 29
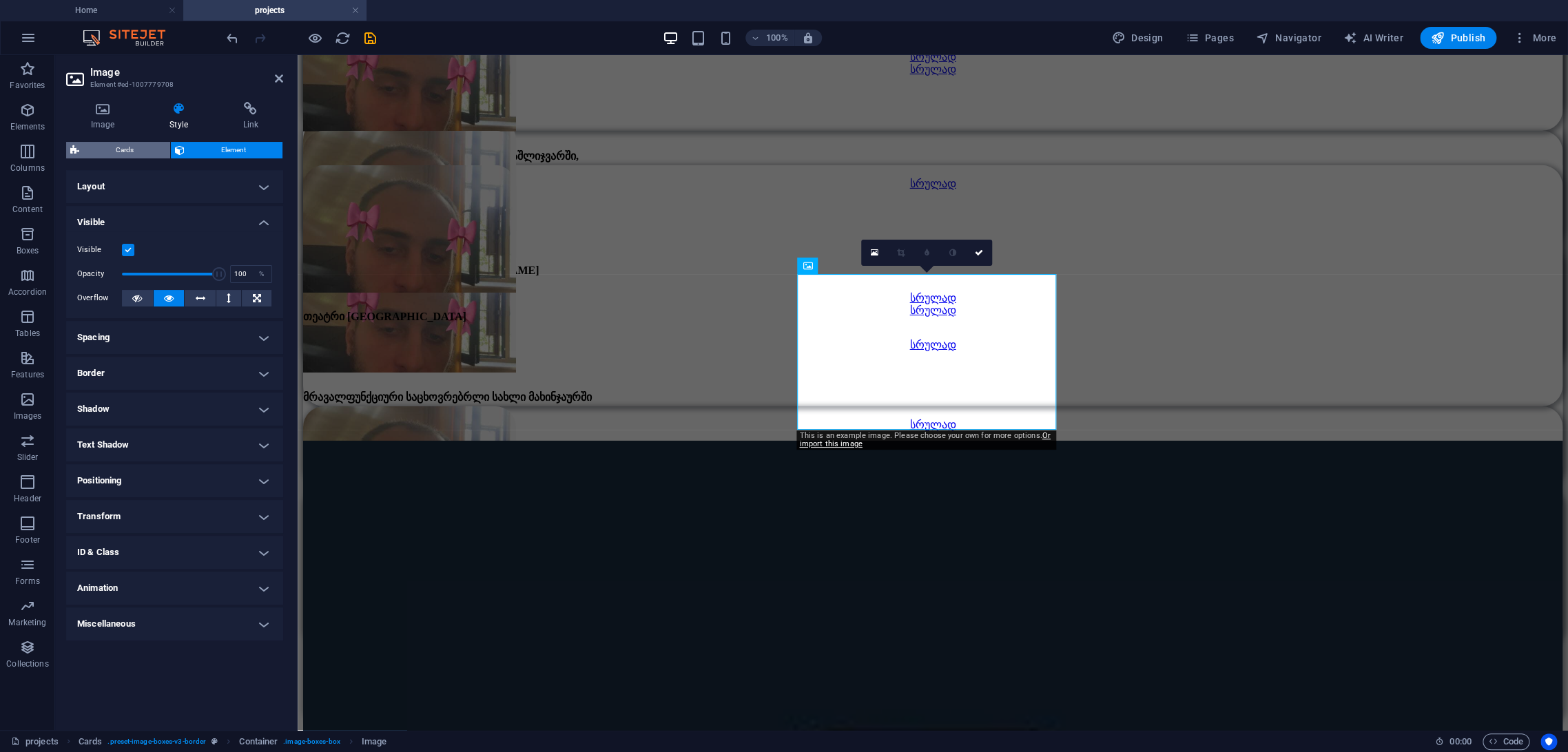
click at [109, 150] on span "Cards" at bounding box center [125, 150] width 83 height 17
select select "rem"
select select "preset-image-boxes-v3-border"
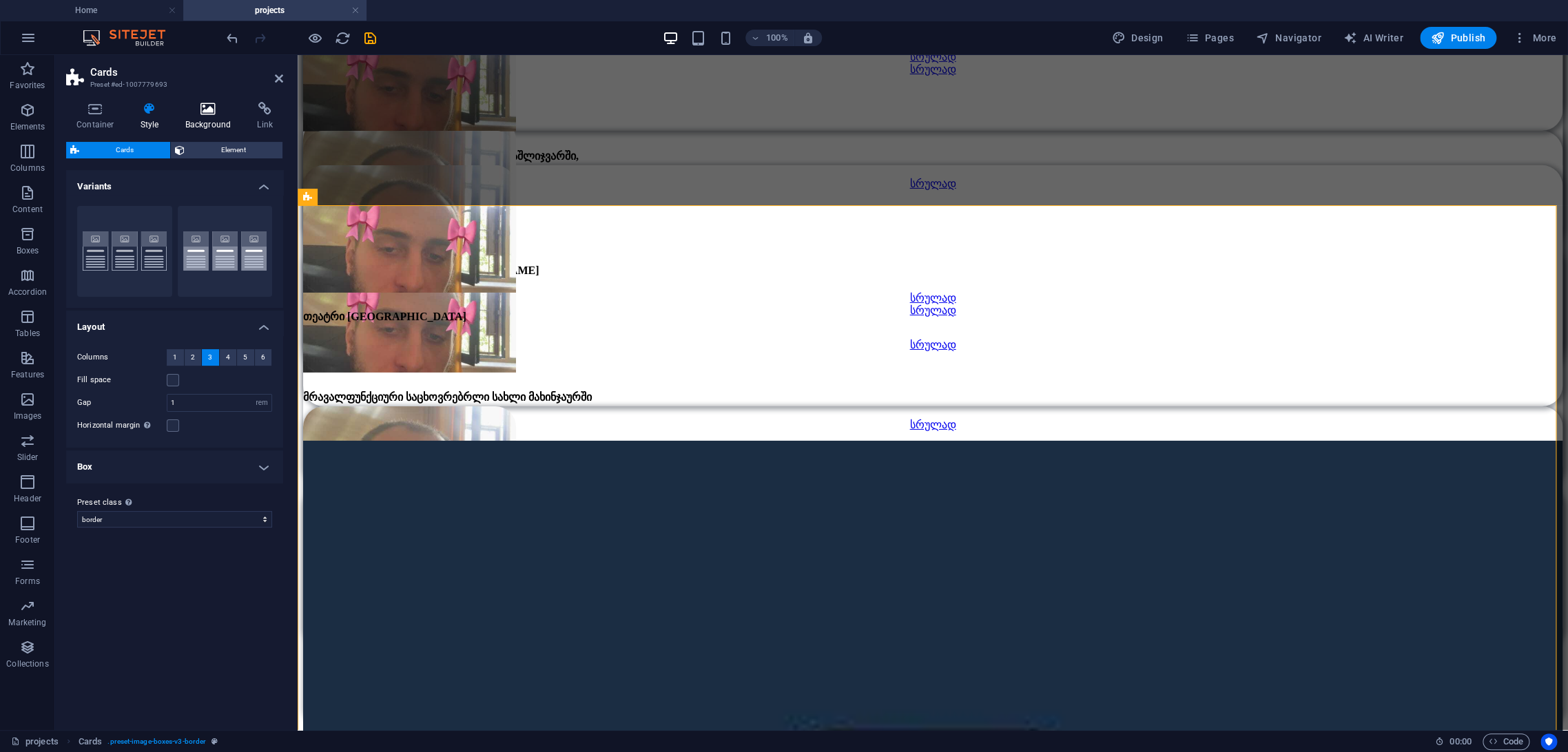
click at [179, 122] on h4 "Background" at bounding box center [211, 116] width 73 height 29
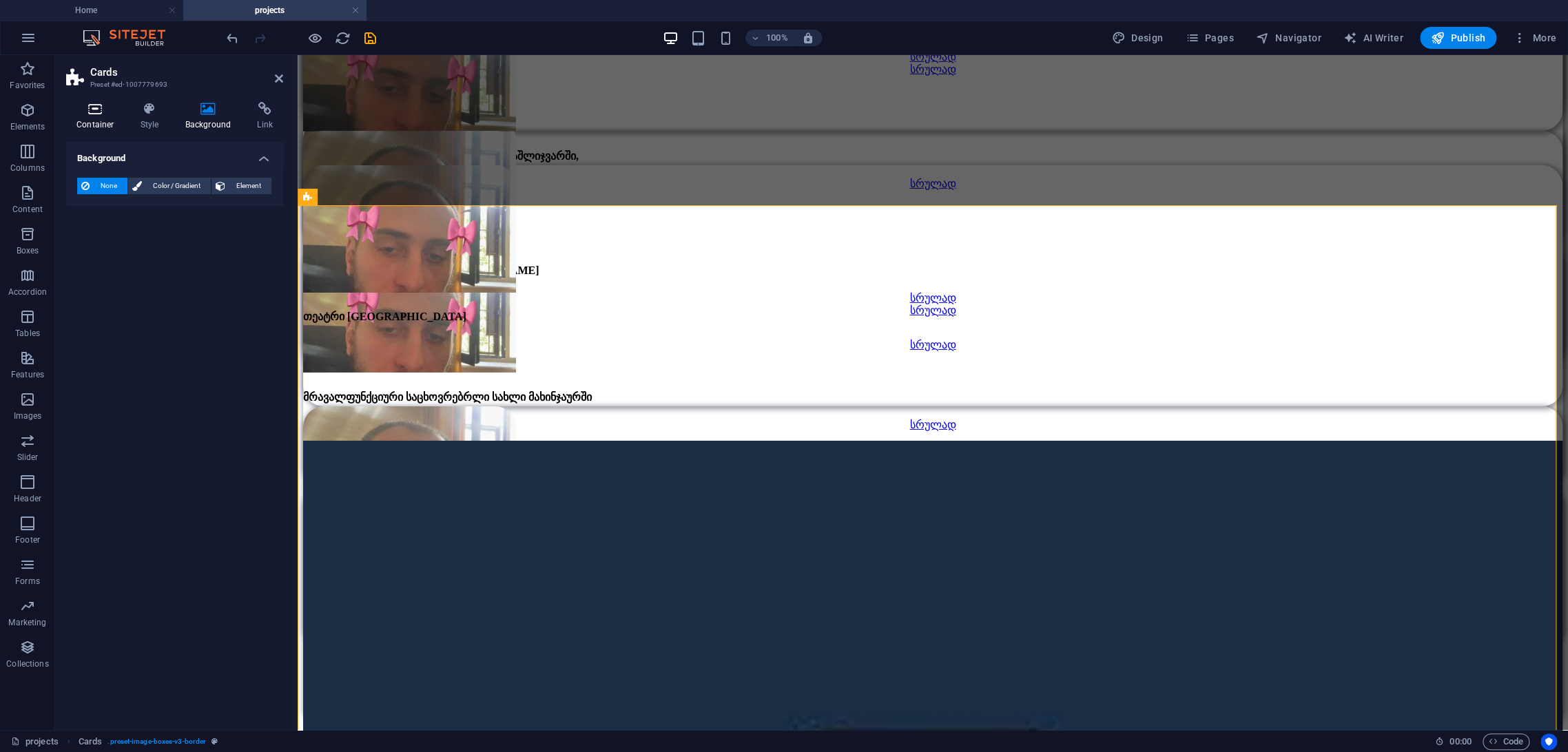
click at [96, 119] on h4 "Container" at bounding box center [98, 116] width 64 height 29
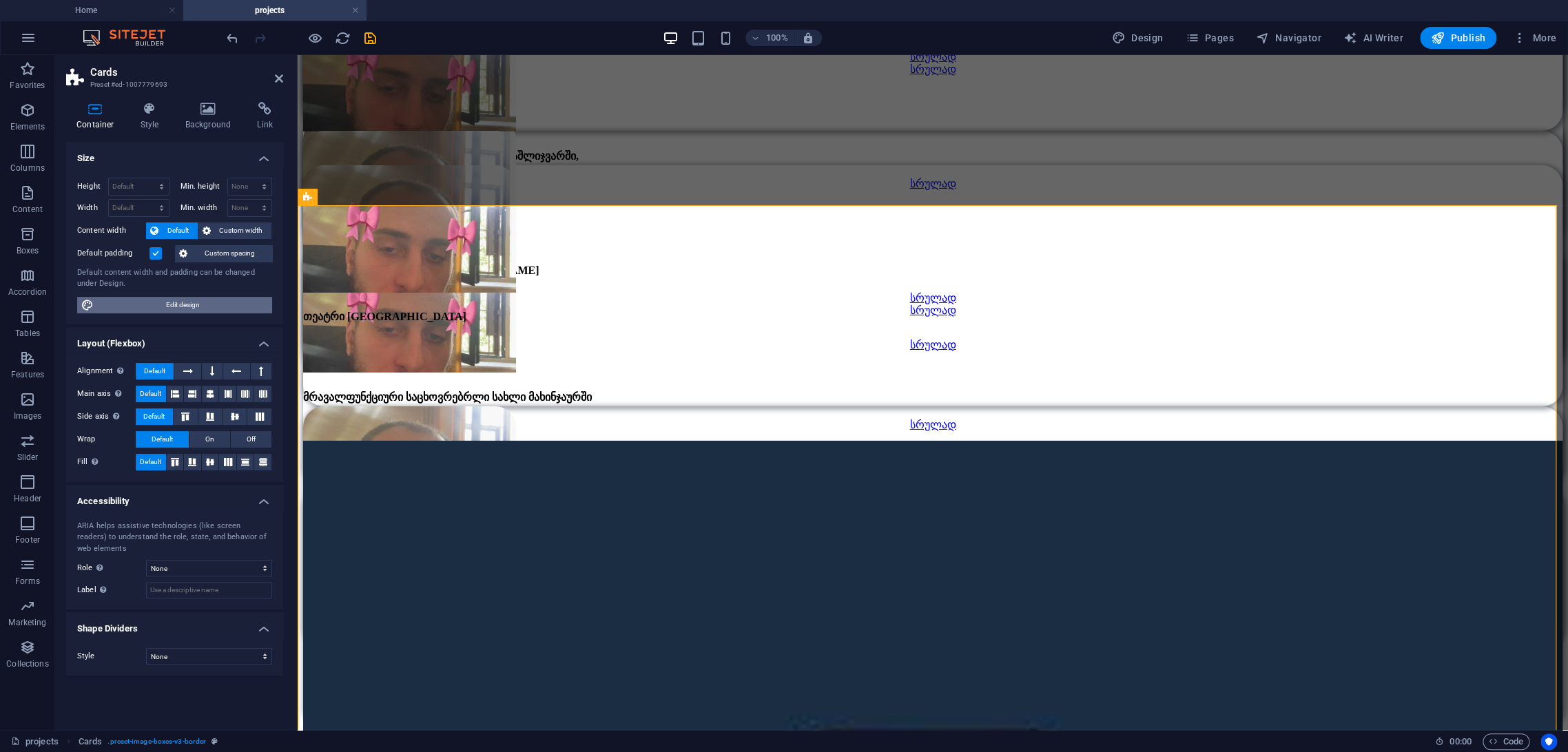
click at [194, 304] on span "Edit design" at bounding box center [182, 305] width 170 height 17
select select "700"
select select "px"
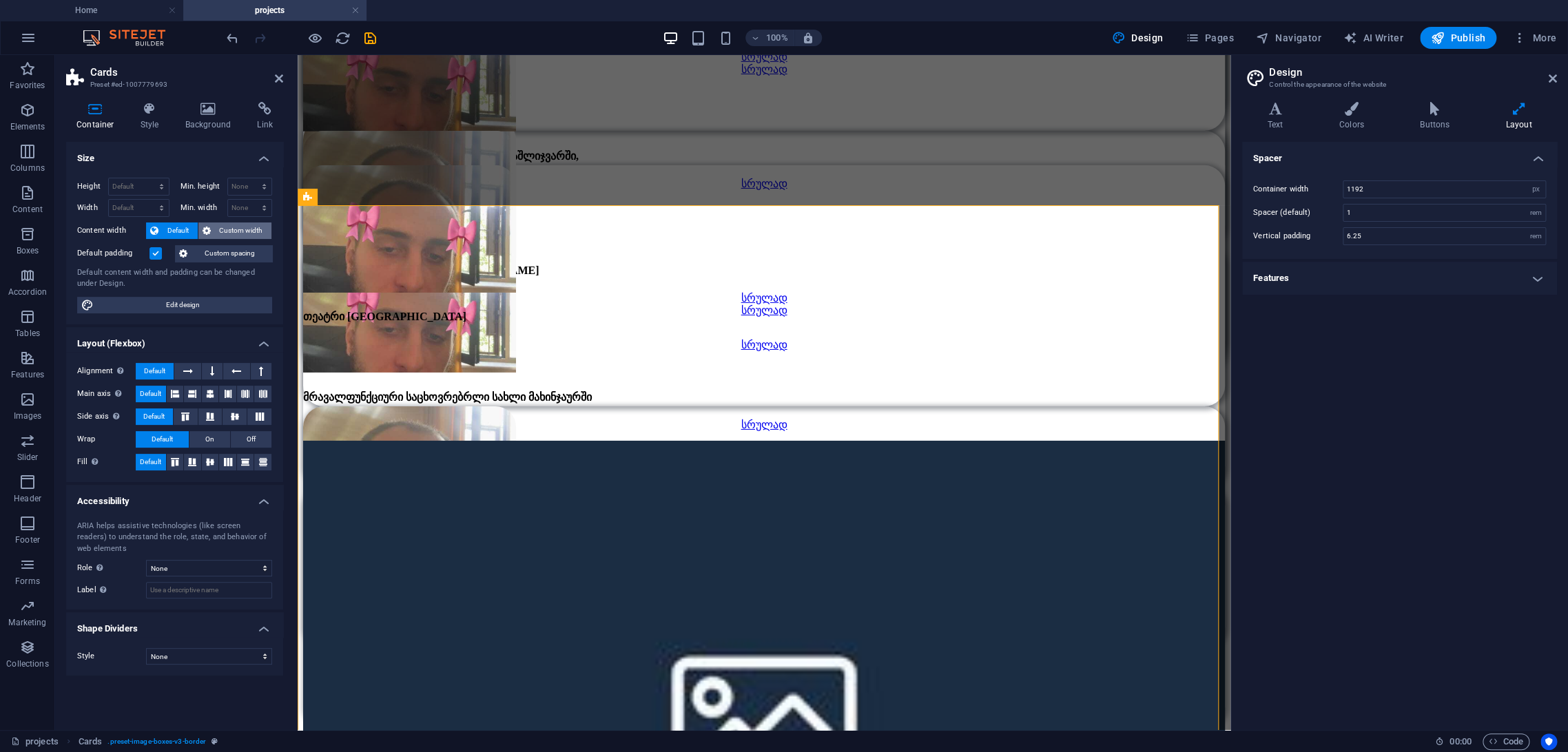
click at [216, 224] on span "Custom width" at bounding box center [241, 231] width 53 height 17
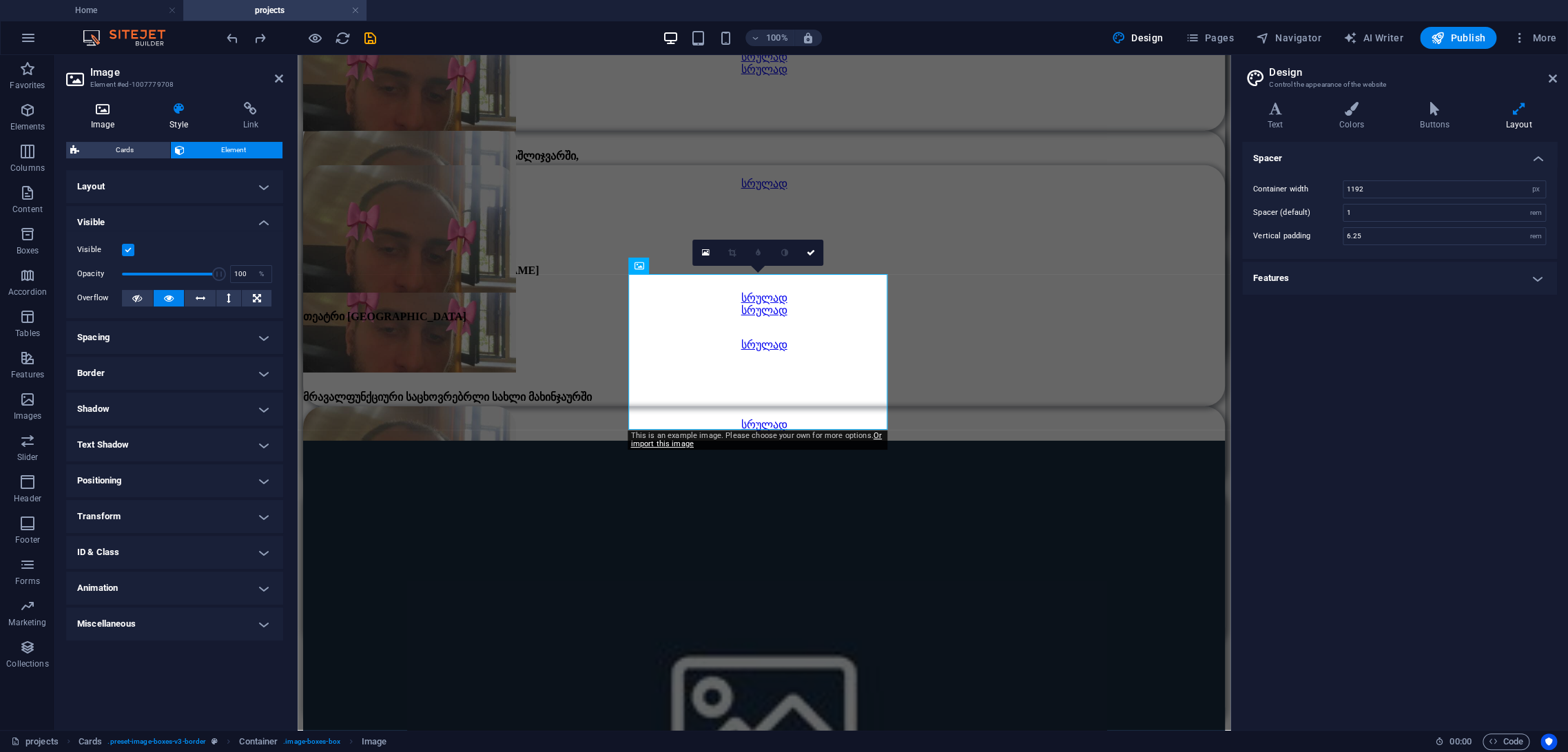
click at [89, 105] on icon at bounding box center [103, 108] width 73 height 13
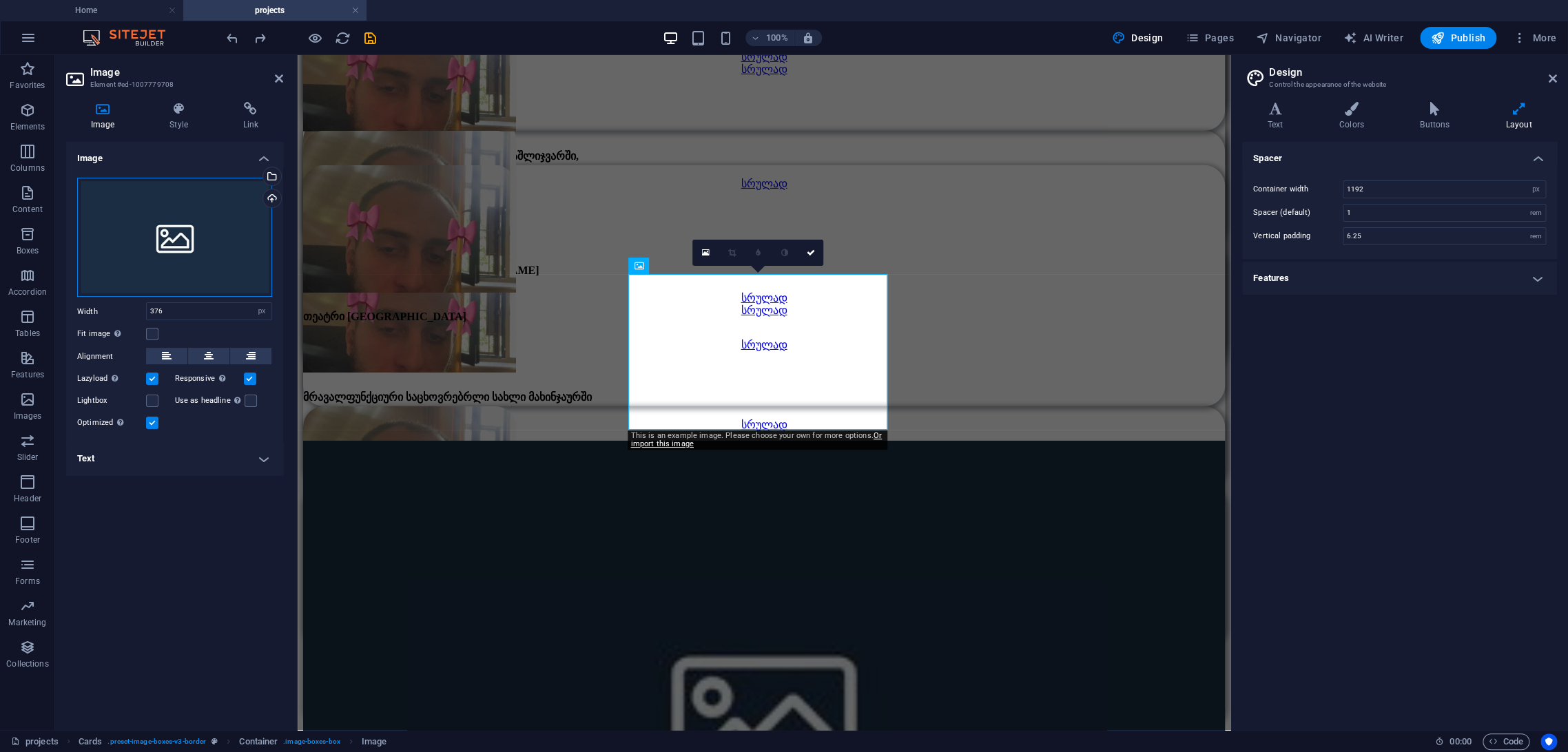
click at [186, 231] on div "Drag files here, click to choose files or select files from Files or our free s…" at bounding box center [175, 238] width 195 height 120
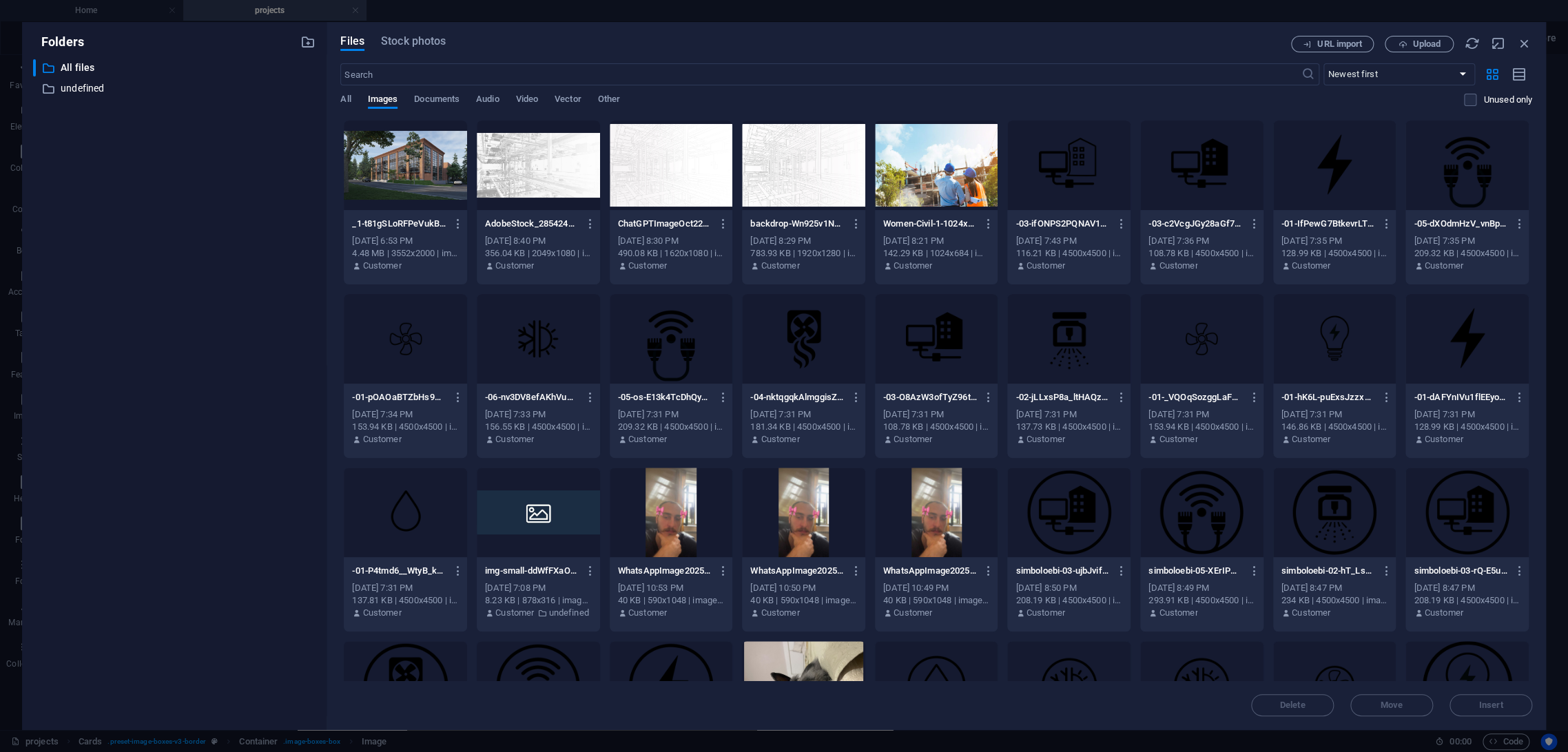
click at [397, 179] on div at bounding box center [405, 165] width 123 height 89
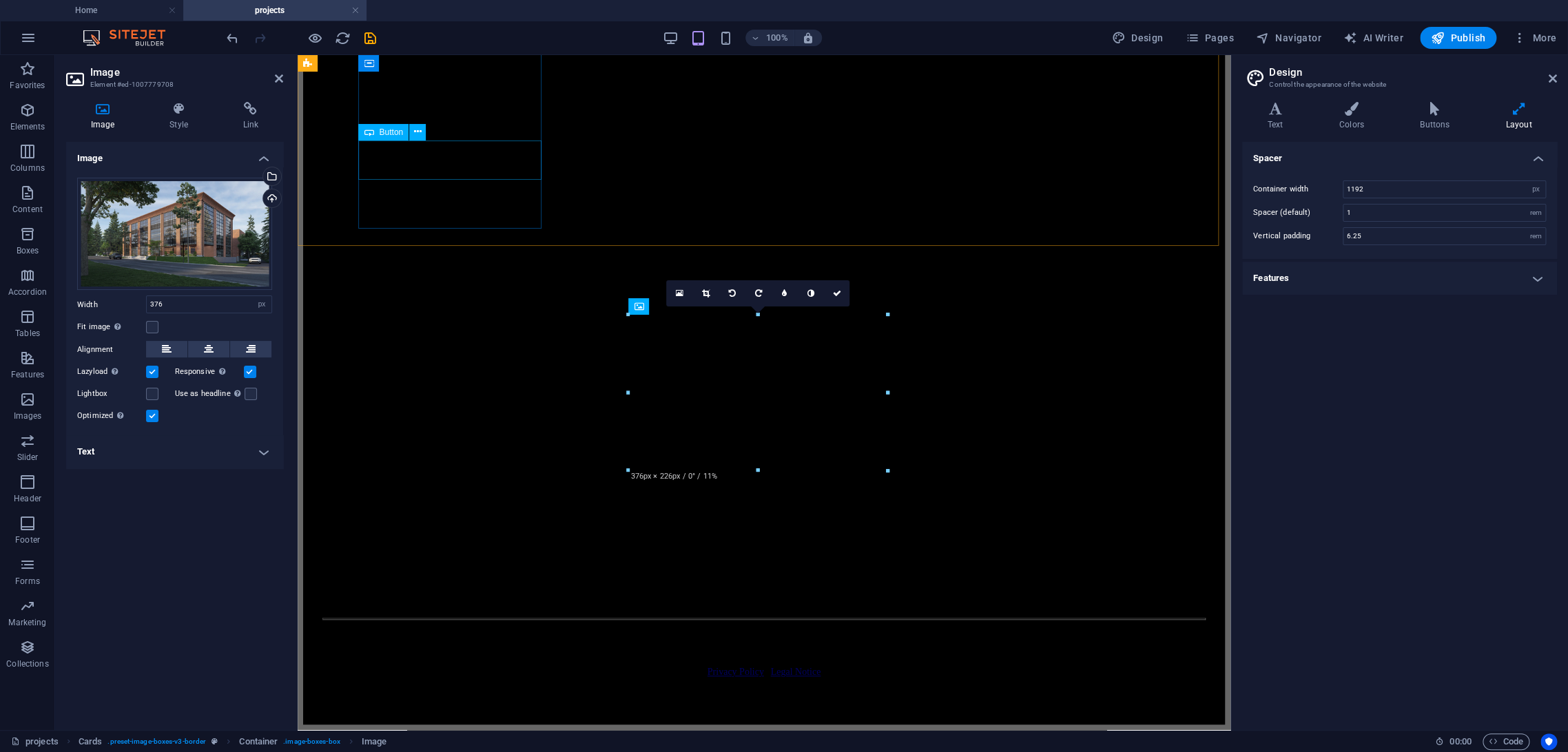
scroll to position [2909, 0]
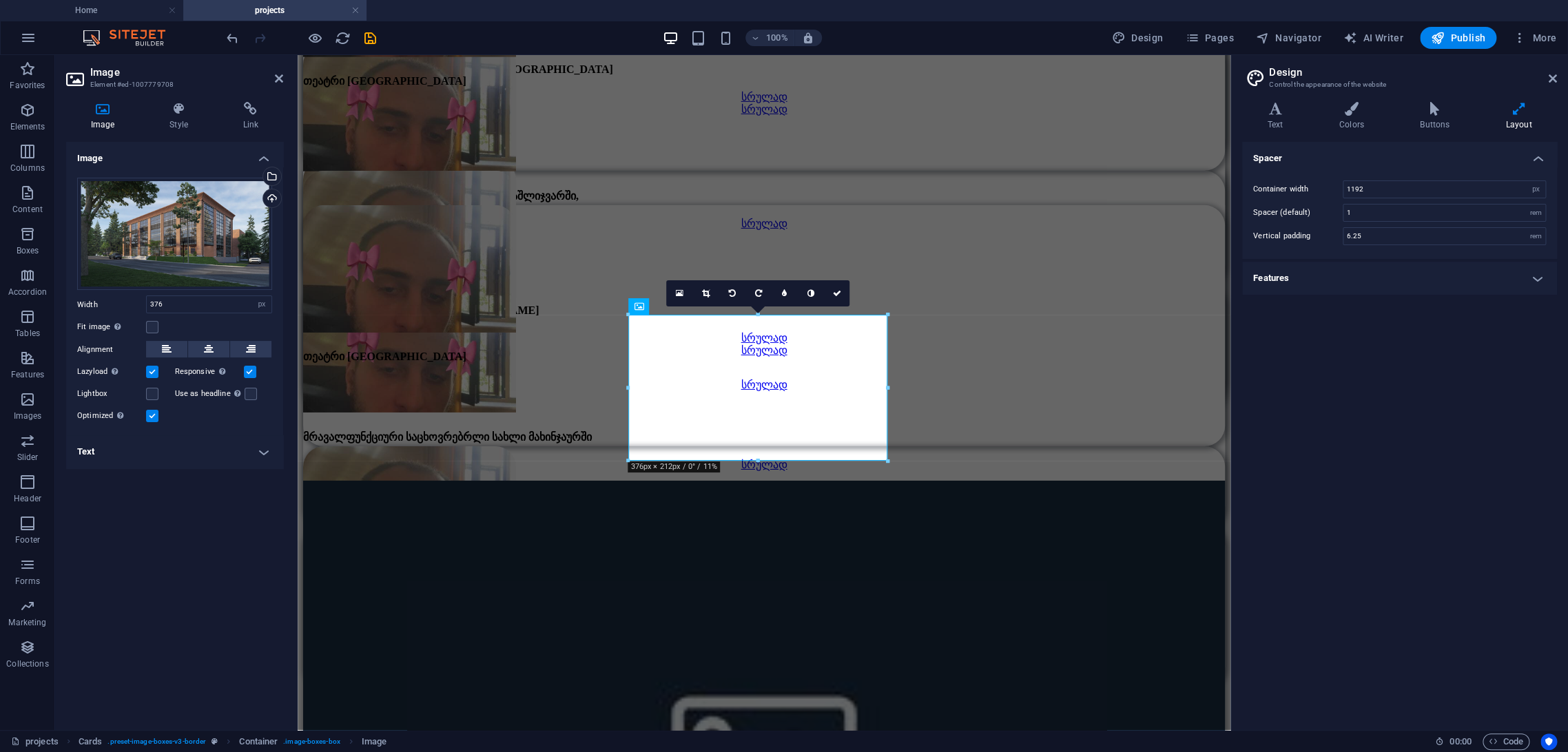
click at [182, 471] on div "Image Drag files here, click to choose files or select files from Files or our …" at bounding box center [175, 431] width 217 height 577
click at [187, 455] on h4 "Text" at bounding box center [175, 452] width 217 height 33
click at [146, 412] on label at bounding box center [152, 416] width 13 height 13
click at [0, 0] on input "Optimized Images are compressed to improve page speed." at bounding box center [0, 0] width 0 height 0
click at [155, 412] on label at bounding box center [152, 416] width 13 height 13
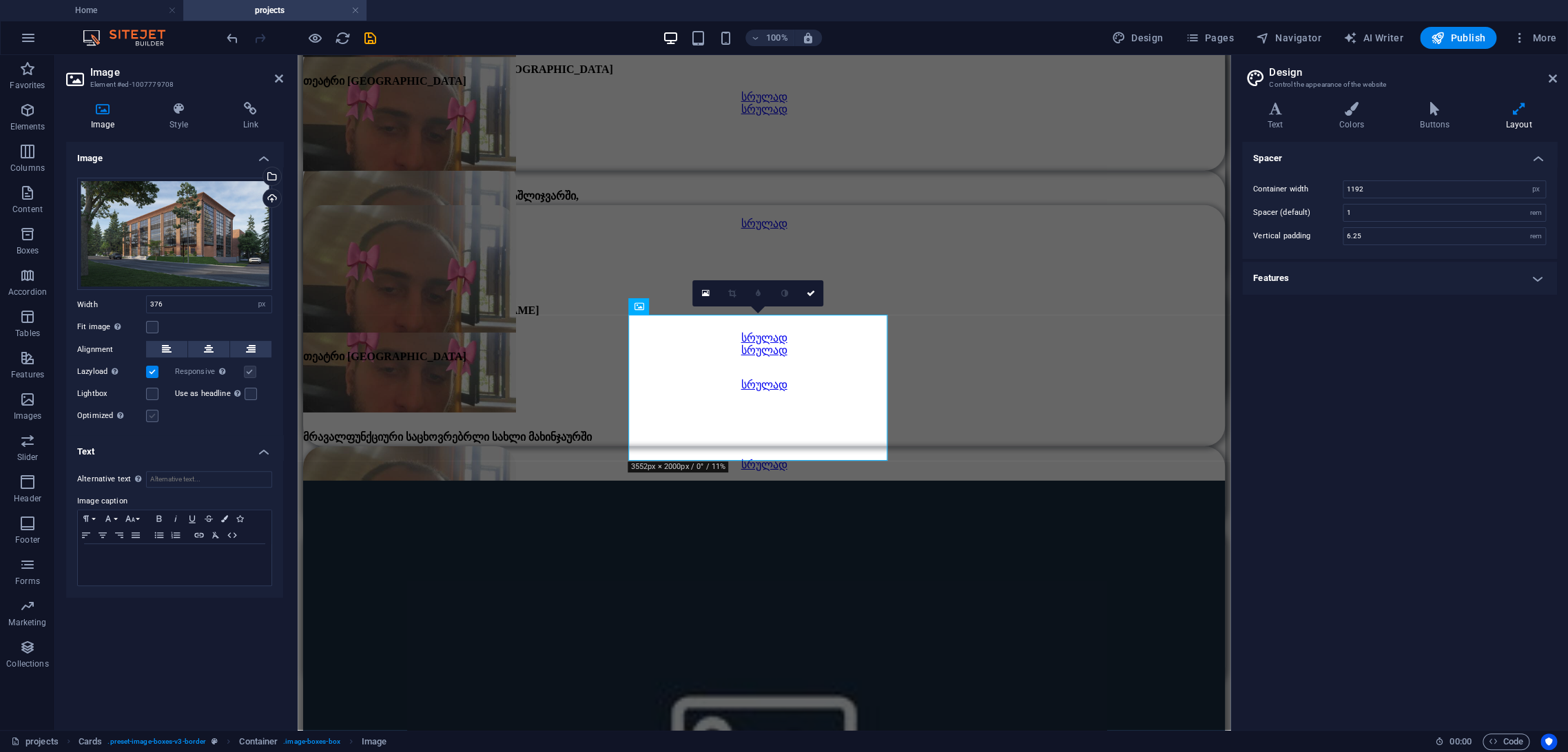
click at [0, 0] on input "Optimized Images are compressed to improve page speed." at bounding box center [0, 0] width 0 height 0
click at [154, 412] on label at bounding box center [152, 416] width 13 height 13
click at [0, 0] on input "Optimized Images are compressed to improve page speed." at bounding box center [0, 0] width 0 height 0
click at [154, 412] on label at bounding box center [152, 416] width 13 height 13
click at [0, 0] on input "Optimized Images are compressed to improve page speed." at bounding box center [0, 0] width 0 height 0
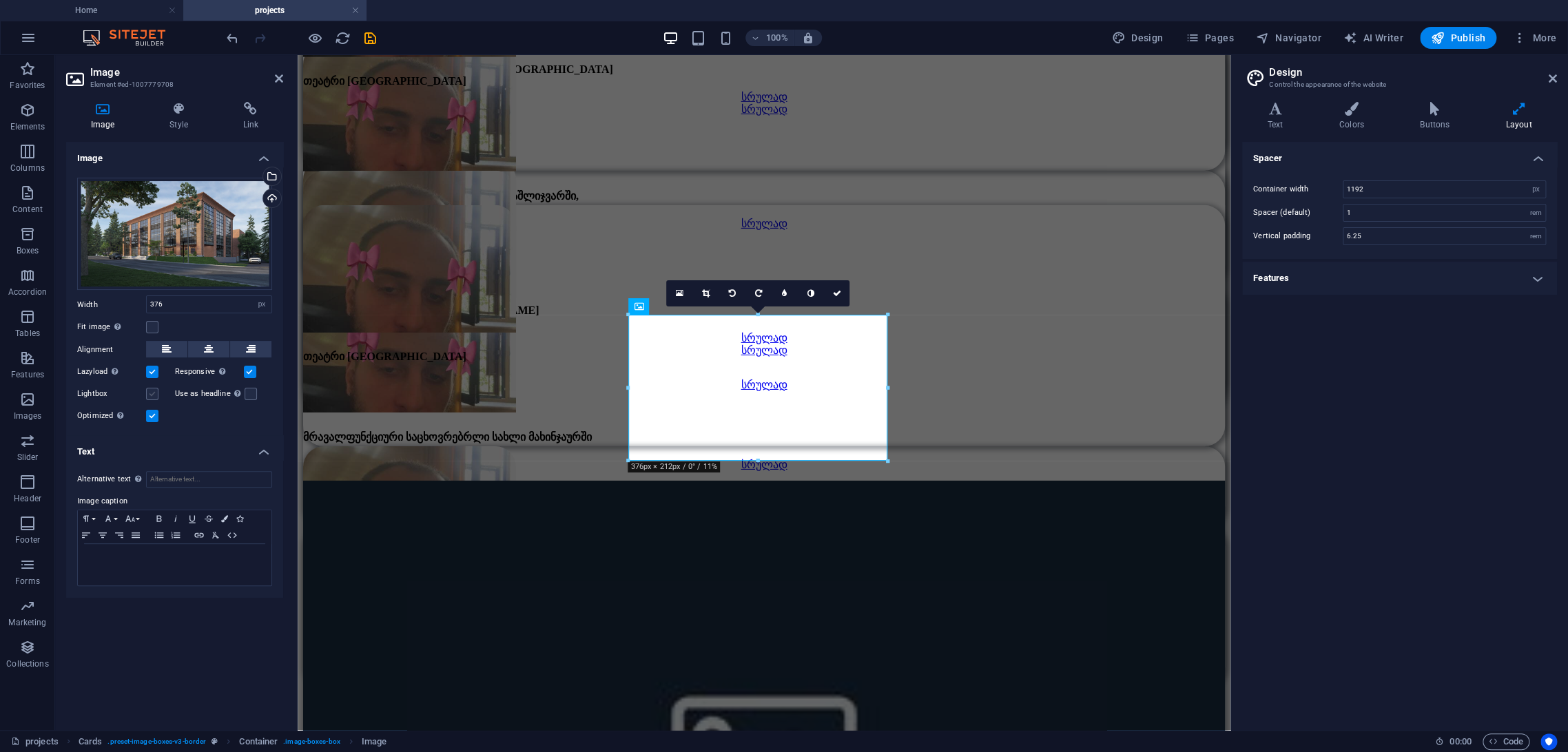
click at [152, 390] on label at bounding box center [152, 394] width 13 height 13
click at [0, 0] on input "Lightbox" at bounding box center [0, 0] width 0 height 0
click at [154, 395] on label at bounding box center [152, 394] width 13 height 13
click at [0, 0] on input "Lightbox" at bounding box center [0, 0] width 0 height 0
click at [257, 399] on div "Use as headline The image will be wrapped in an H1 headline tag. Useful for giv…" at bounding box center [224, 393] width 98 height 17
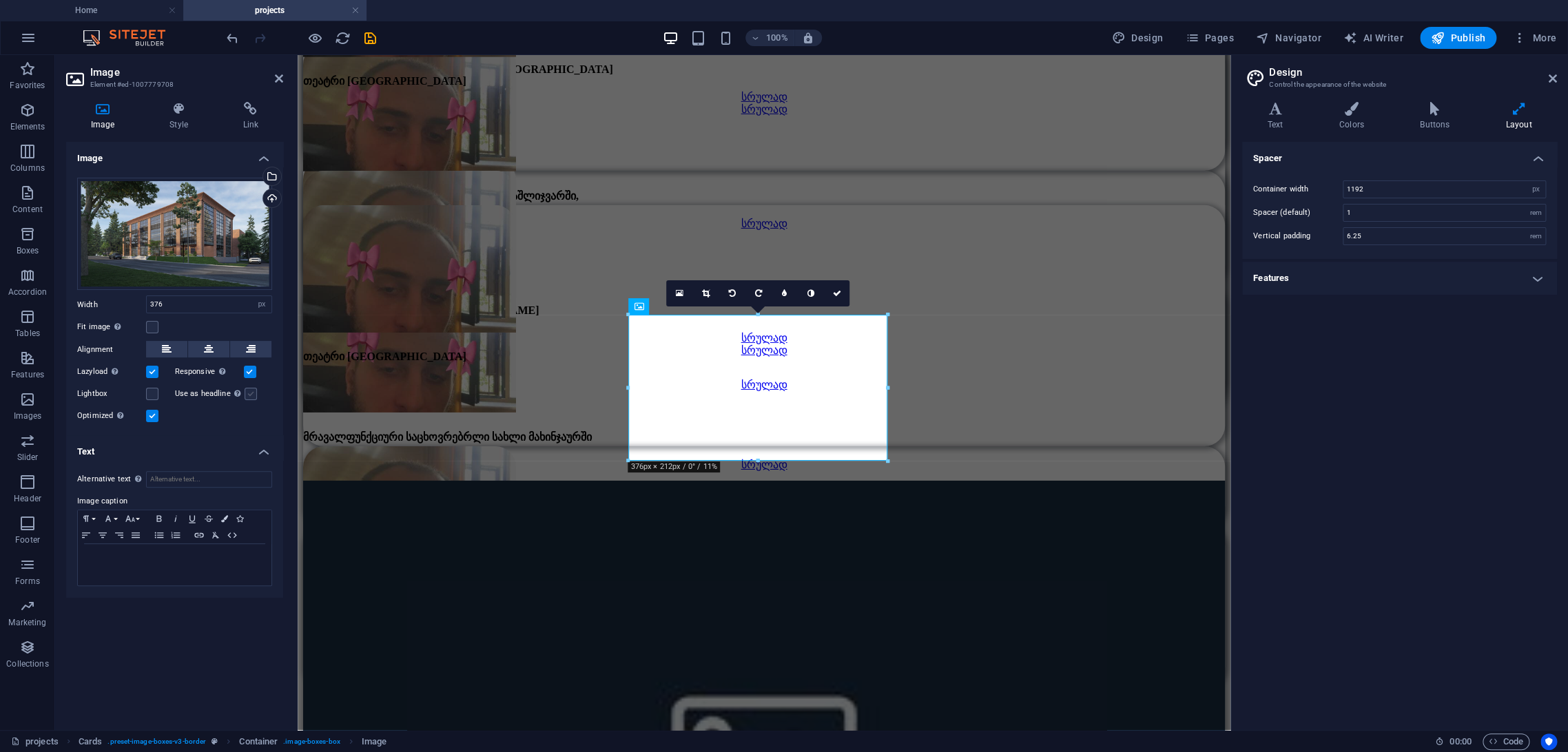
click at [252, 399] on label at bounding box center [251, 394] width 13 height 13
click at [0, 0] on input "Use as headline The image will be wrapped in an H1 headline tag. Useful for giv…" at bounding box center [0, 0] width 0 height 0
click at [245, 398] on label at bounding box center [251, 394] width 13 height 13
click at [0, 0] on input "Use as headline The image will be wrapped in an H1 headline tag. Useful for giv…" at bounding box center [0, 0] width 0 height 0
click at [156, 329] on label at bounding box center [152, 327] width 13 height 13
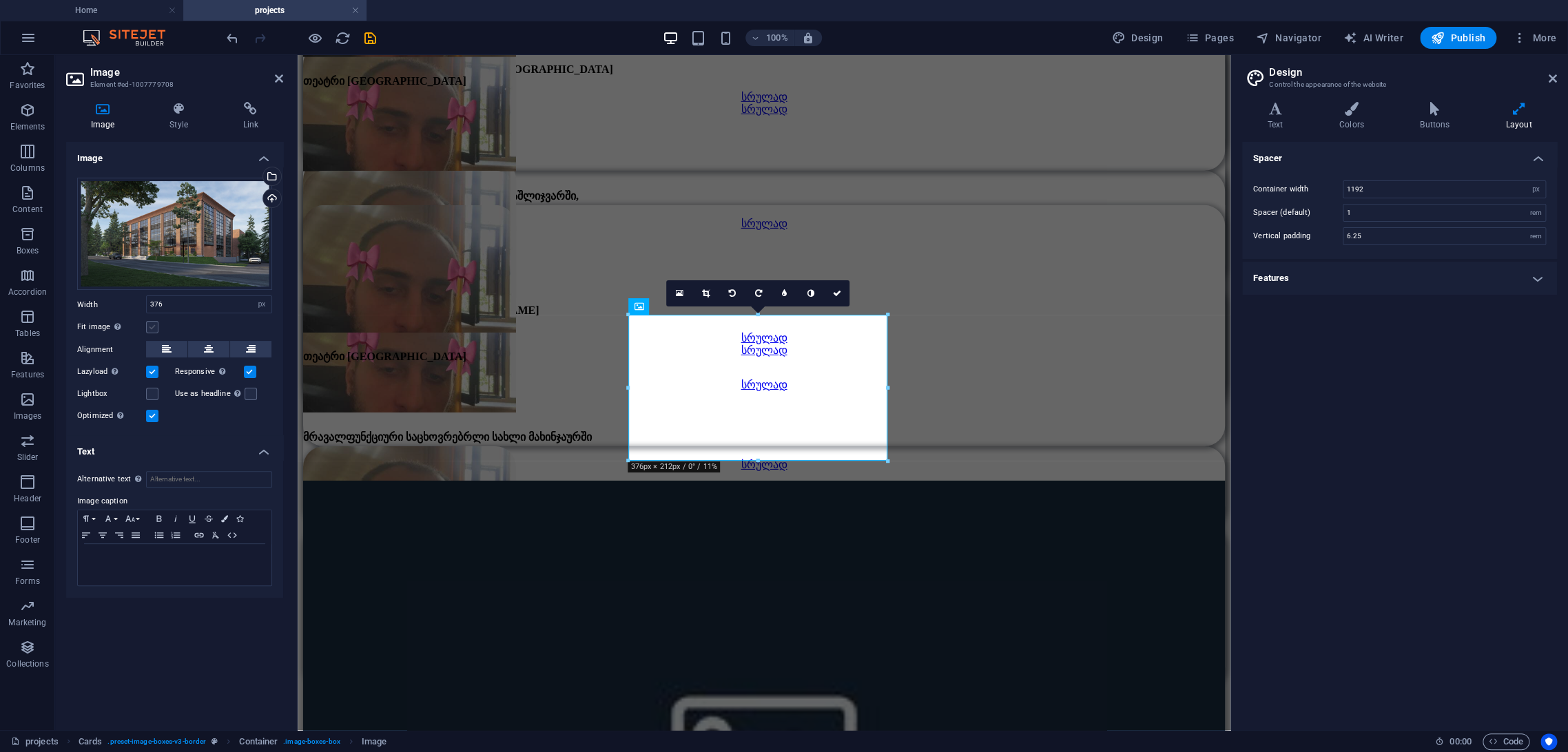
click at [0, 0] on input "Fit image Automatically fit image to a fixed width and height" at bounding box center [0, 0] width 0 height 0
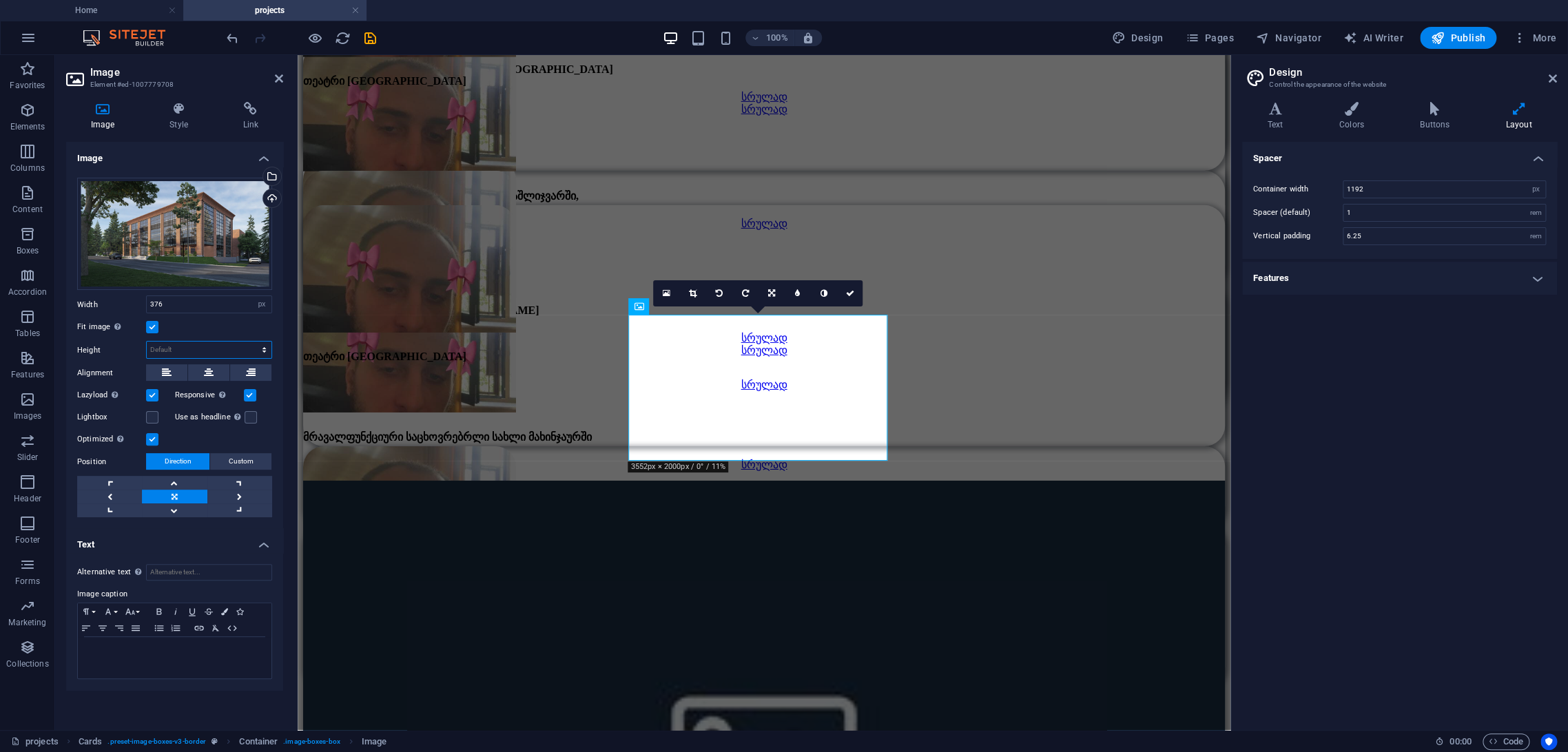
click at [197, 355] on select "Default auto px" at bounding box center [209, 350] width 125 height 17
select select "px"
click at [252, 342] on select "Default auto px" at bounding box center [209, 350] width 125 height 17
click at [186, 340] on div "Drag files here, click to choose files or select files from Files or our free s…" at bounding box center [175, 348] width 217 height 363
click at [186, 344] on input "250" at bounding box center [209, 350] width 125 height 17
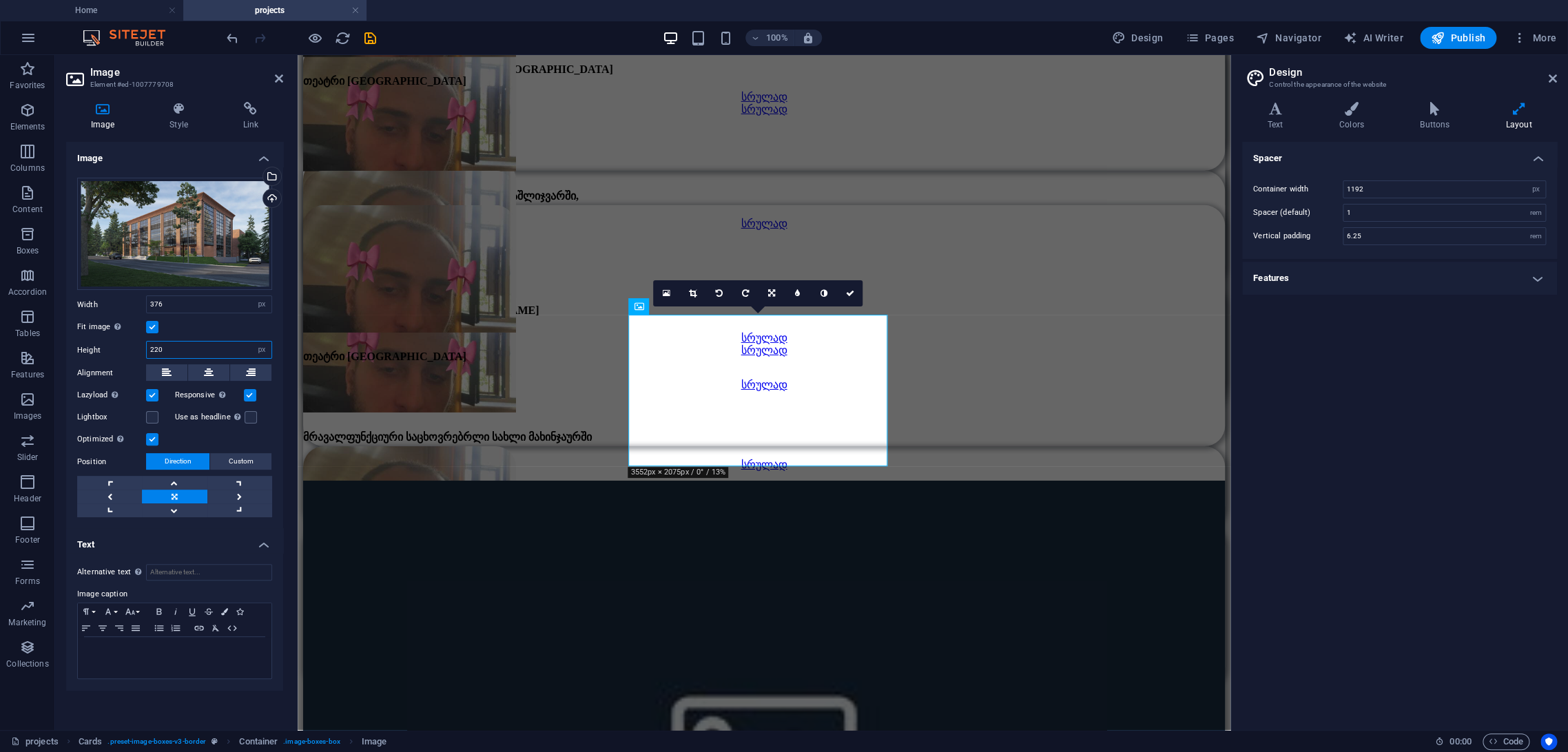
click at [176, 352] on input "220" at bounding box center [209, 350] width 125 height 17
click at [164, 346] on input "225" at bounding box center [209, 350] width 125 height 17
type input "227"
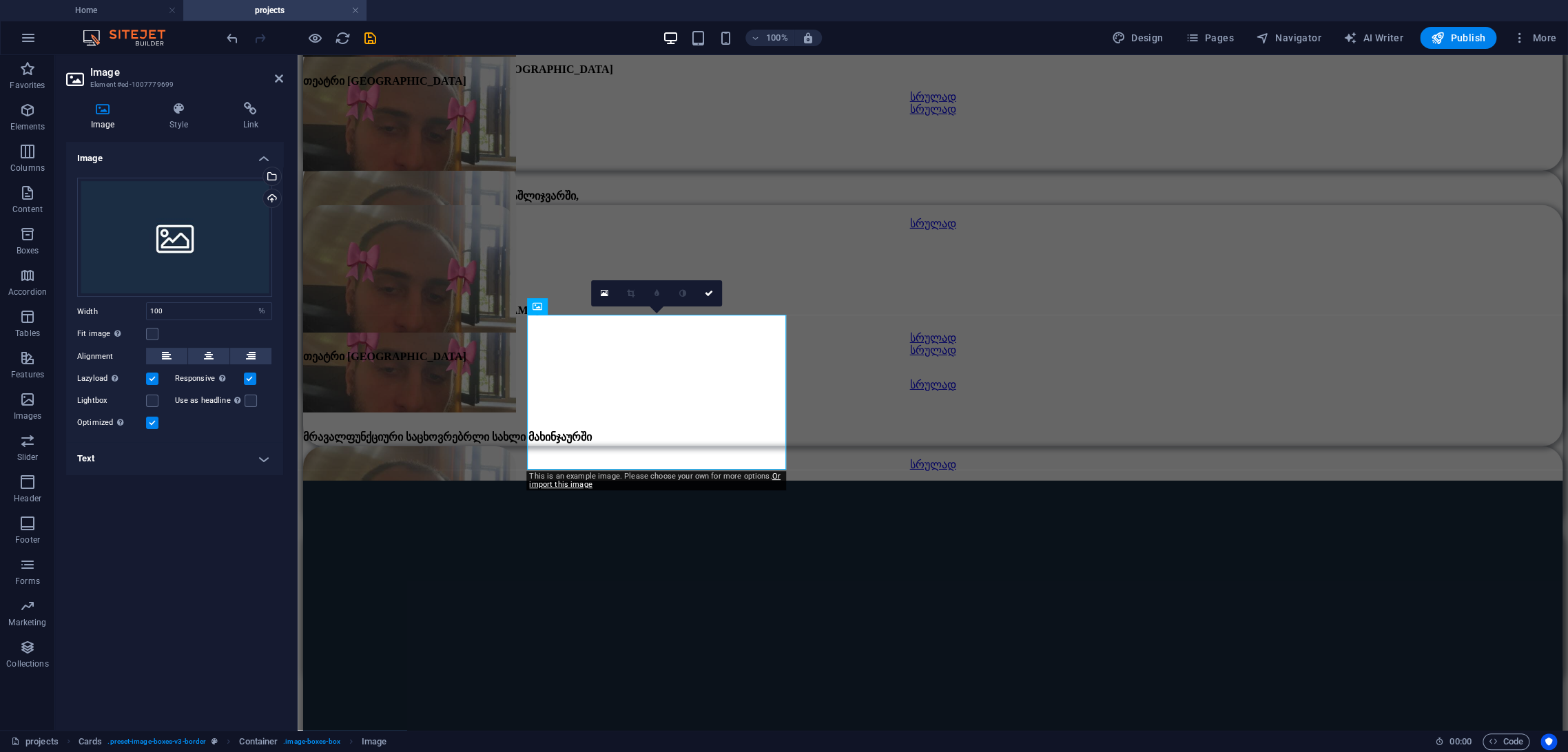
click at [153, 324] on div "Drag files here, click to choose files or select files from Files or our free s…" at bounding box center [175, 305] width 217 height 276
click at [153, 335] on label at bounding box center [152, 334] width 13 height 13
click at [0, 0] on input "Fit image Automatically fit image to a fixed width and height" at bounding box center [0, 0] width 0 height 0
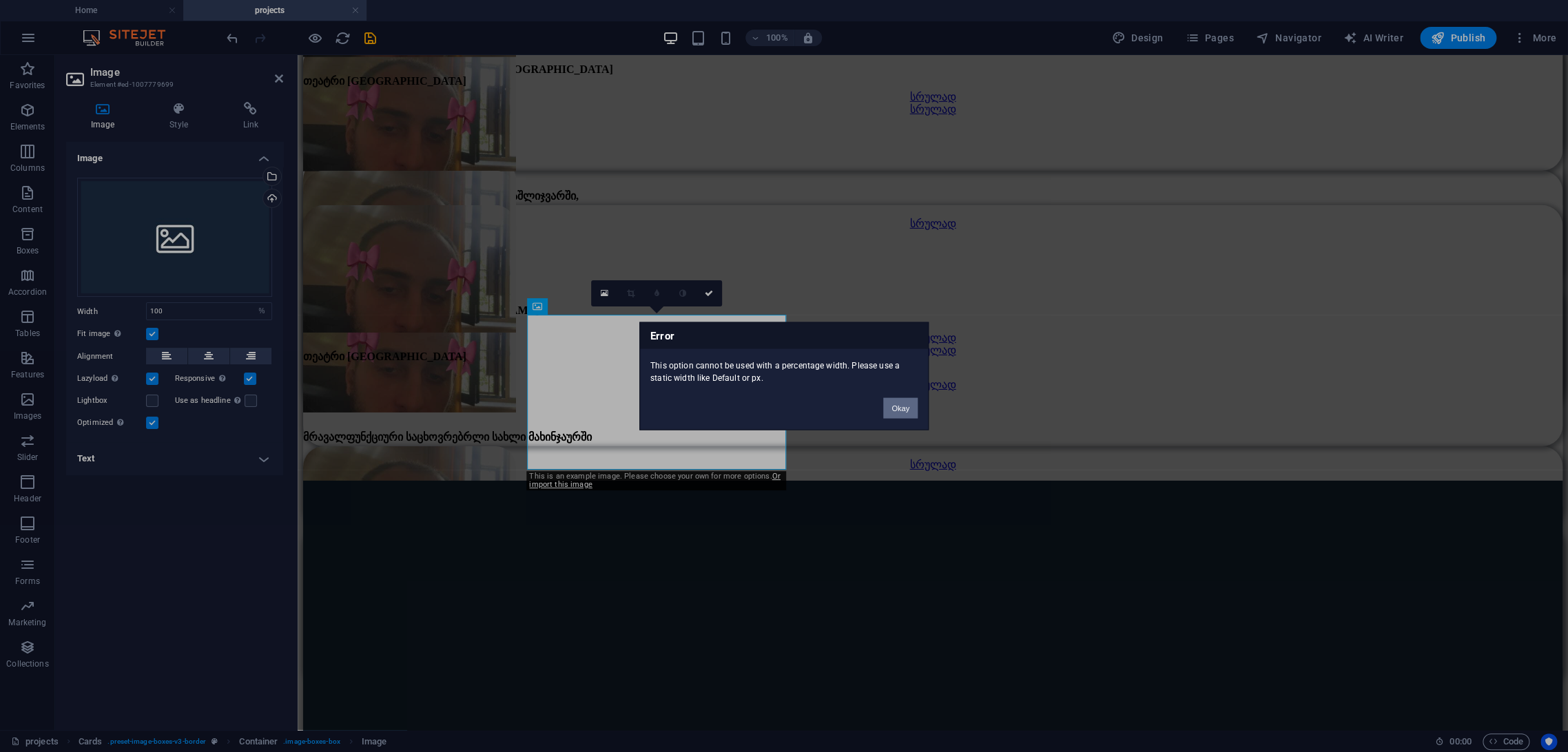
drag, startPoint x: 904, startPoint y: 410, endPoint x: 34, endPoint y: 295, distance: 877.6
click at [904, 409] on button "Okay" at bounding box center [901, 408] width 35 height 21
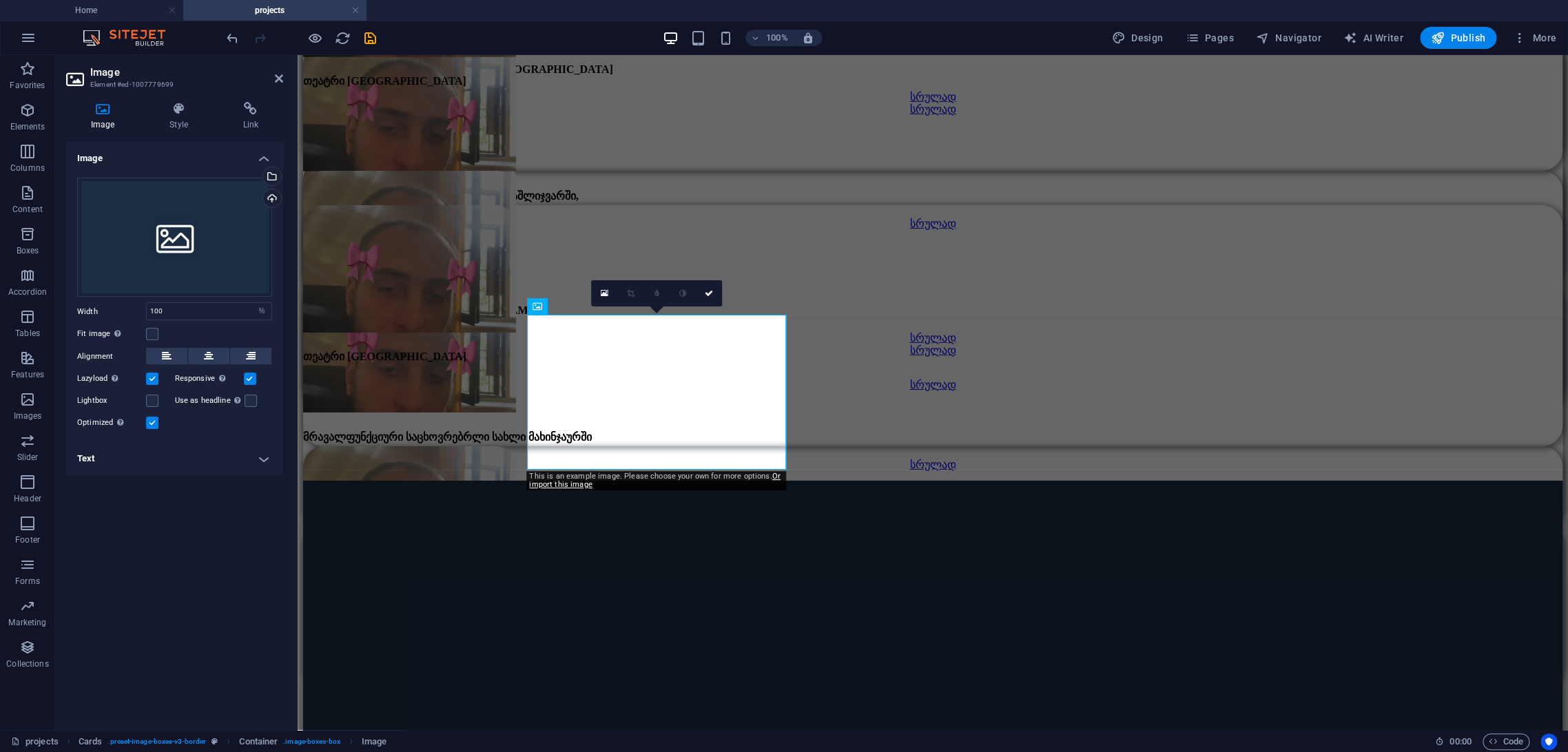
click at [272, 309] on div "Drag files here, click to choose files or select files from Files or our free s…" at bounding box center [175, 305] width 217 height 276
click at [266, 308] on select "Default auto px rem % em vh vw" at bounding box center [261, 311] width 19 height 17
select select "px"
click at [252, 303] on select "Default auto px rem % em vh vw" at bounding box center [261, 311] width 19 height 17
type input "376"
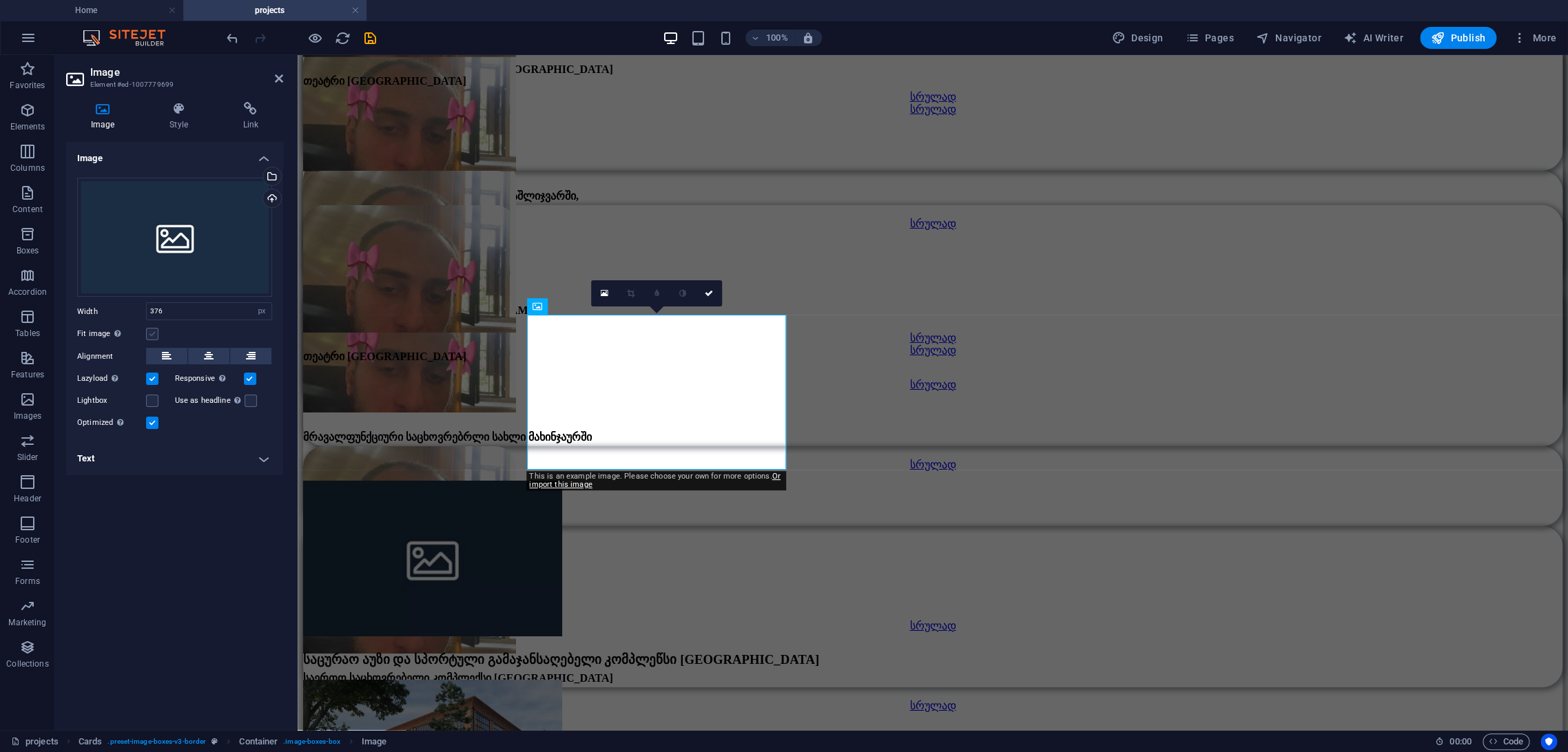
click at [152, 335] on label at bounding box center [152, 334] width 13 height 13
click at [0, 0] on input "Fit image Automatically fit image to a fixed width and height" at bounding box center [0, 0] width 0 height 0
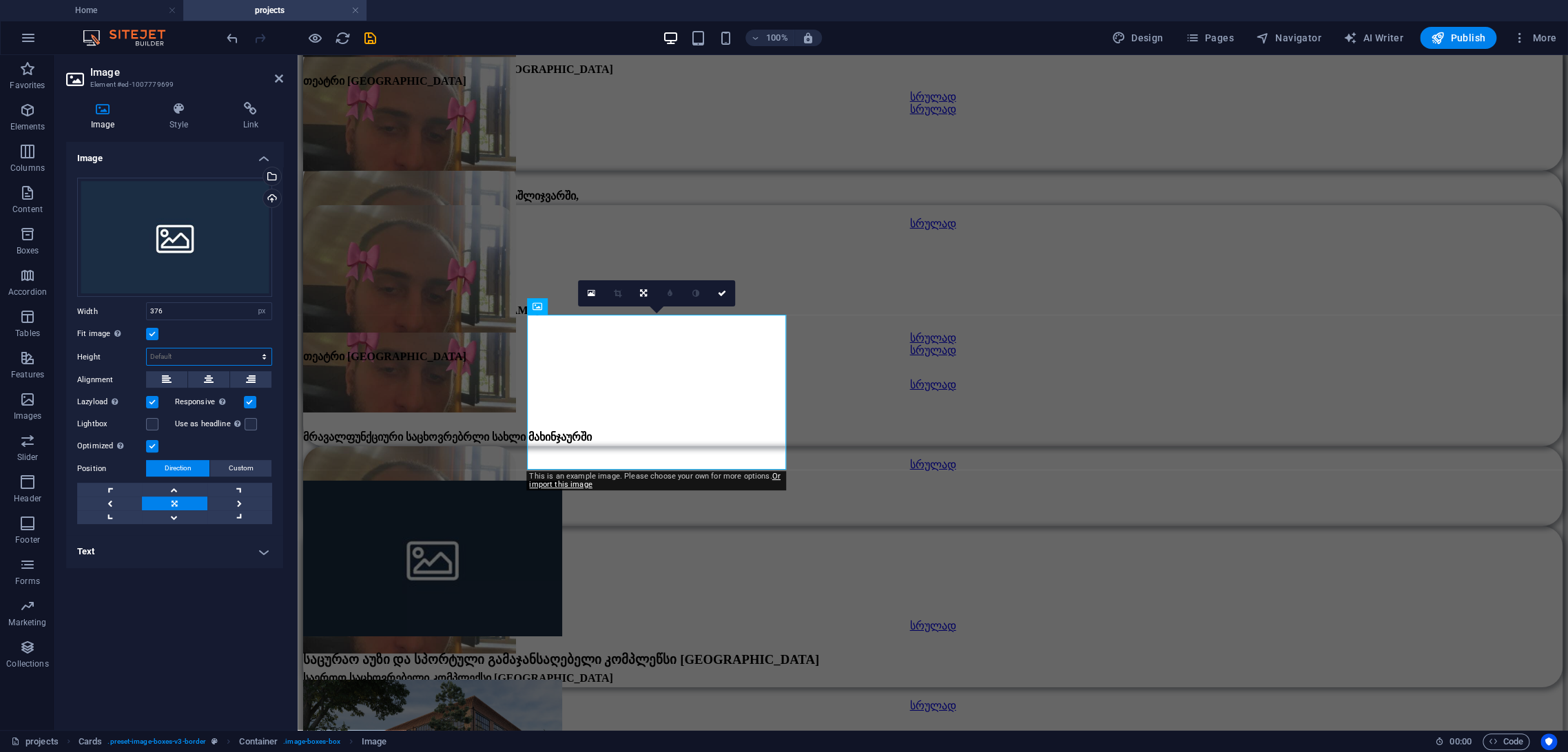
click at [258, 355] on select "Default auto px" at bounding box center [209, 356] width 125 height 17
select select "px"
click at [252, 348] on select "Default auto px" at bounding box center [209, 356] width 125 height 17
type input "226"
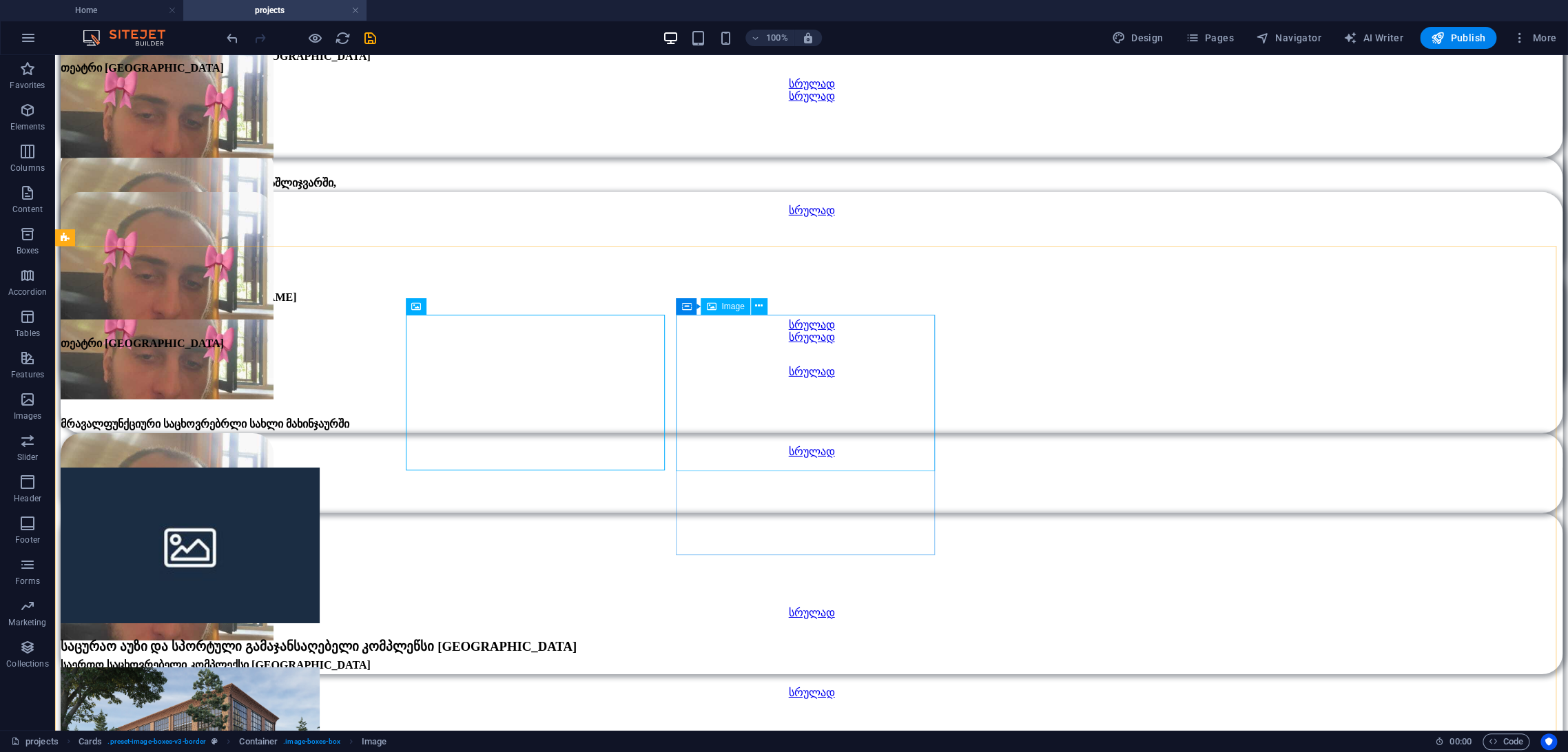
click at [798, 667] on figure at bounding box center [811, 746] width 1502 height 159
select select "px"
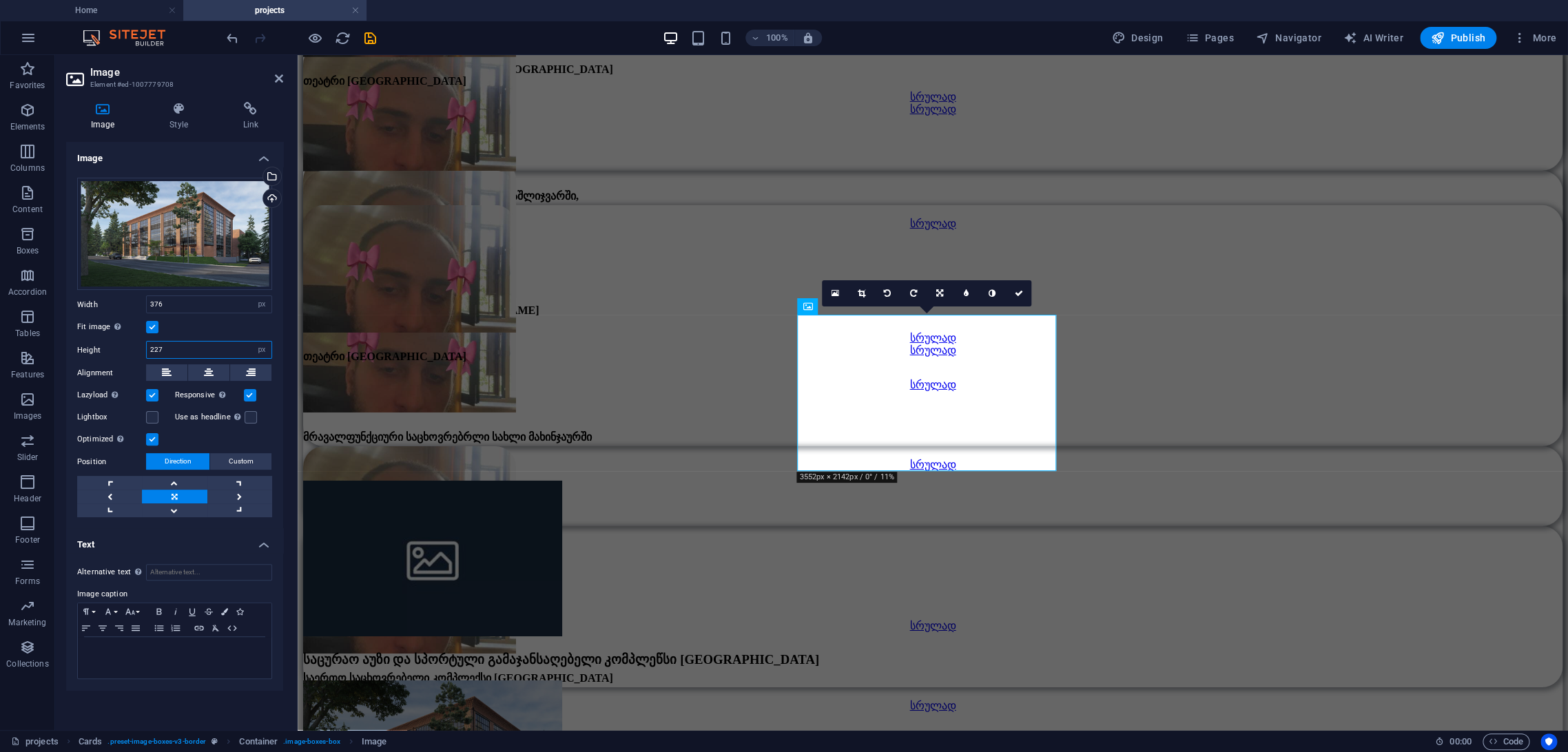
click at [233, 350] on input "227" at bounding box center [209, 350] width 125 height 17
type input "226"
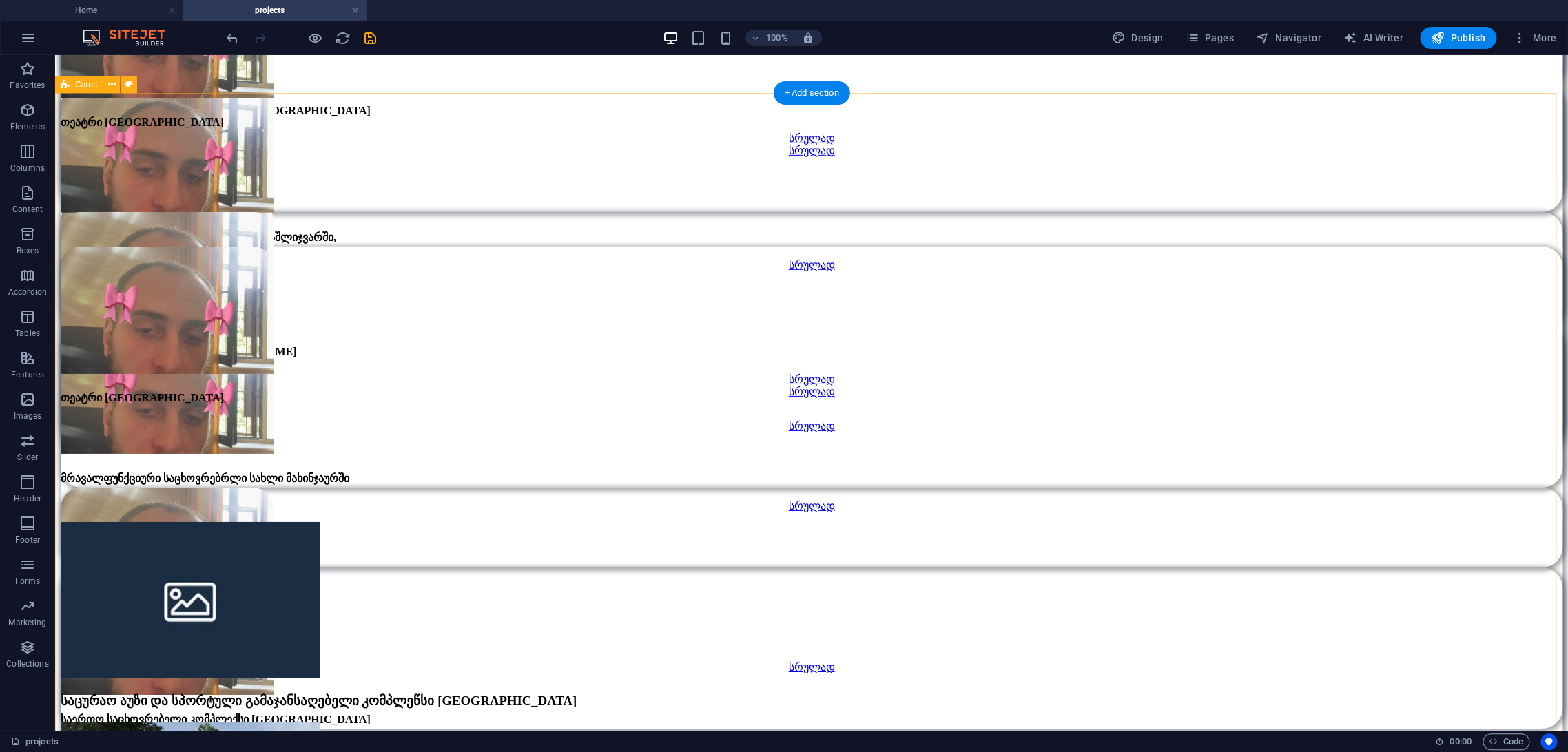
scroll to position [2833, 0]
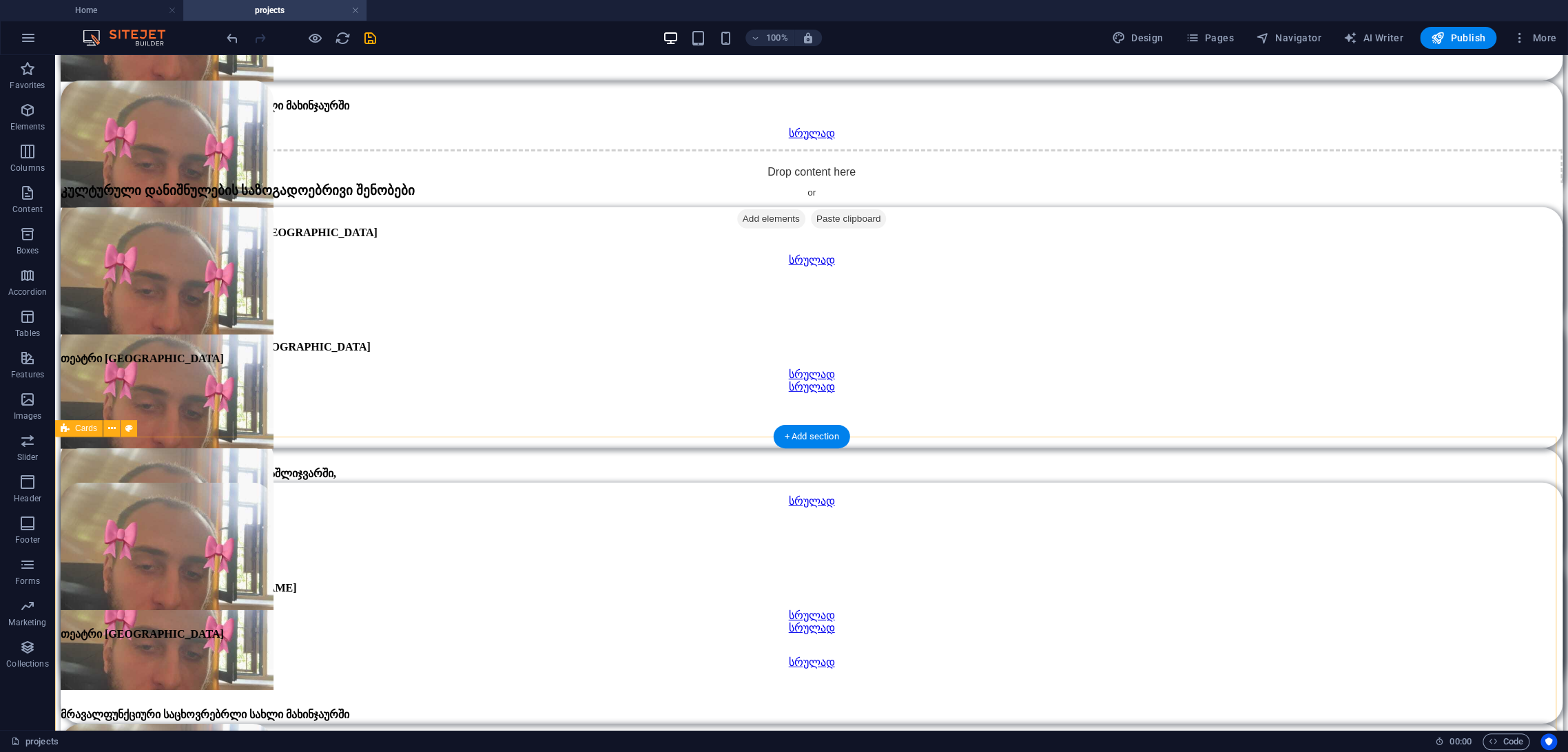
scroll to position [2909, 0]
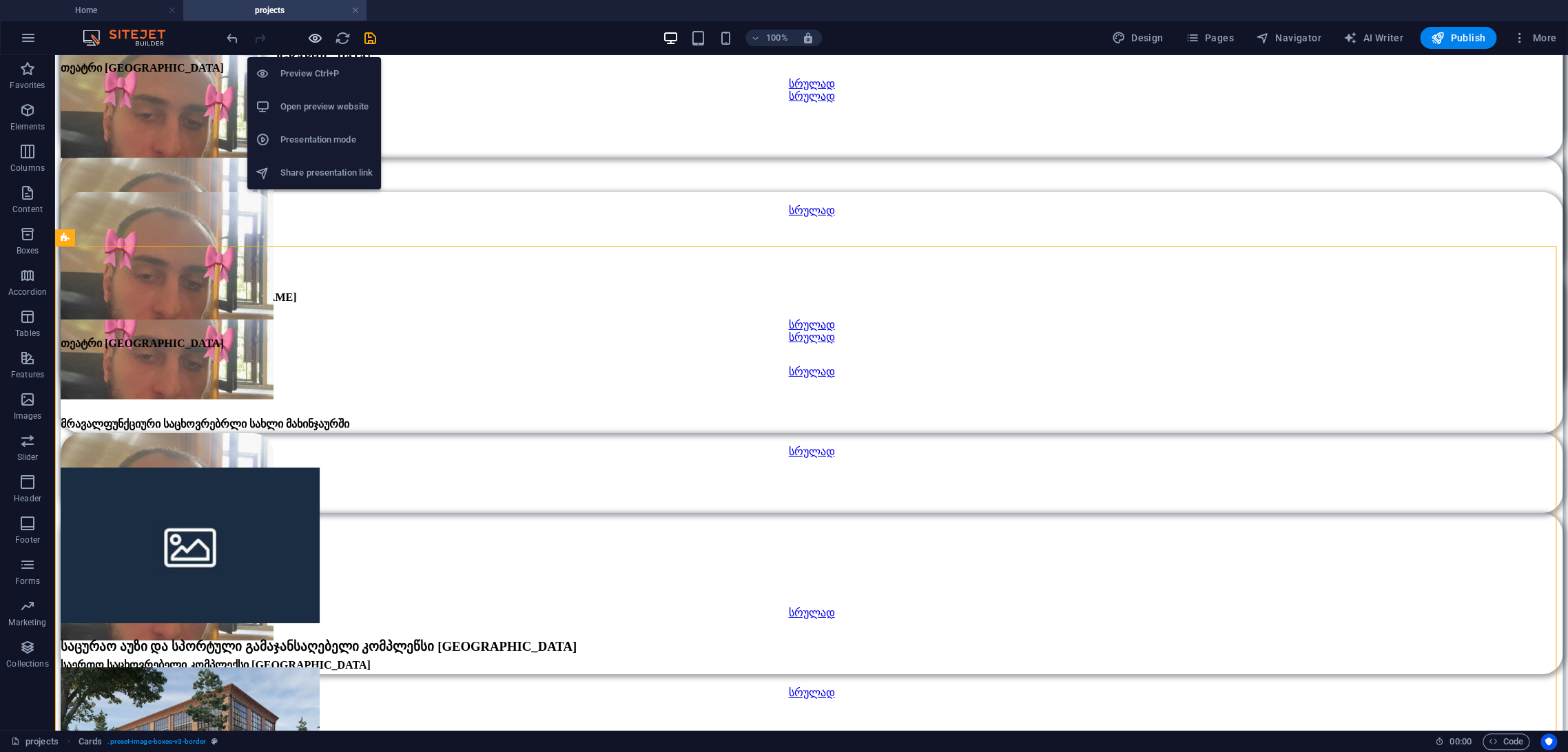
click at [314, 40] on icon "button" at bounding box center [315, 38] width 16 height 16
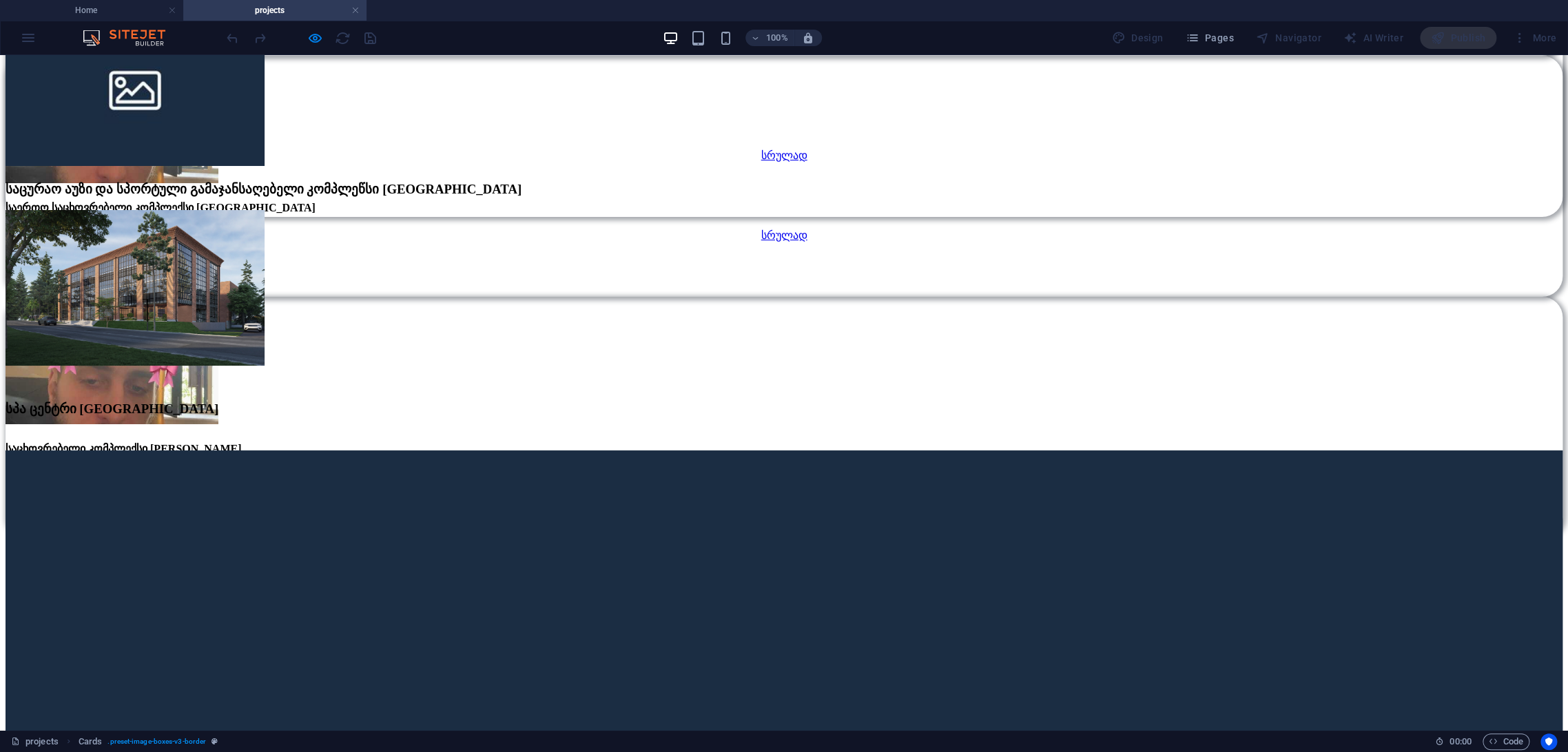
scroll to position [2908, 0]
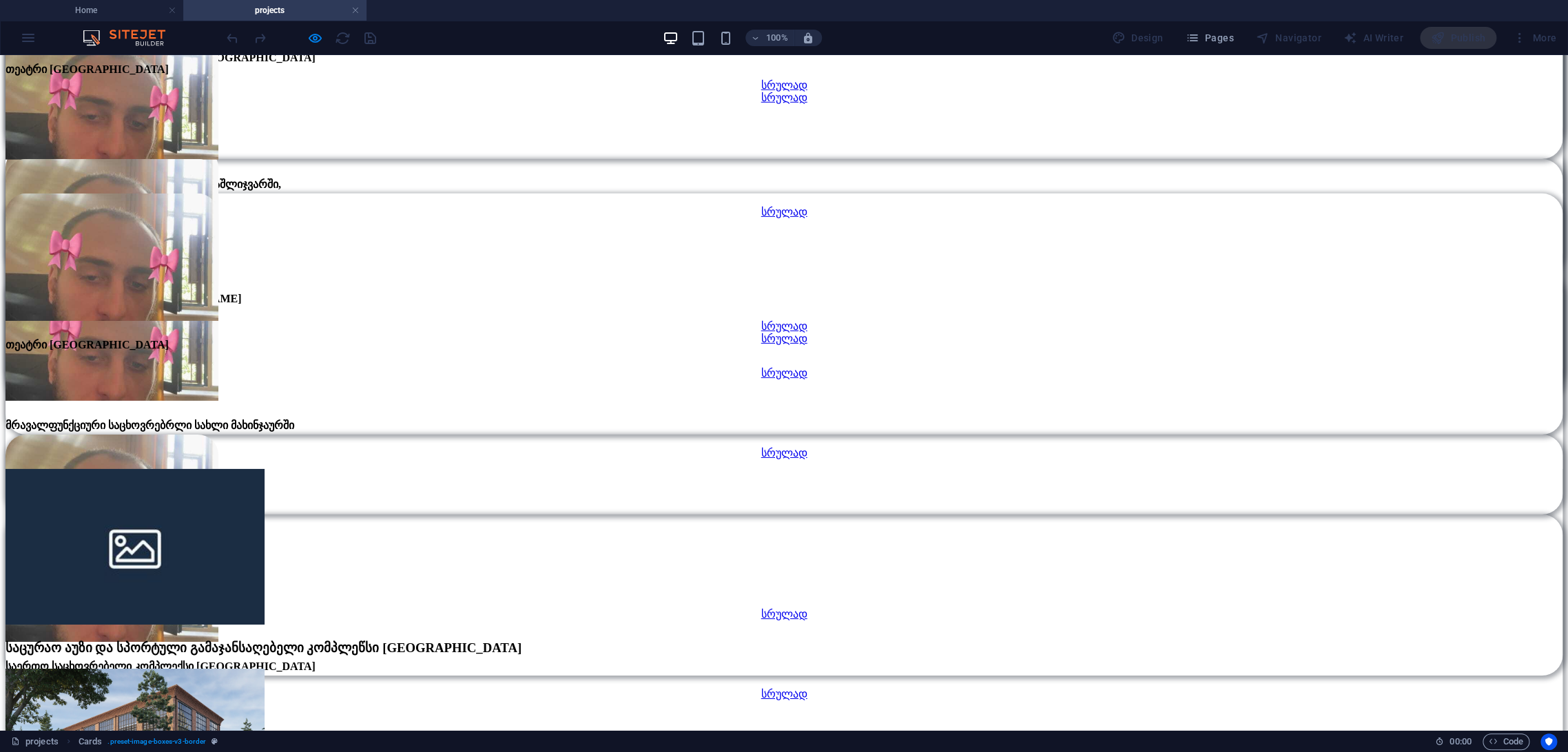
drag, startPoint x: 1100, startPoint y: 482, endPoint x: 1253, endPoint y: 457, distance: 155.0
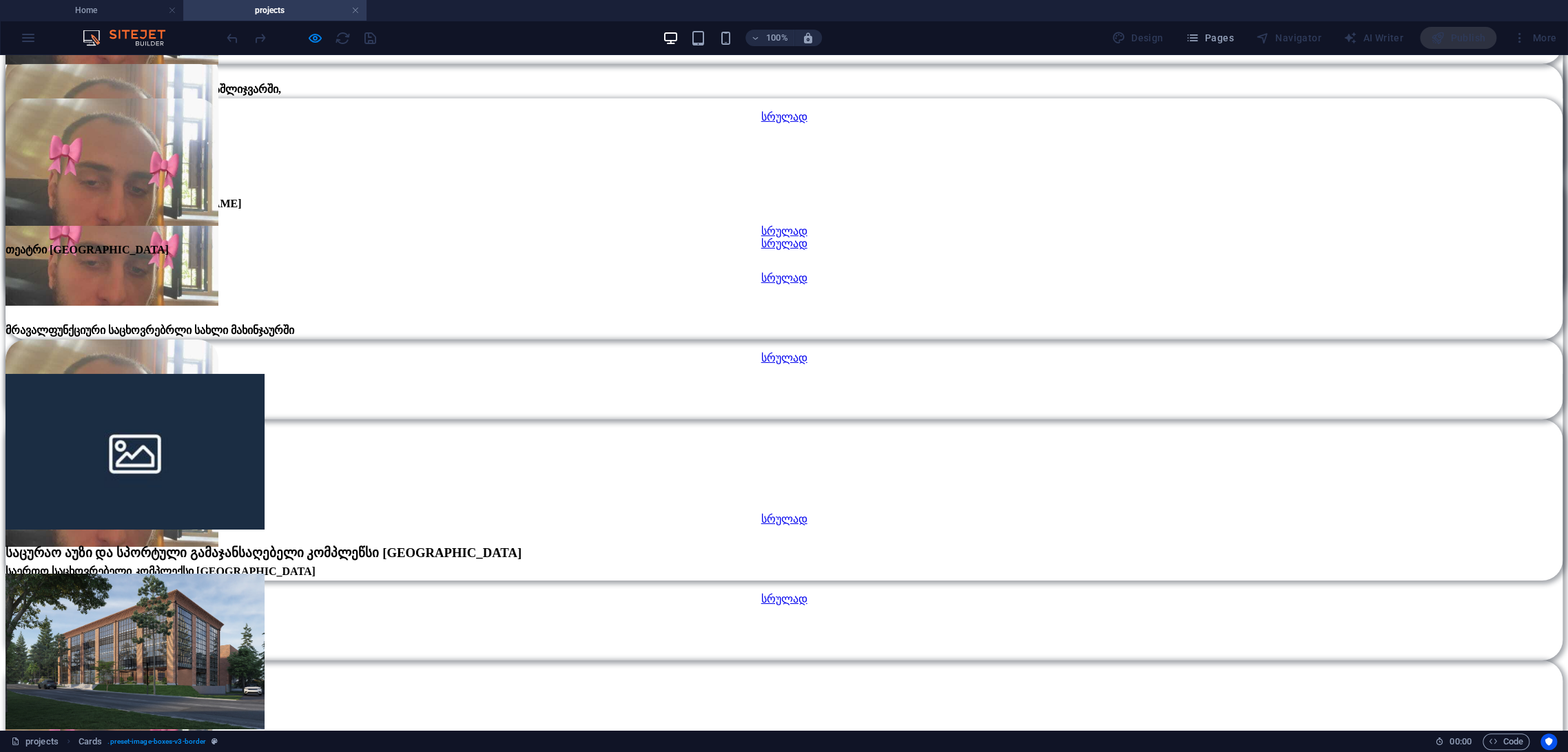
scroll to position [3291, 0]
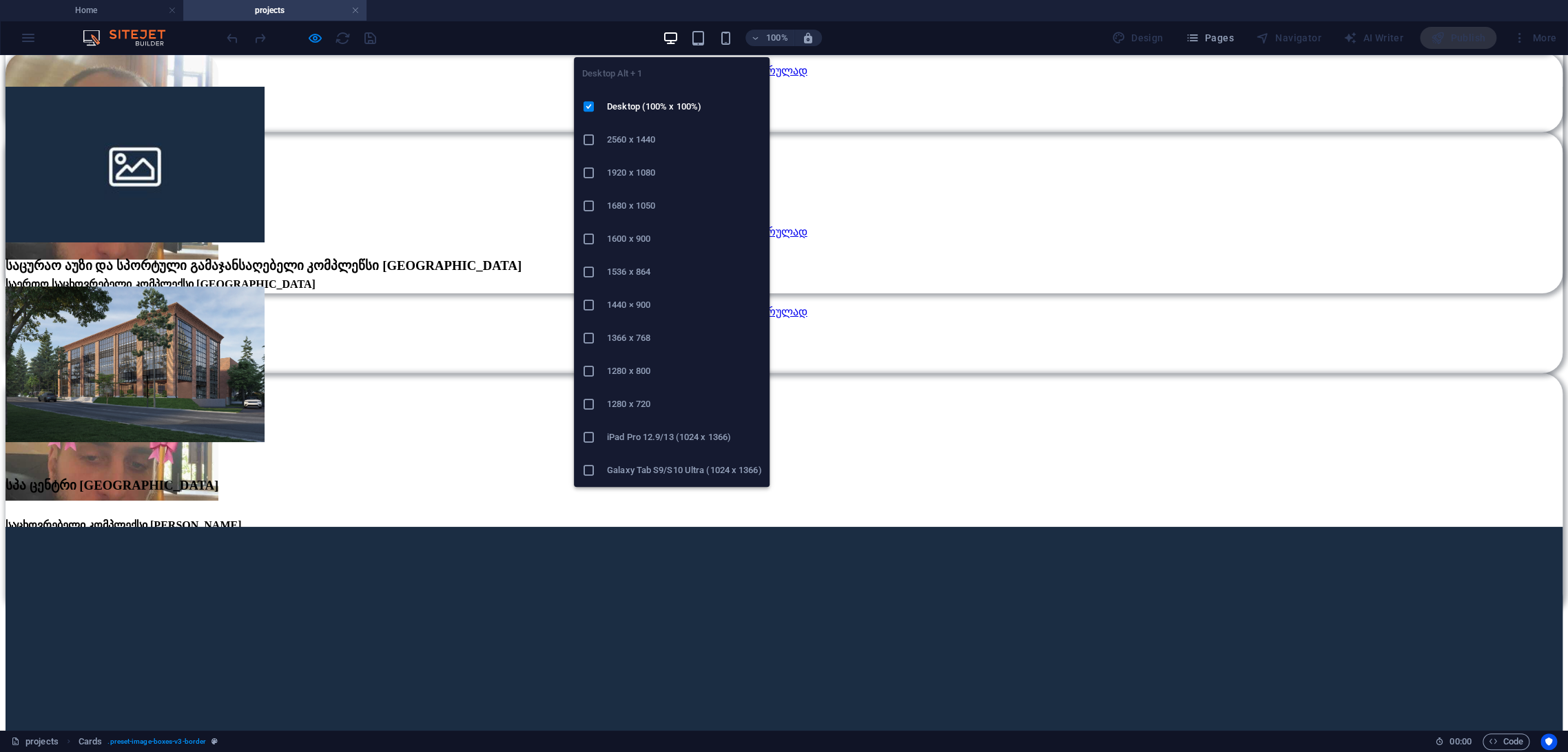
click at [672, 35] on icon "button" at bounding box center [671, 38] width 16 height 16
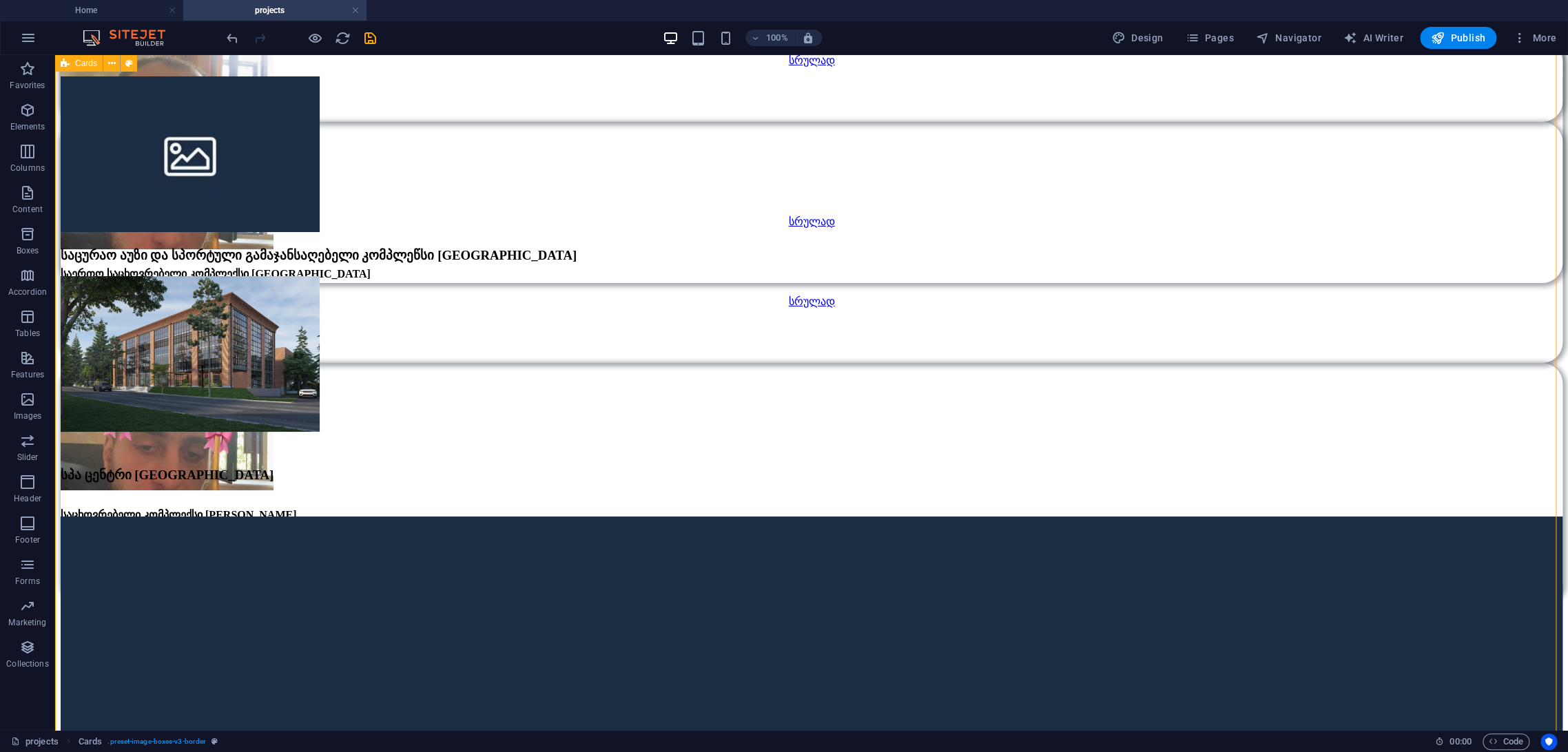
scroll to position [3292, 0]
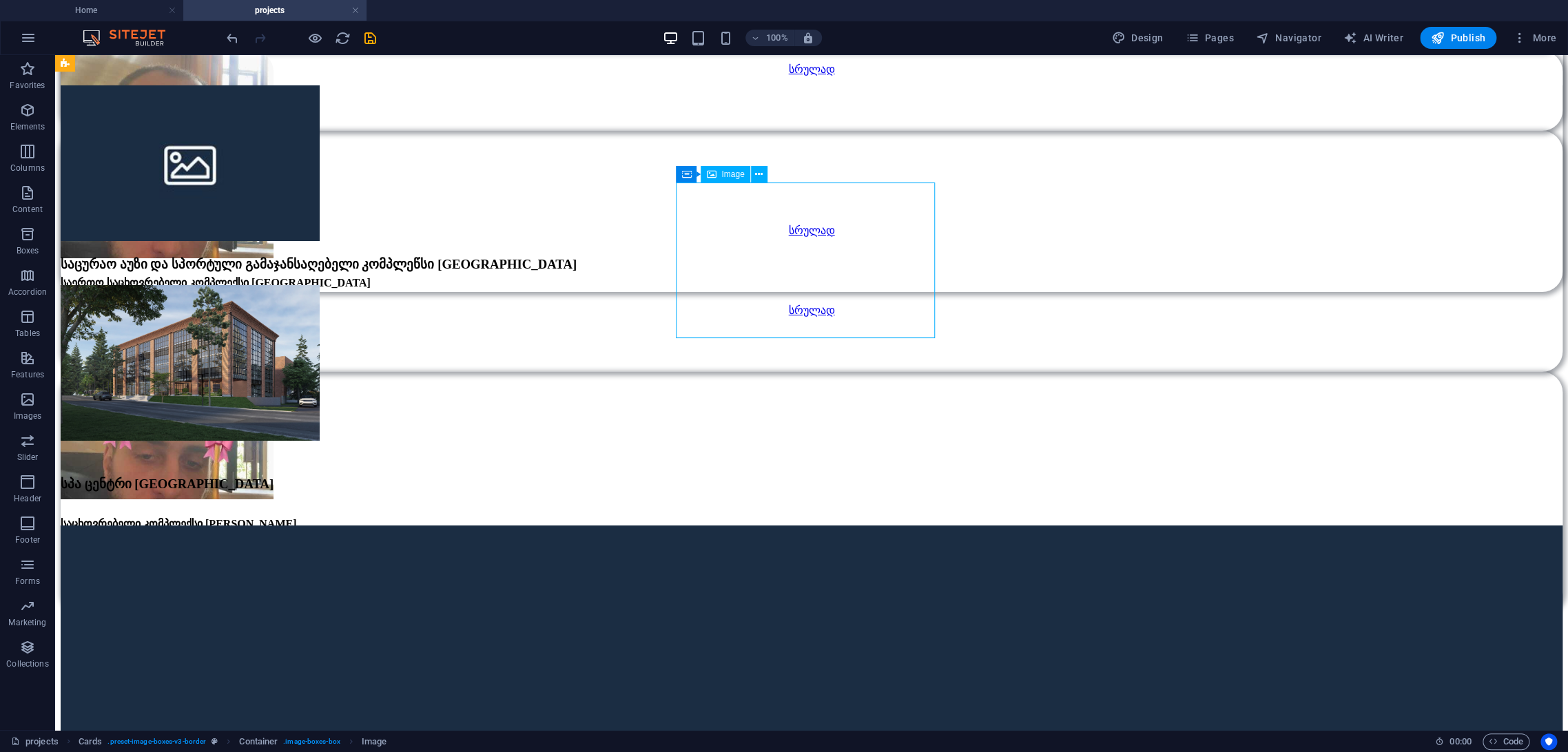
select select "%"
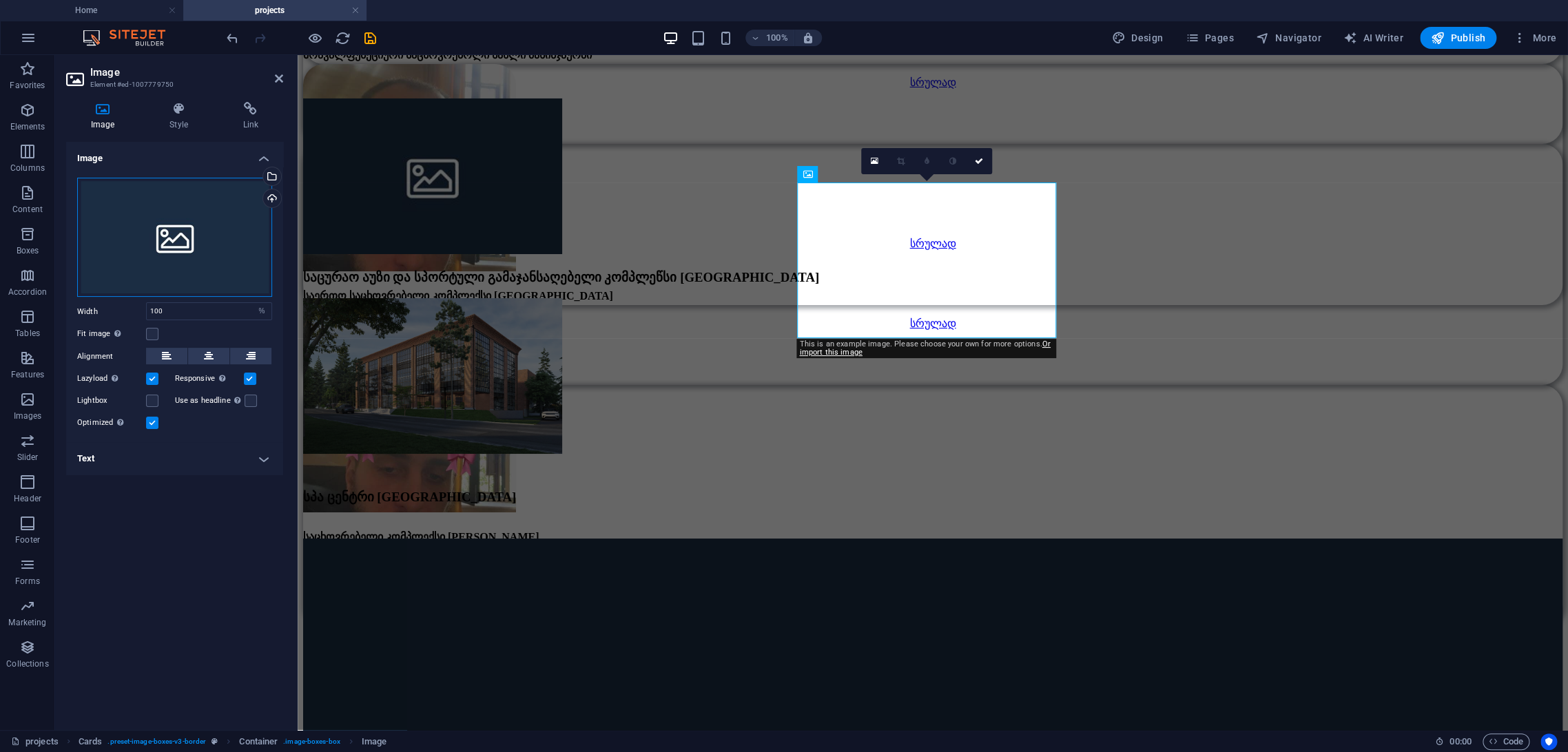
click at [179, 205] on div "Drag files here, click to choose files or select files from Files or our free s…" at bounding box center [175, 238] width 195 height 120
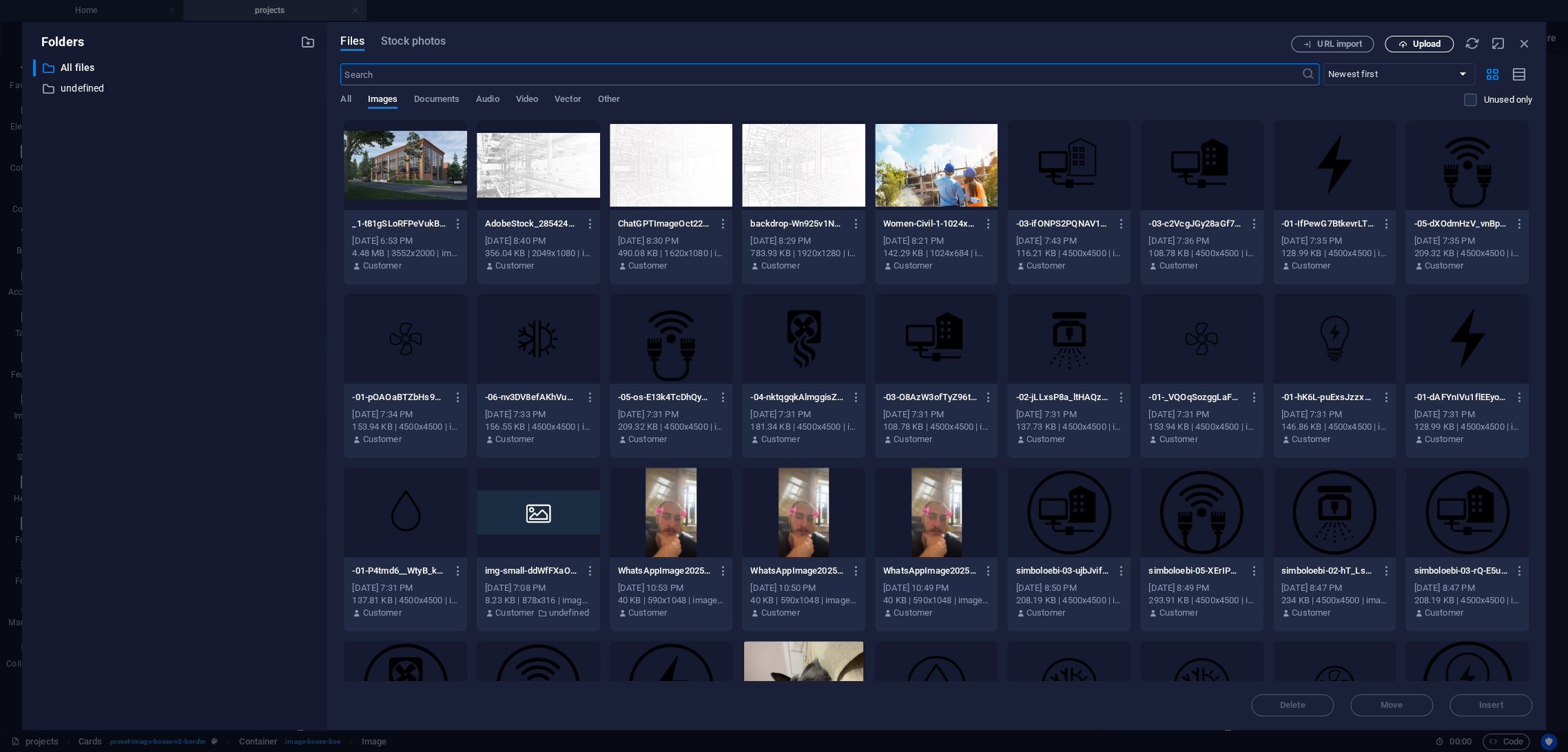
click at [1410, 50] on button "Upload" at bounding box center [1419, 43] width 69 height 17
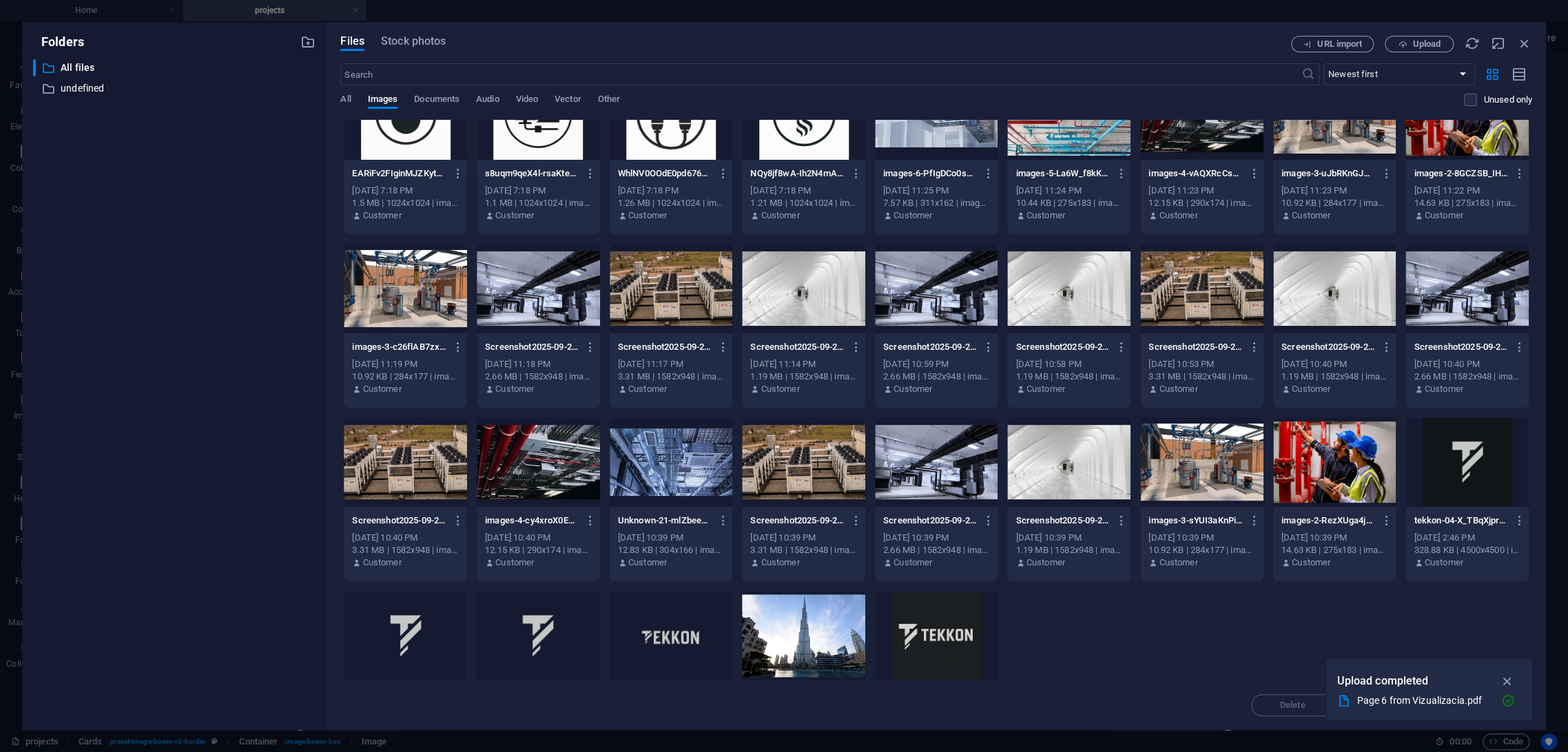
scroll to position [993, 0]
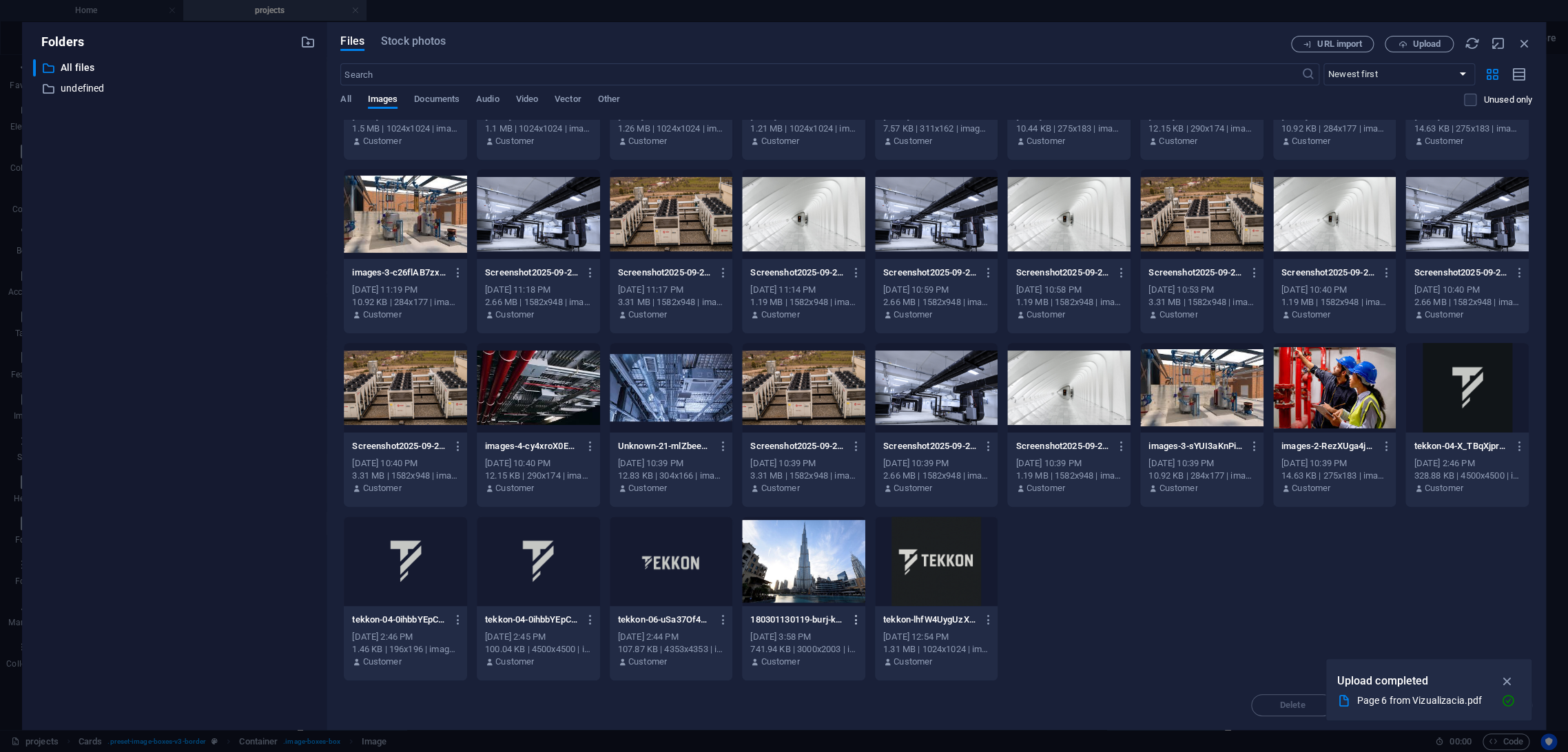
click at [855, 622] on icon "button" at bounding box center [855, 620] width 13 height 13
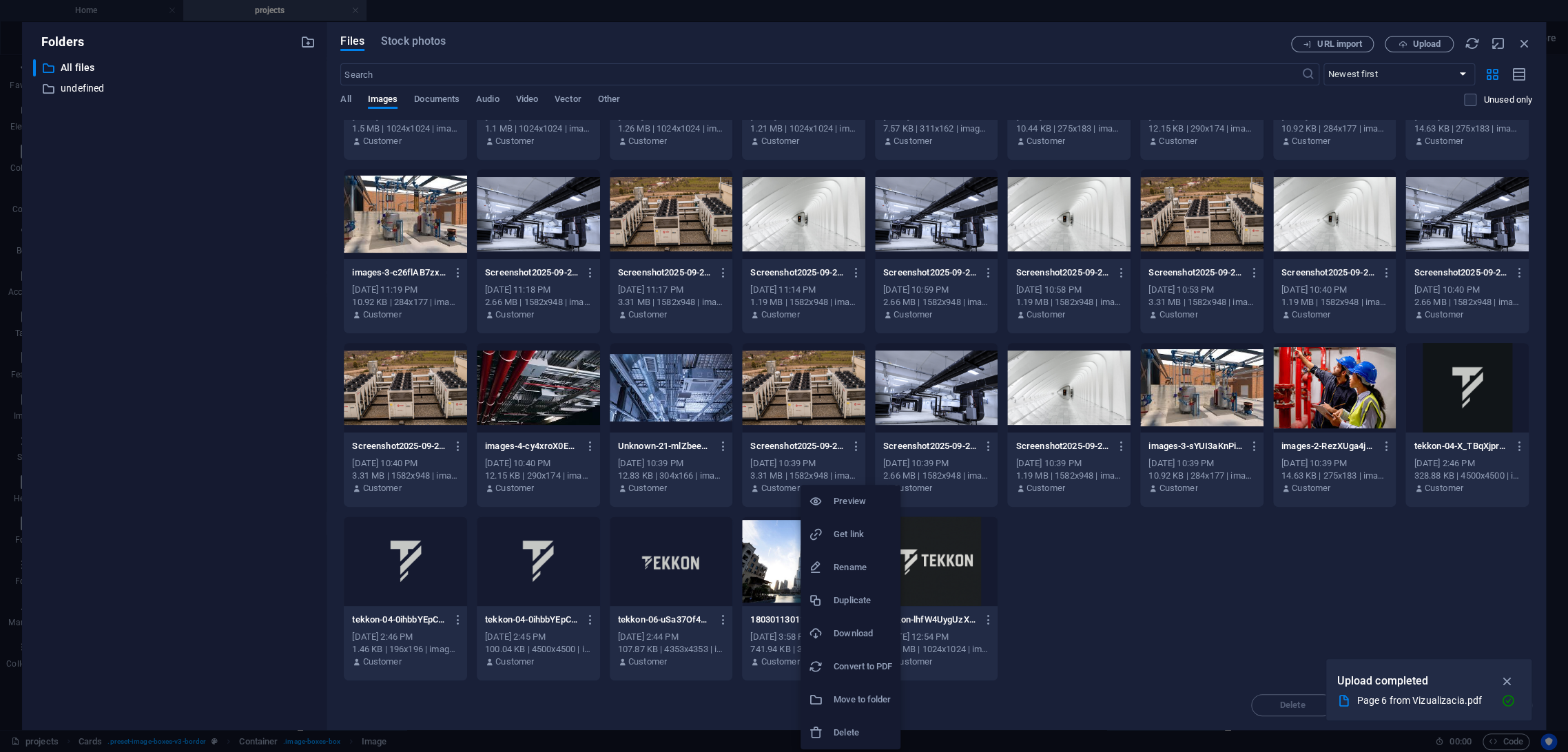
click at [844, 676] on h6 "Delete" at bounding box center [863, 732] width 58 height 17
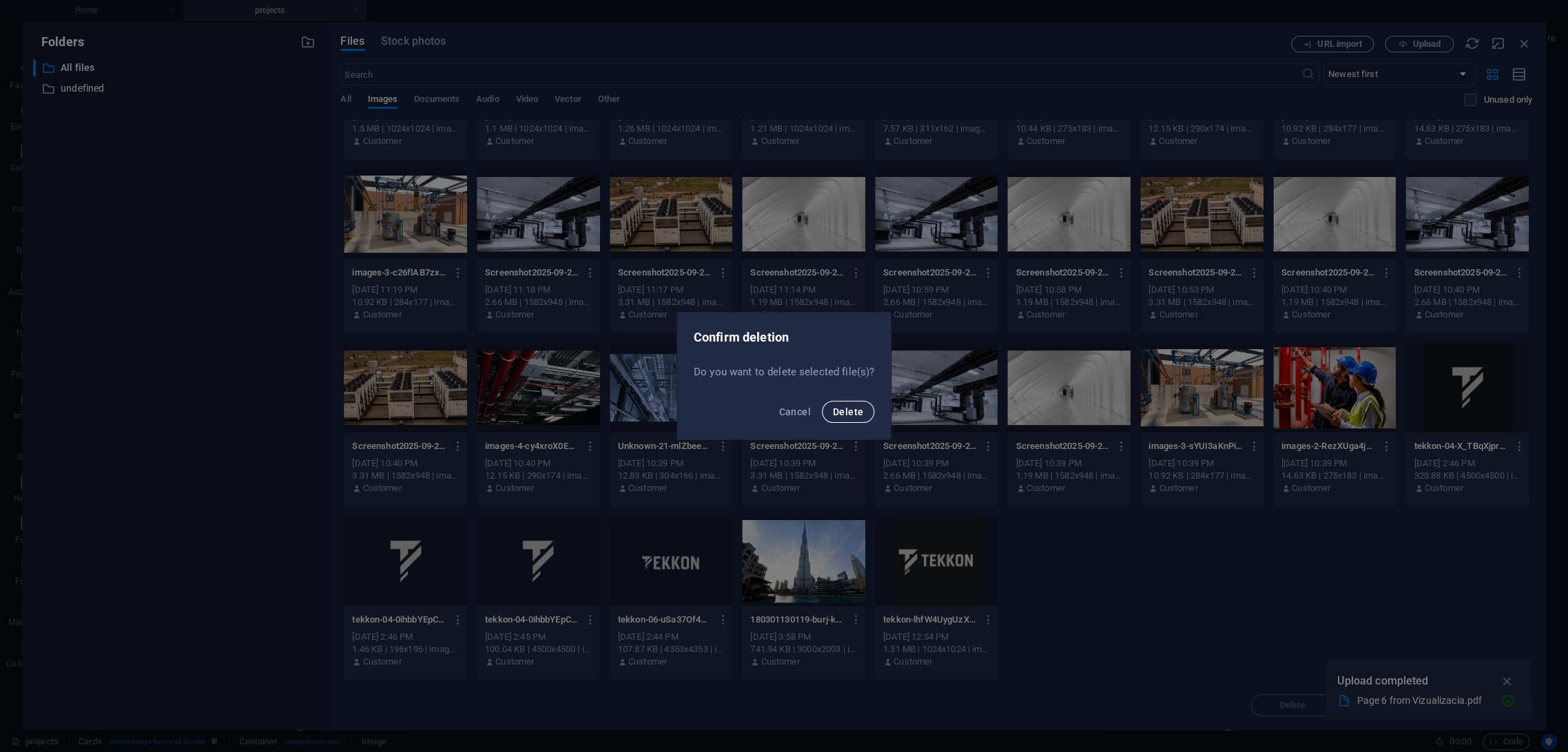
click at [845, 405] on button "Delete" at bounding box center [848, 412] width 52 height 22
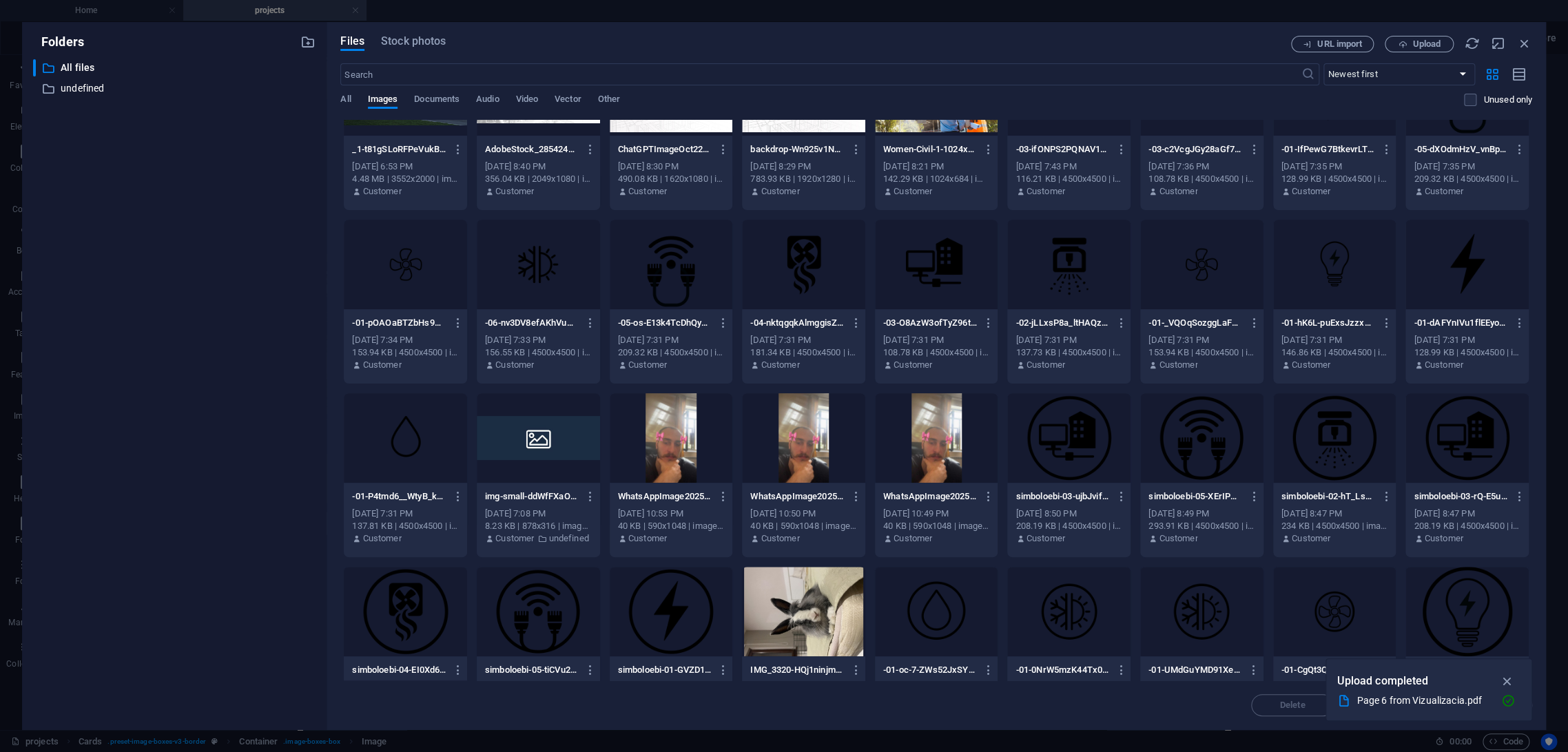
scroll to position [0, 0]
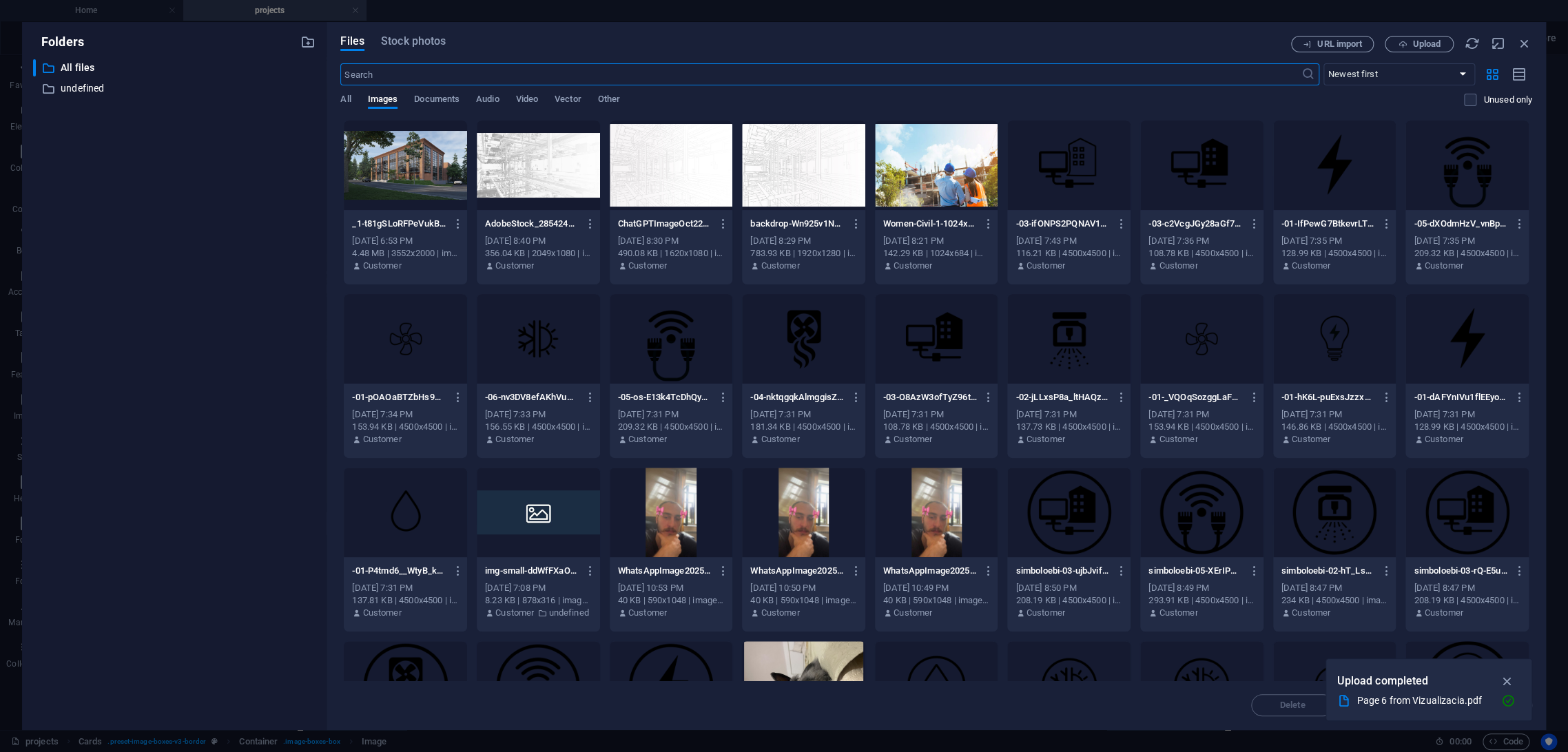
click at [470, 70] on input "text" at bounding box center [821, 74] width 961 height 22
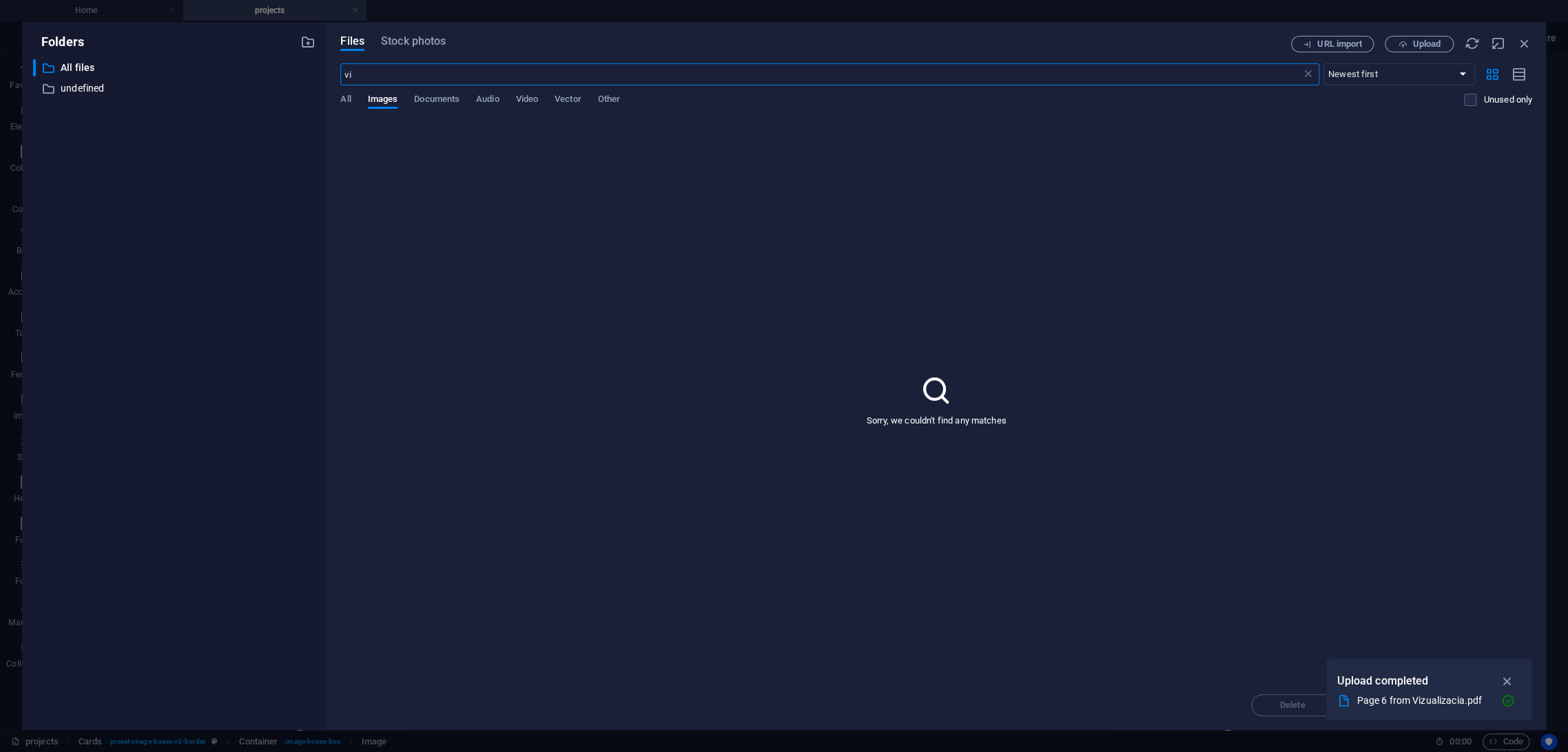
type input "v"
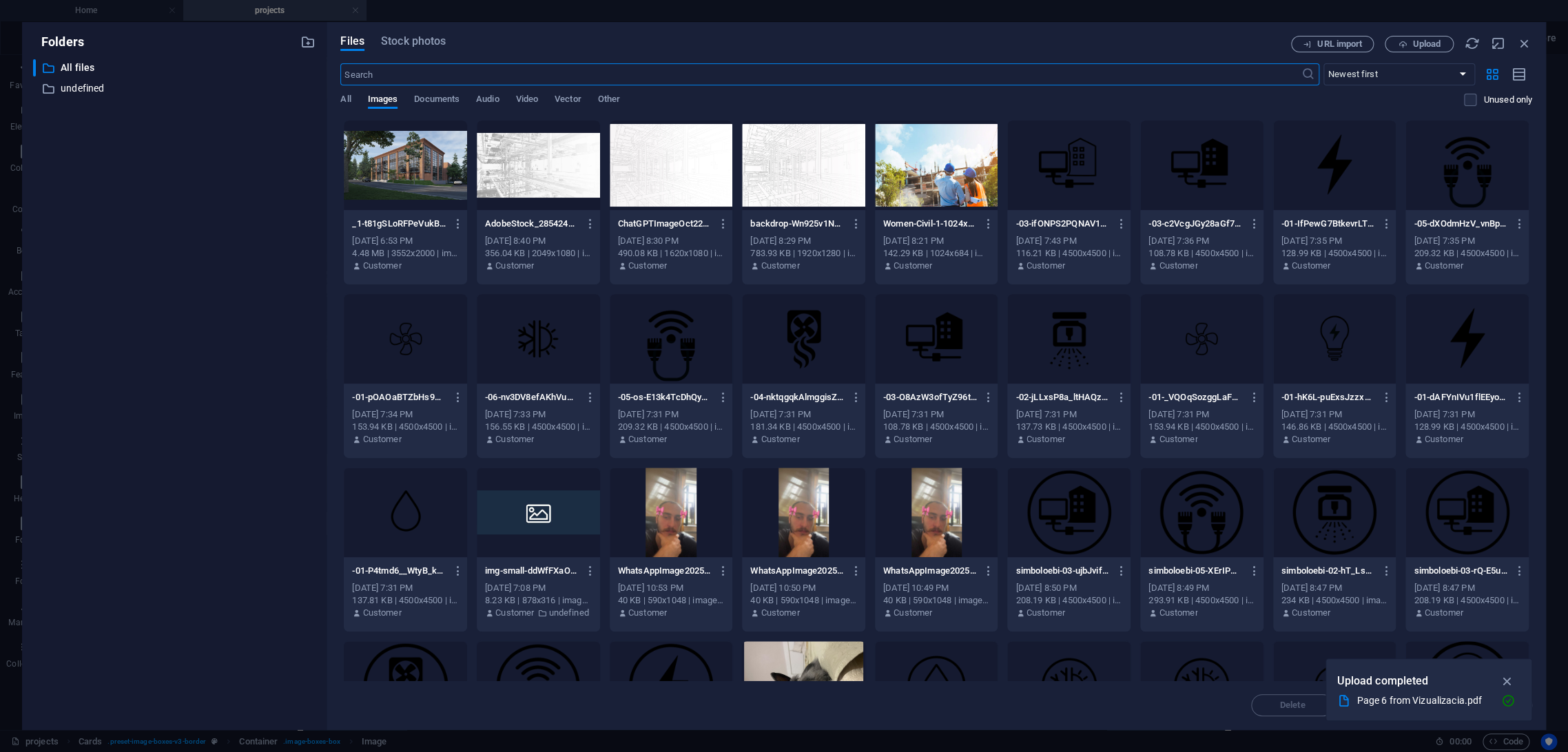
click at [1410, 676] on icon "button" at bounding box center [1507, 681] width 16 height 15
click at [1410, 45] on icon "button" at bounding box center [1524, 43] width 15 height 15
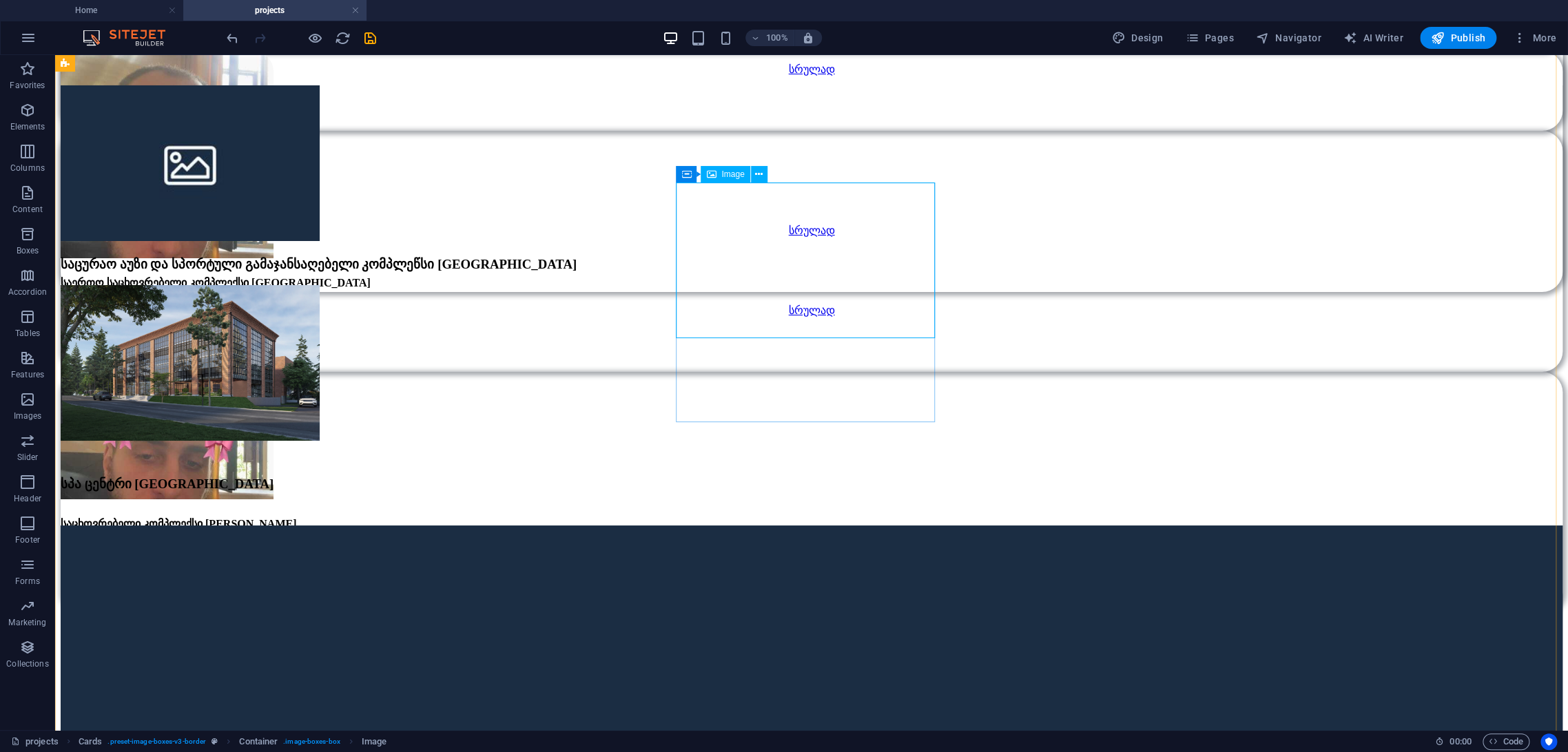
select select "%"
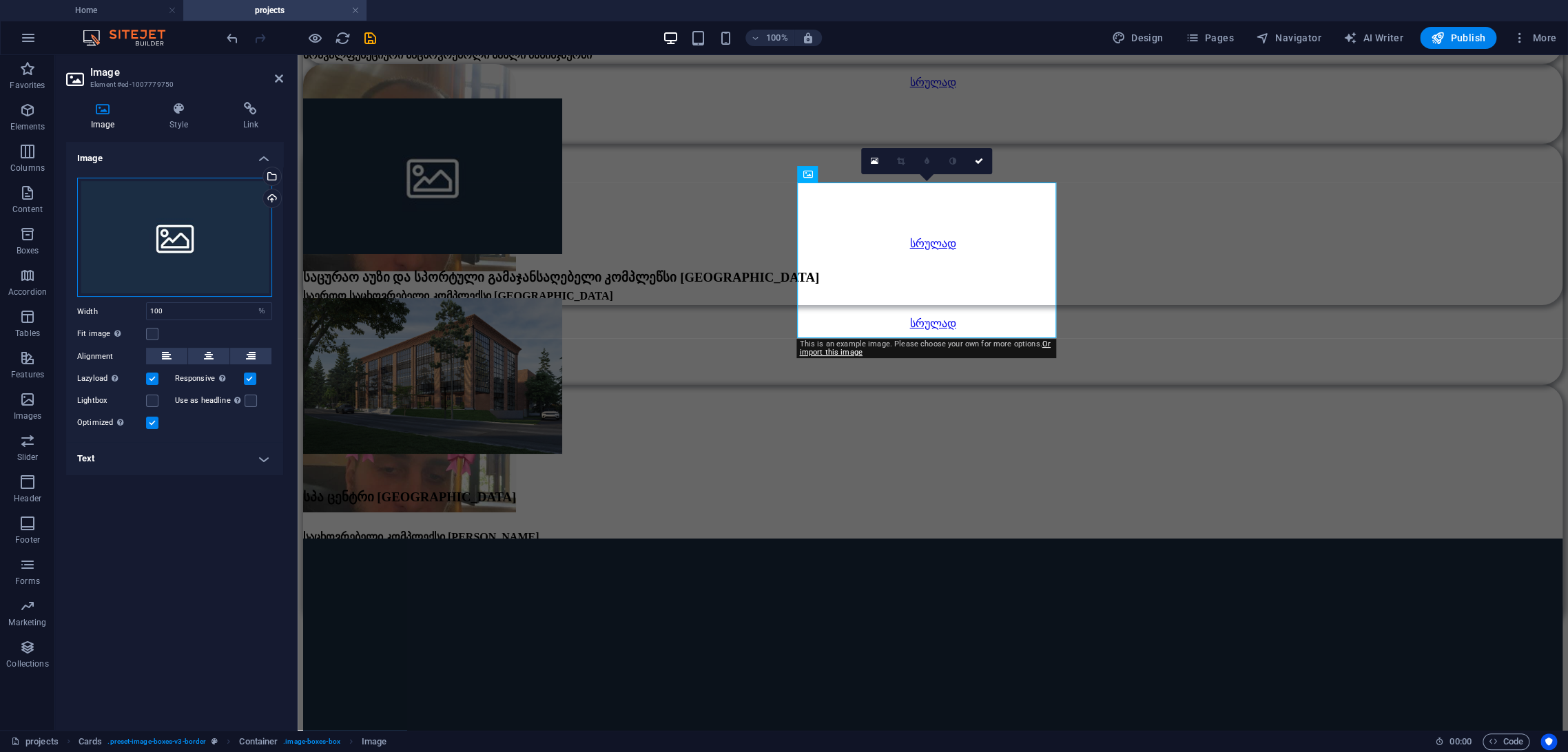
click at [122, 223] on div "Drag files here, click to choose files or select files from Files or our free s…" at bounding box center [175, 238] width 195 height 120
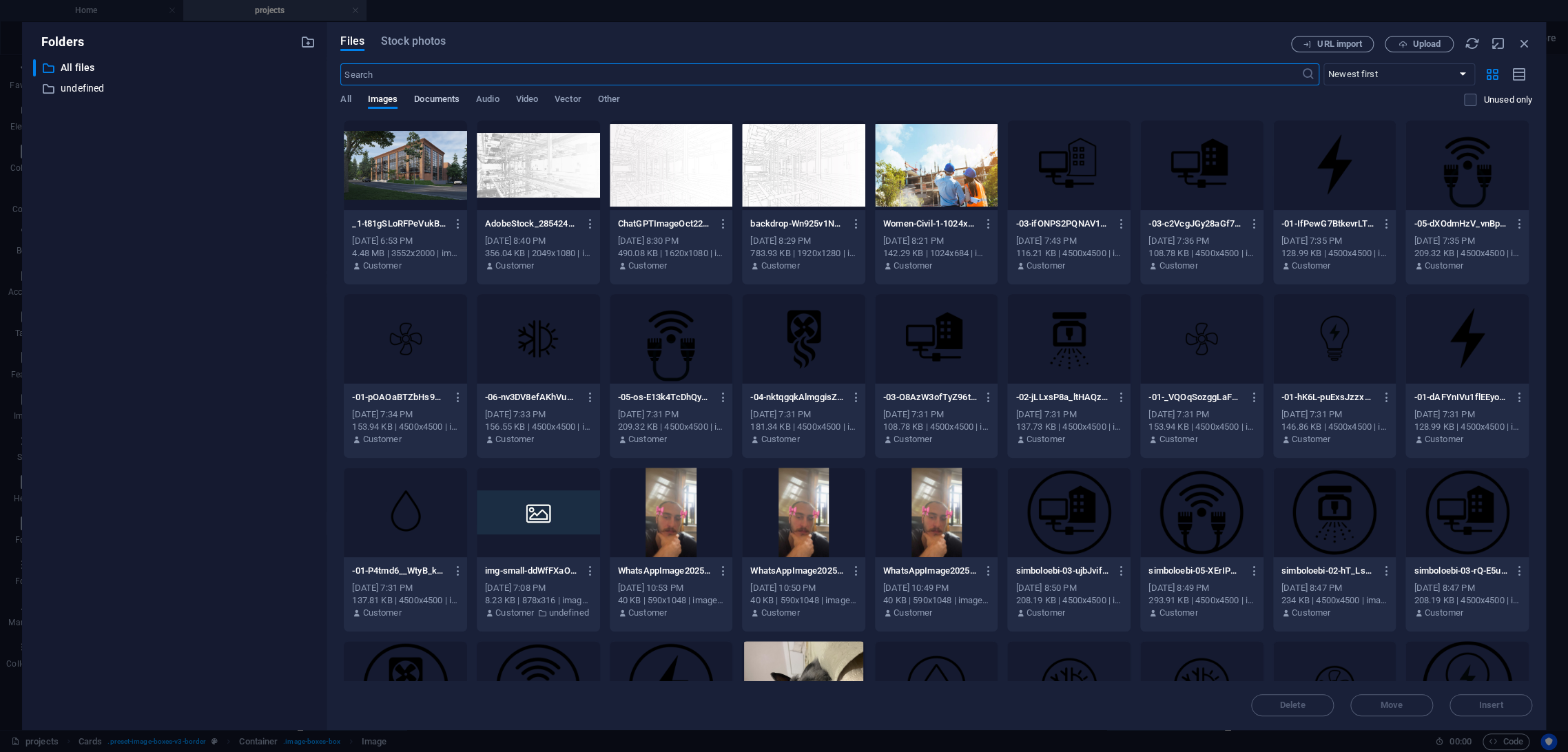
click at [441, 96] on span "Documents" at bounding box center [437, 100] width 46 height 19
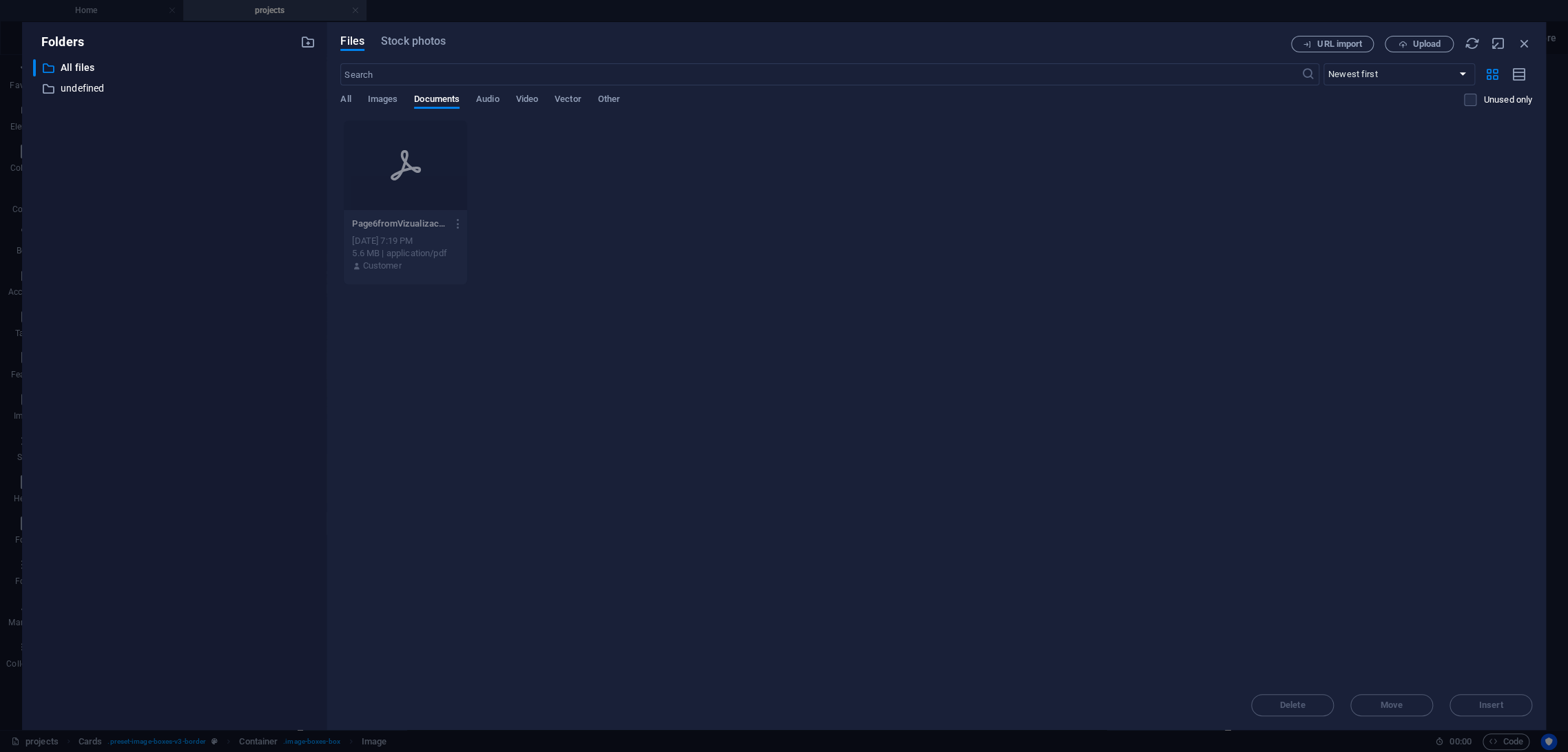
click at [352, 100] on div "All Images Documents Audio Video Vector Other" at bounding box center [902, 107] width 1123 height 26
click at [348, 100] on span "All" at bounding box center [345, 100] width 10 height 19
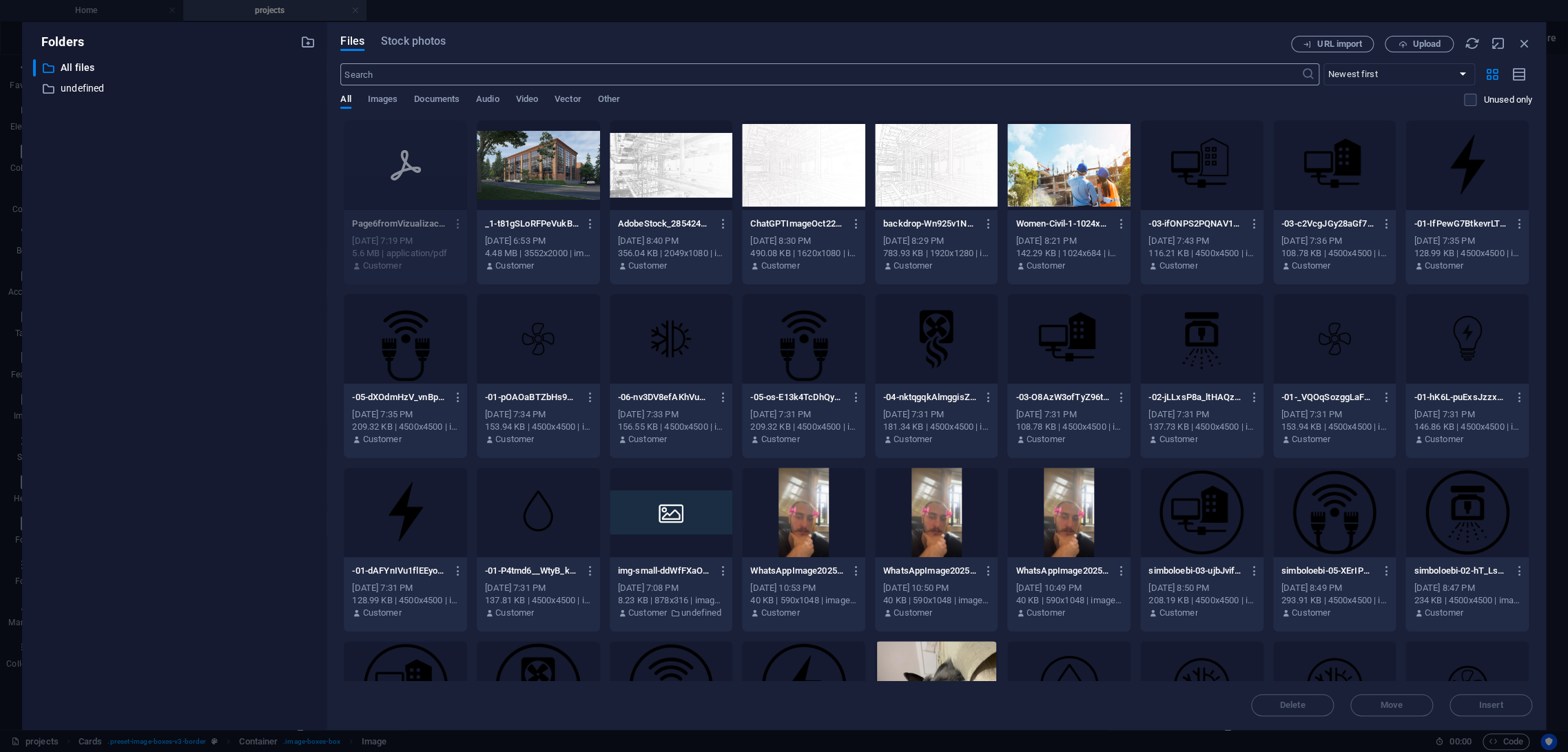
click at [472, 65] on input "text" at bounding box center [821, 74] width 961 height 22
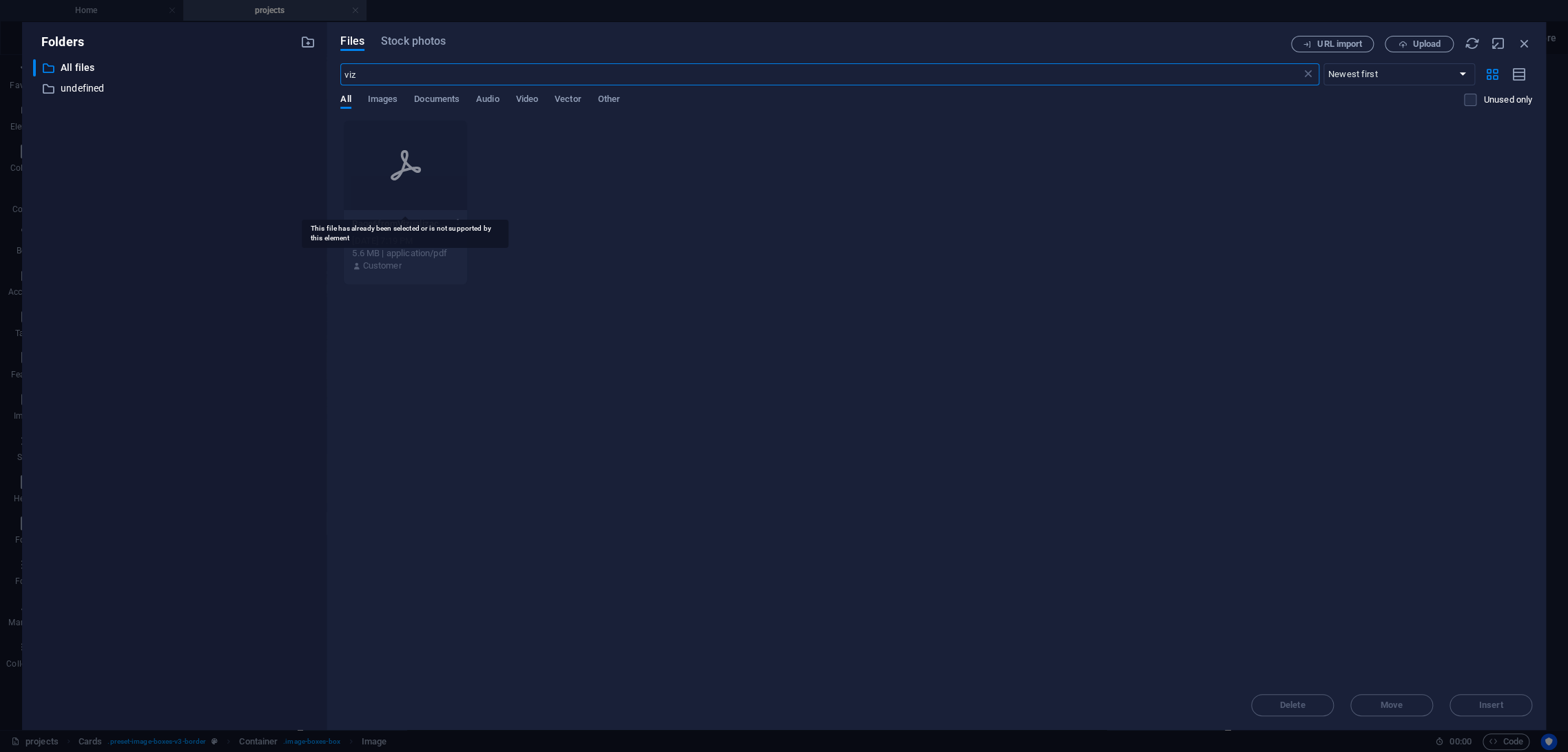
type input "viz"
click at [411, 159] on icon at bounding box center [406, 165] width 33 height 33
click at [417, 182] on div at bounding box center [405, 165] width 123 height 89
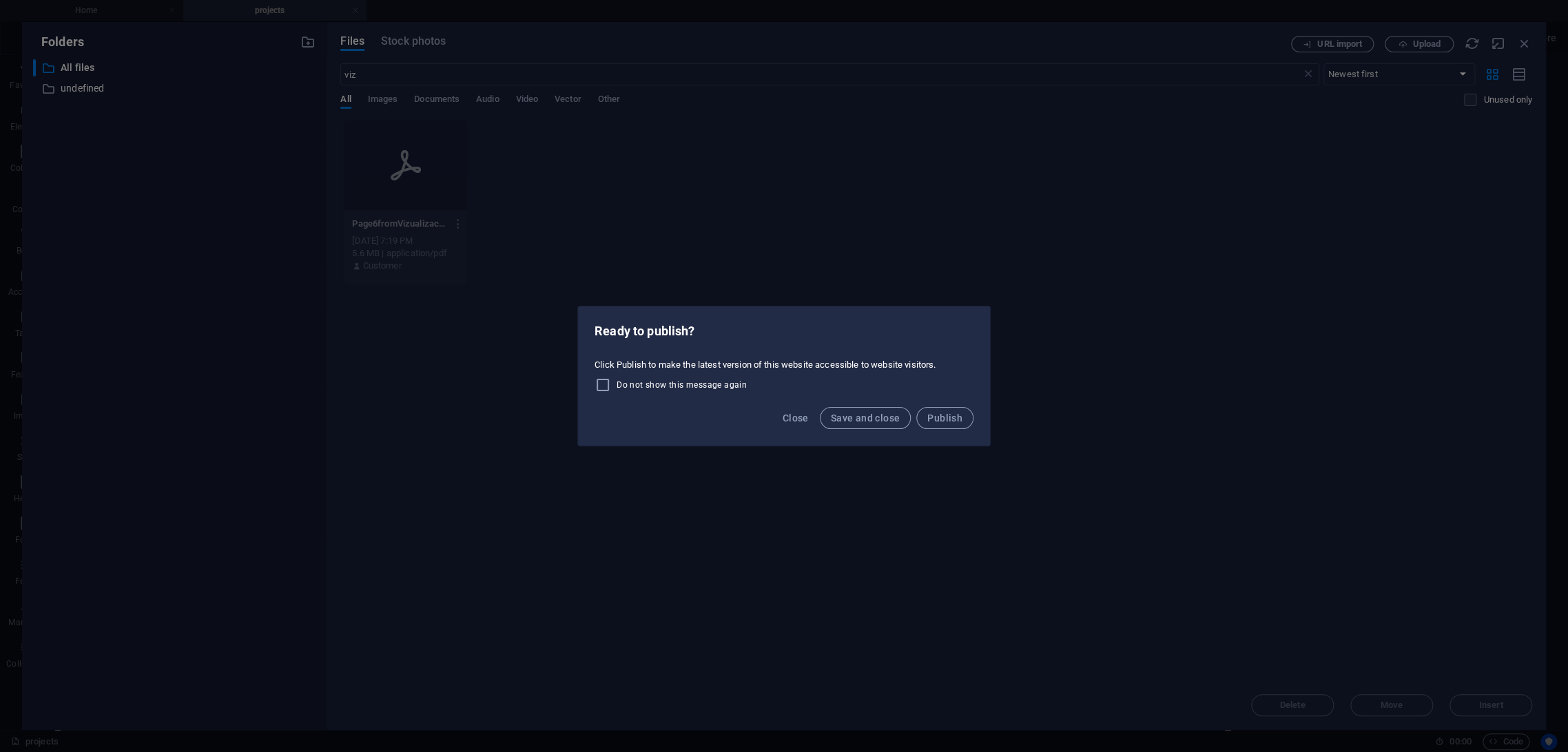
click at [1410, 40] on div "Ready to publish? Click Publish to make the latest version of this website acce…" at bounding box center [784, 376] width 1568 height 752
click at [851, 421] on span "Save and close" at bounding box center [866, 418] width 70 height 11
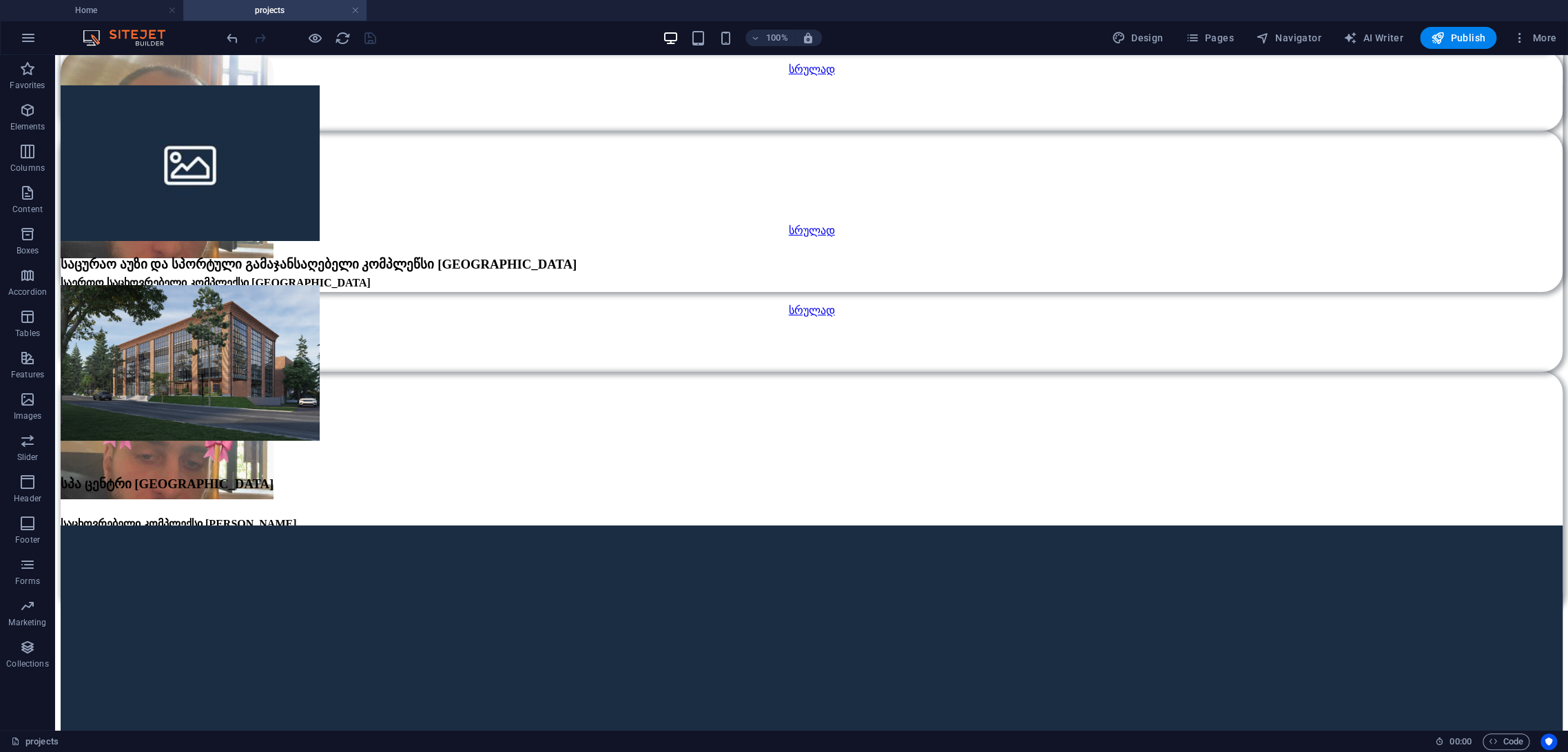
click at [375, 42] on div at bounding box center [300, 38] width 154 height 22
